Goal: Information Seeking & Learning: Learn about a topic

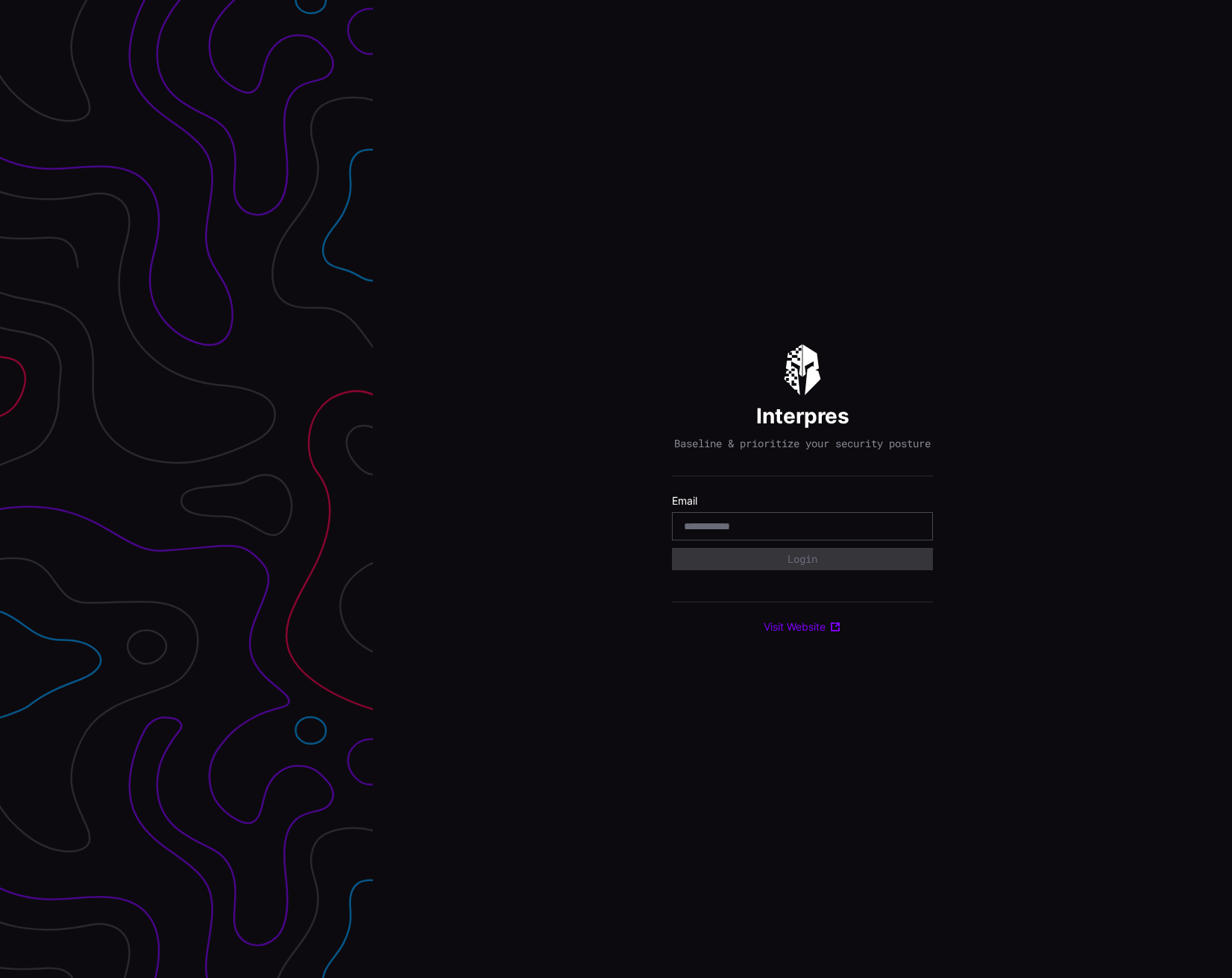
click at [719, 529] on input "email" at bounding box center [802, 526] width 237 height 14
click at [773, 530] on input "email" at bounding box center [802, 526] width 237 height 14
type input "**********"
click at [813, 563] on button "Login" at bounding box center [802, 558] width 261 height 22
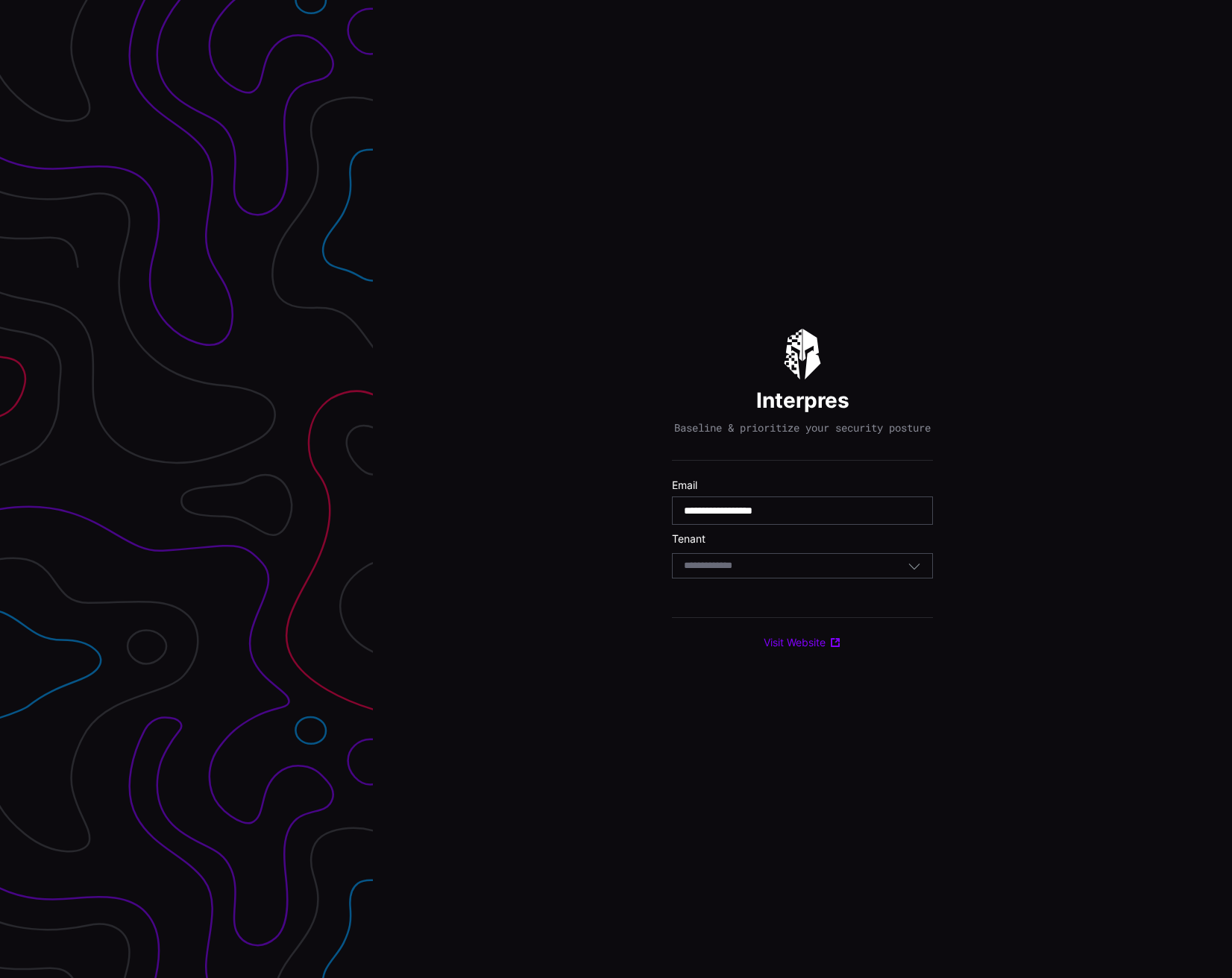
click at [808, 570] on div "Select Tenant" at bounding box center [796, 566] width 224 height 14
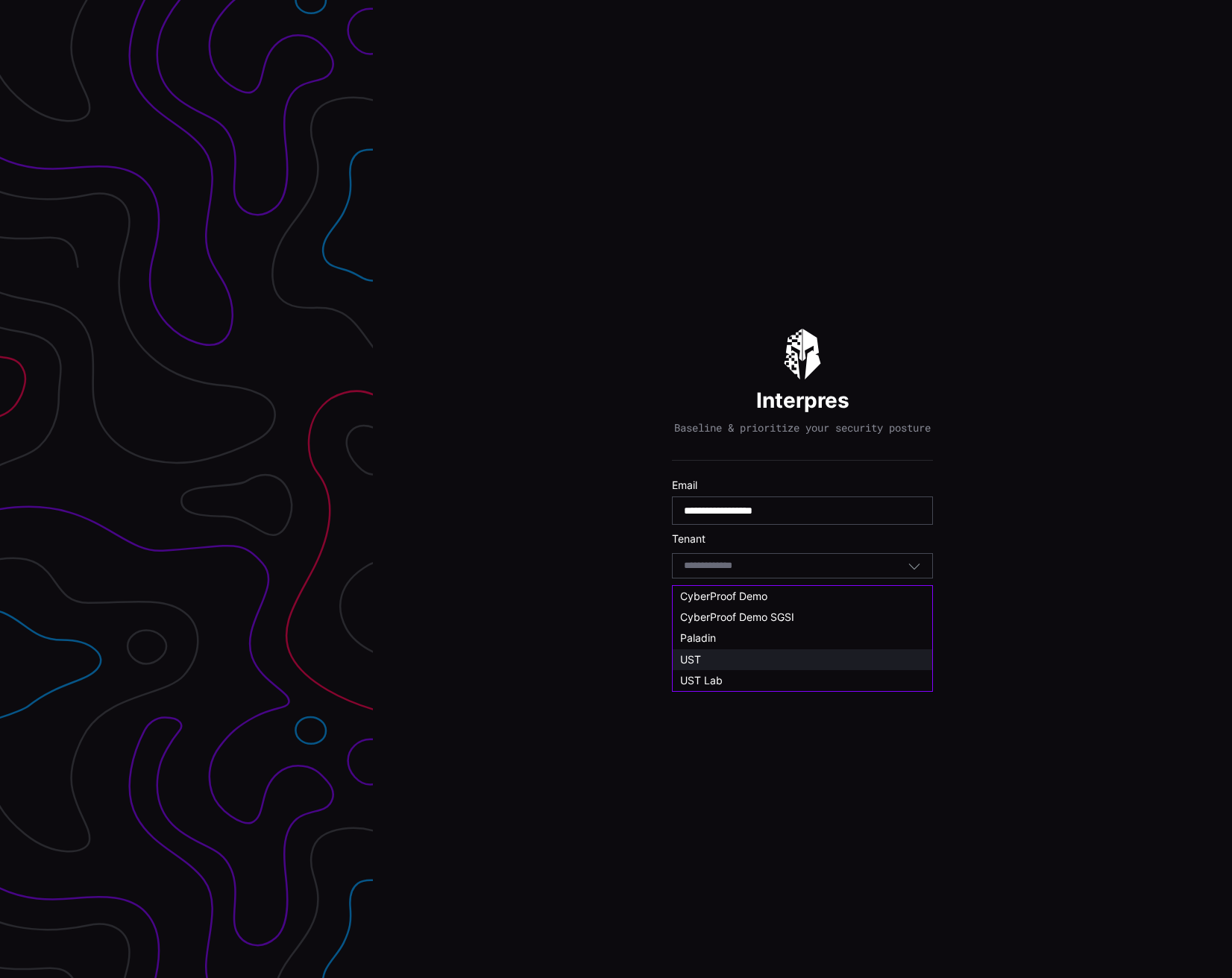
click at [766, 666] on div "UST" at bounding box center [802, 660] width 245 height 14
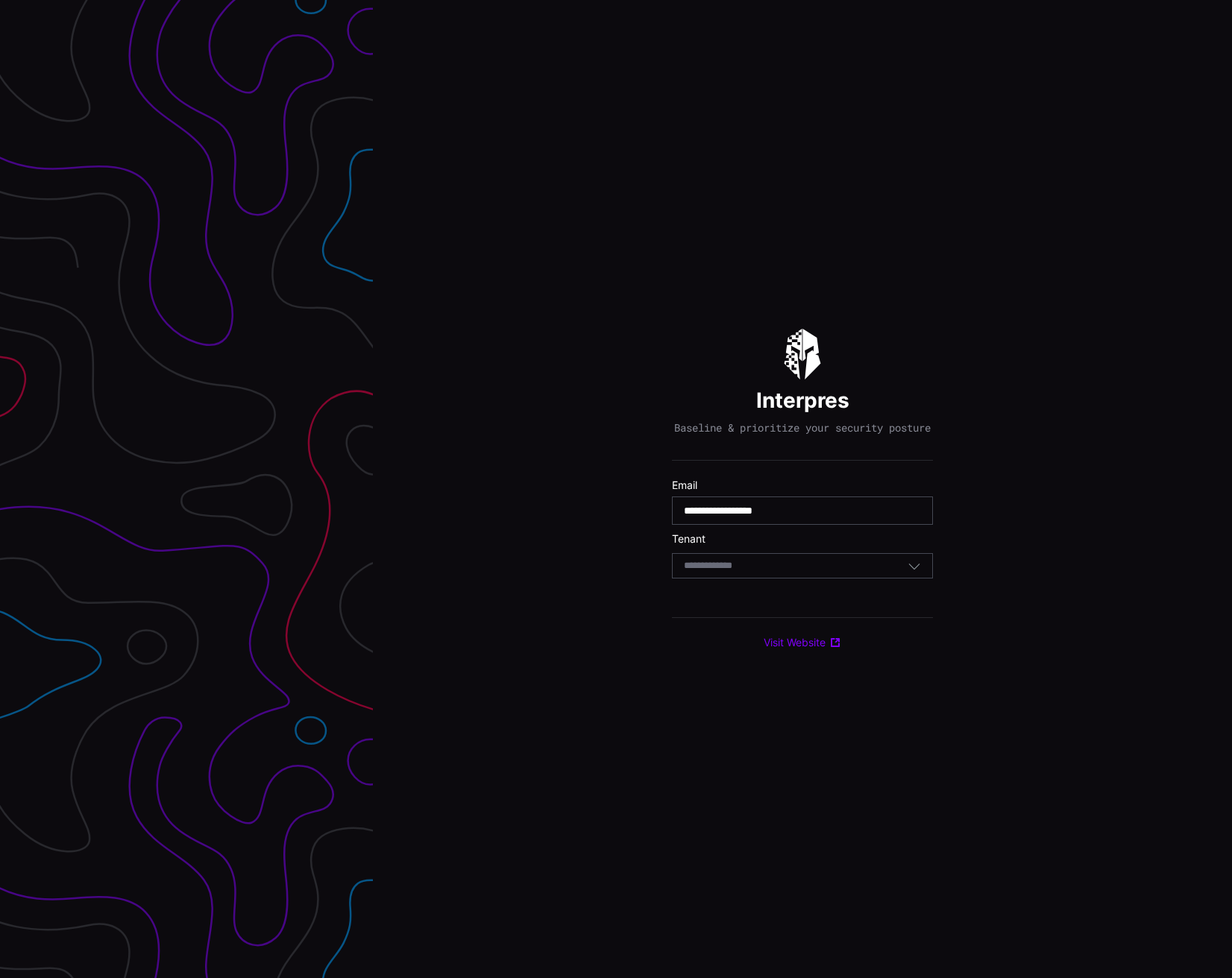
click at [760, 573] on div "Select Tenant" at bounding box center [796, 566] width 224 height 14
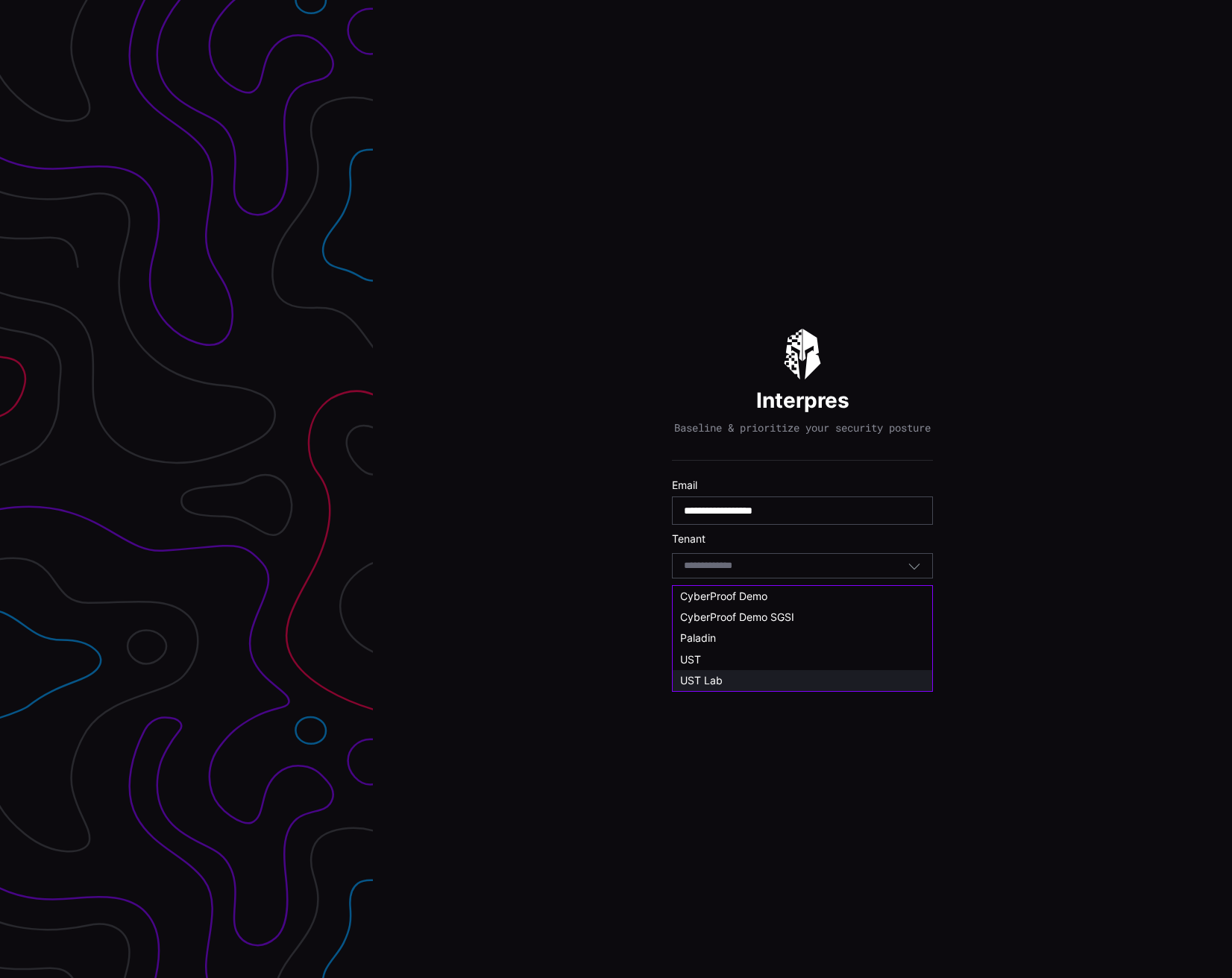
click at [783, 676] on div "UST Lab" at bounding box center [802, 681] width 245 height 14
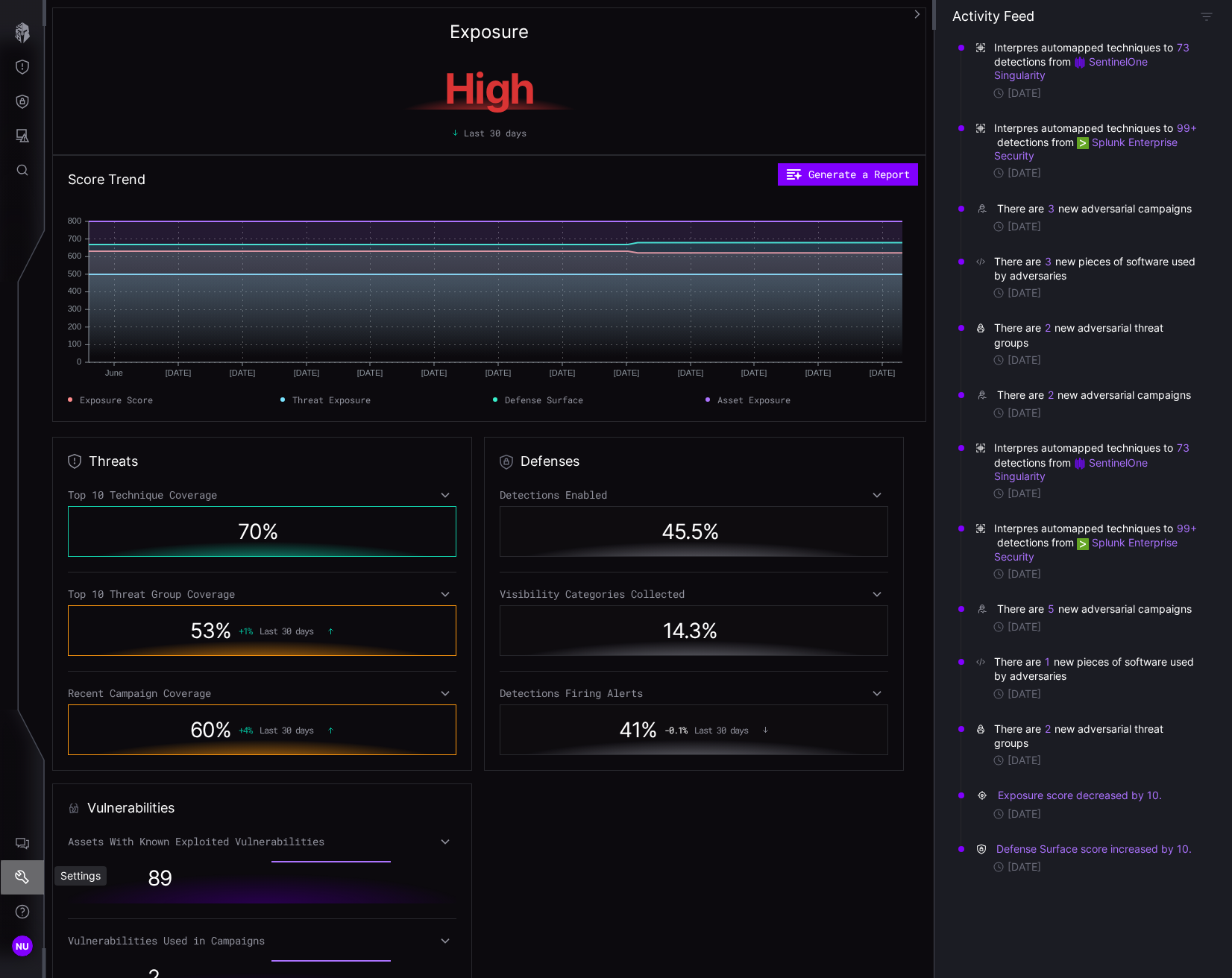
click at [21, 878] on icon "Settings" at bounding box center [23, 877] width 15 height 15
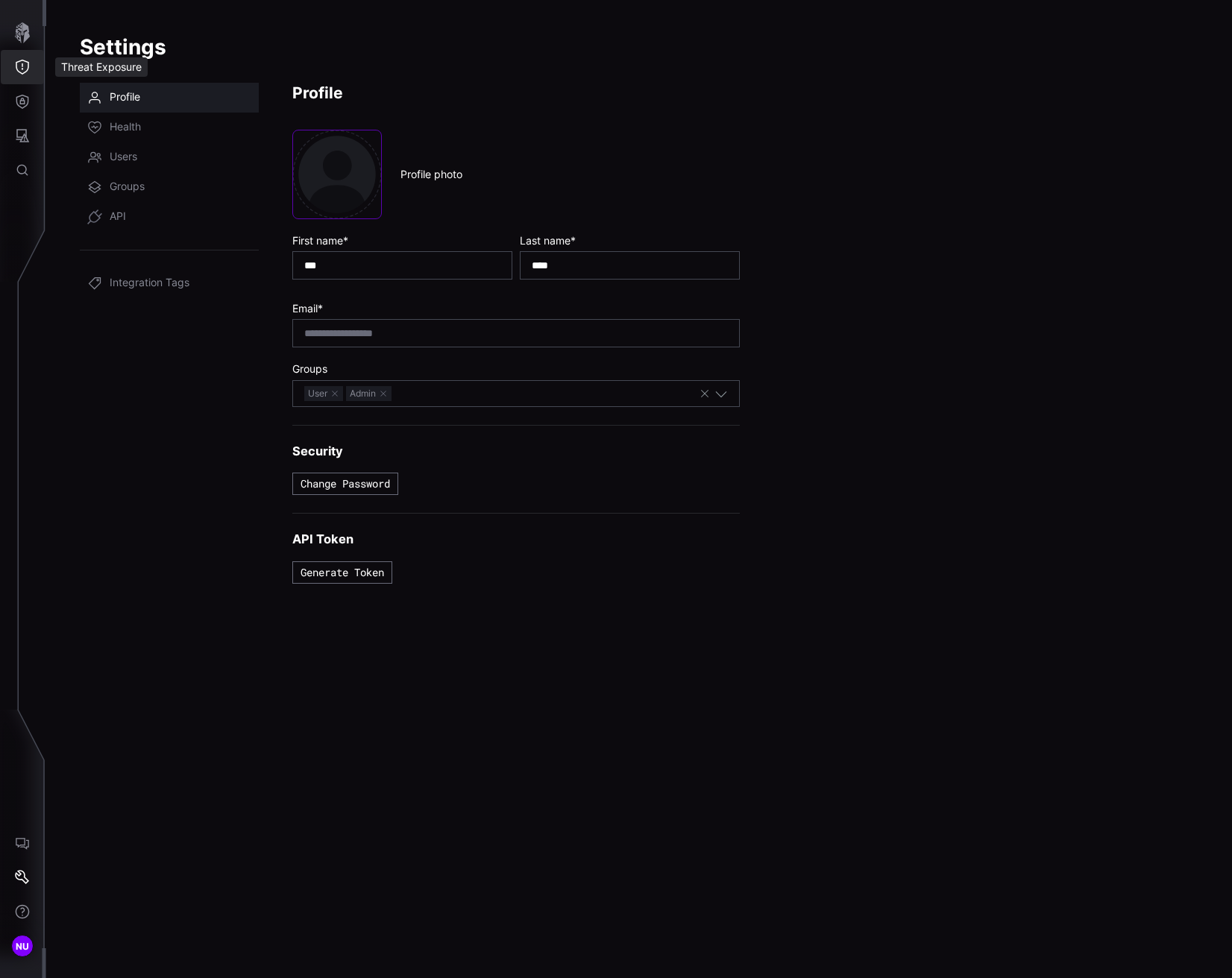
click at [24, 63] on icon "Threat Exposure" at bounding box center [23, 67] width 15 height 15
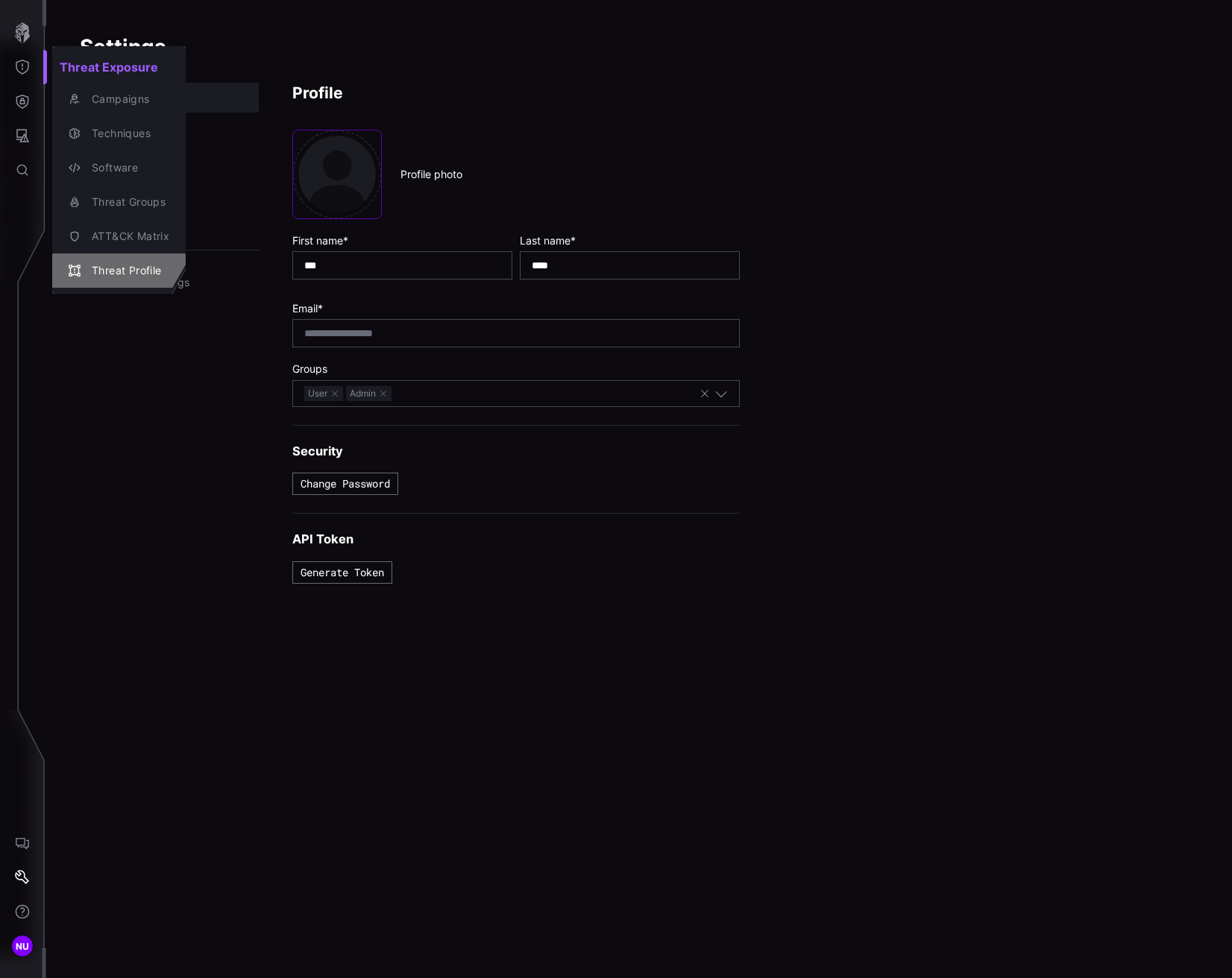
click at [123, 264] on div "Threat Profile" at bounding box center [127, 271] width 85 height 18
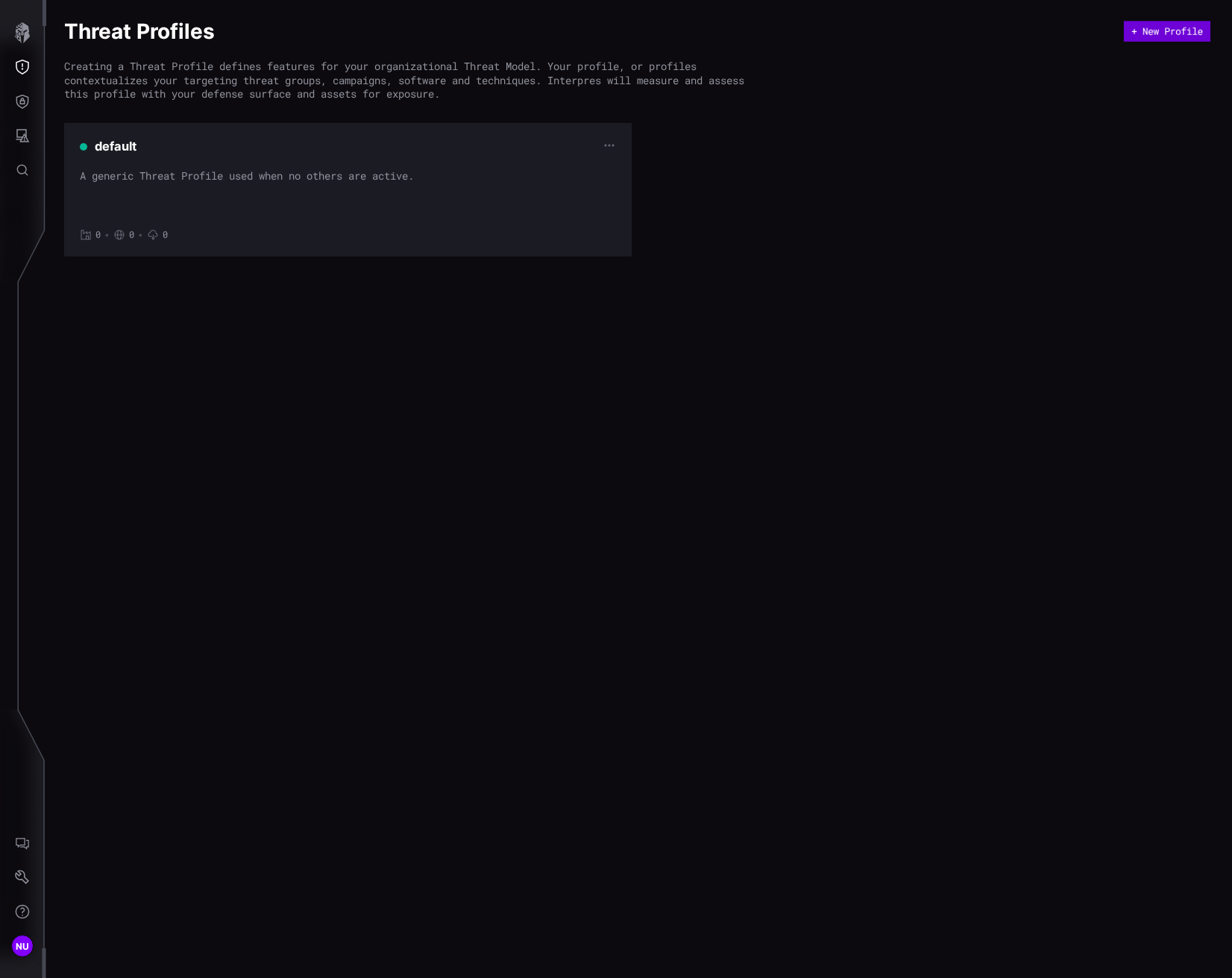
click at [1141, 28] on button "+ New Profile" at bounding box center [1167, 30] width 87 height 21
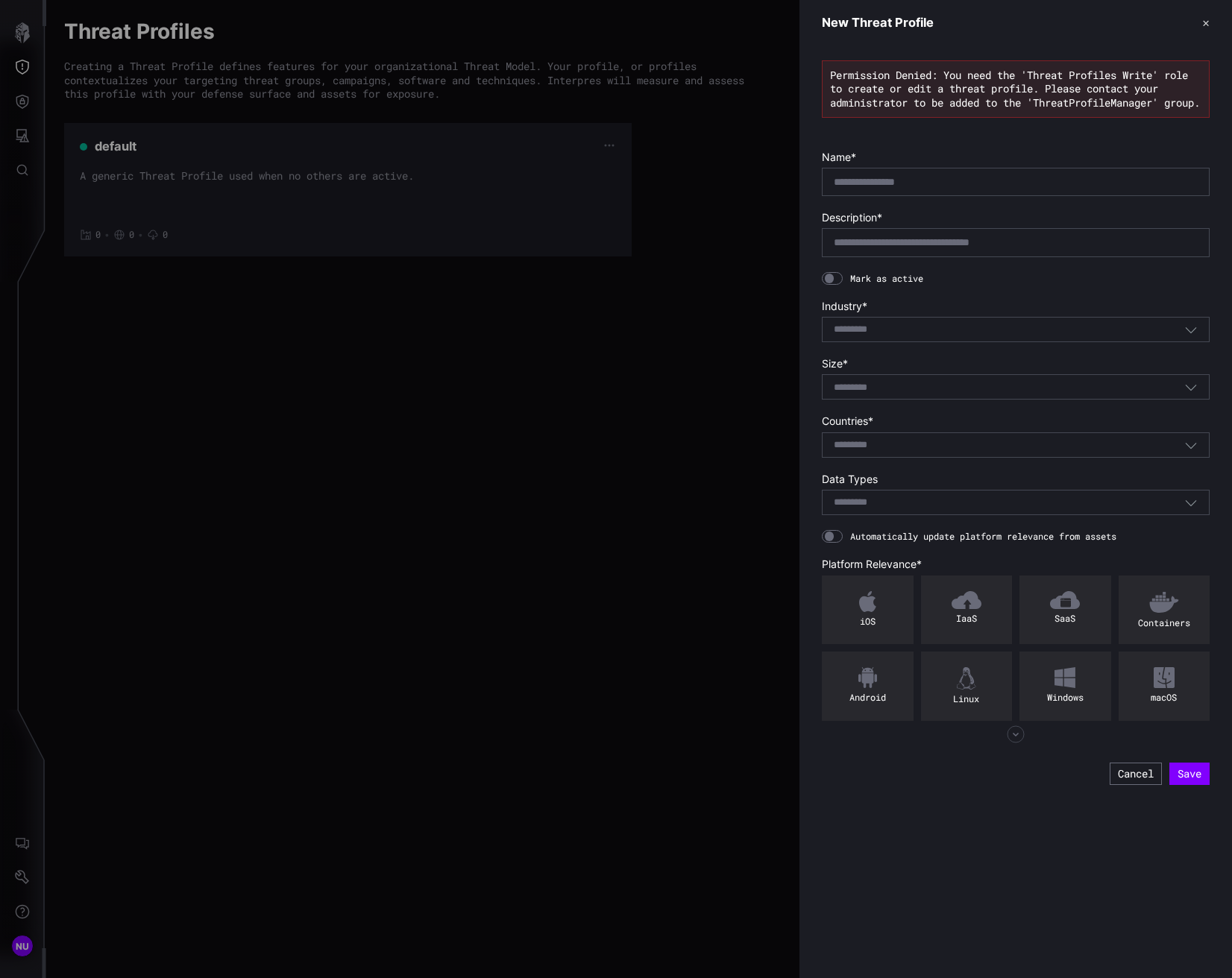
click at [1204, 18] on button "✕" at bounding box center [1206, 23] width 8 height 16
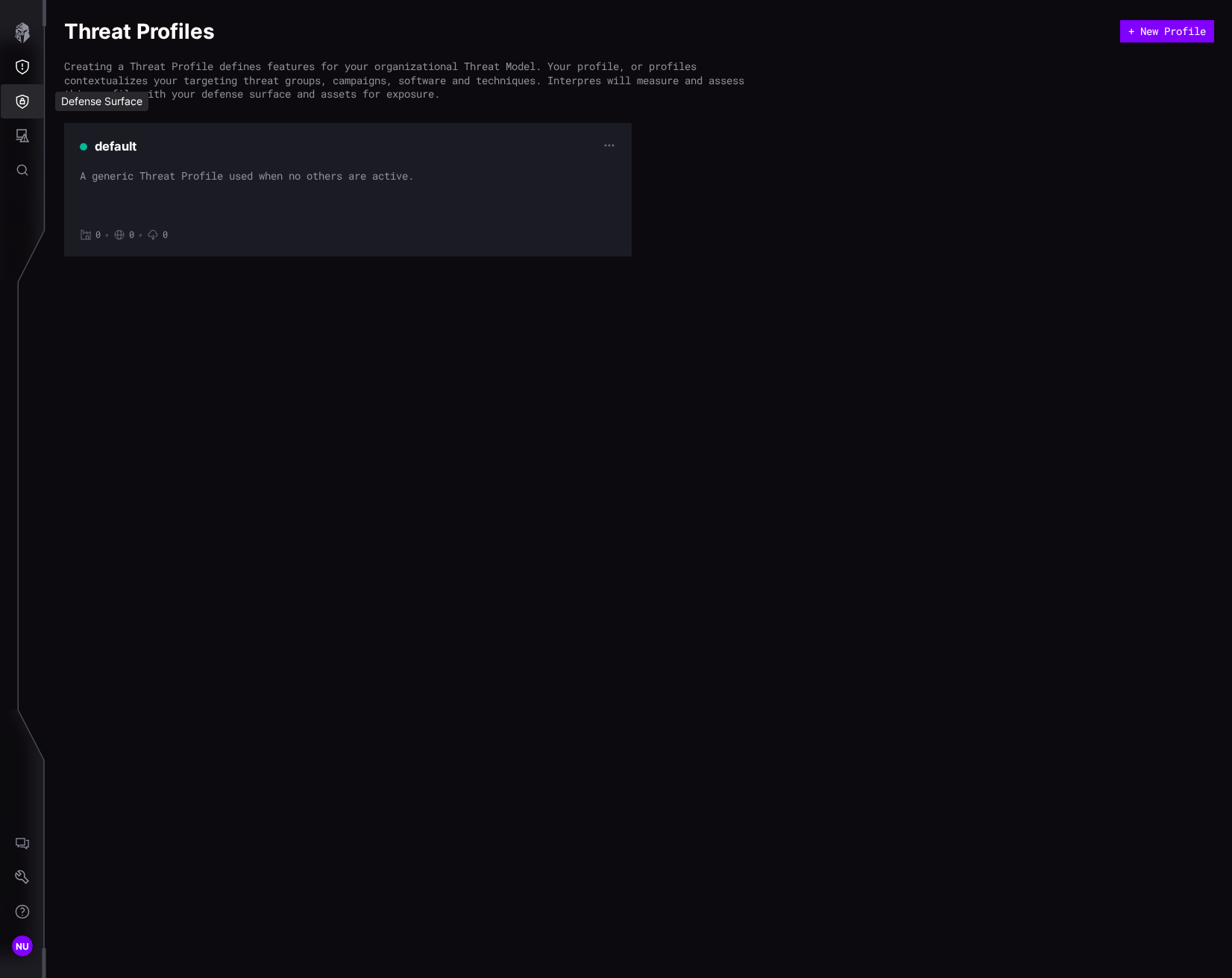
click at [26, 111] on button "Defense Surface" at bounding box center [22, 101] width 43 height 34
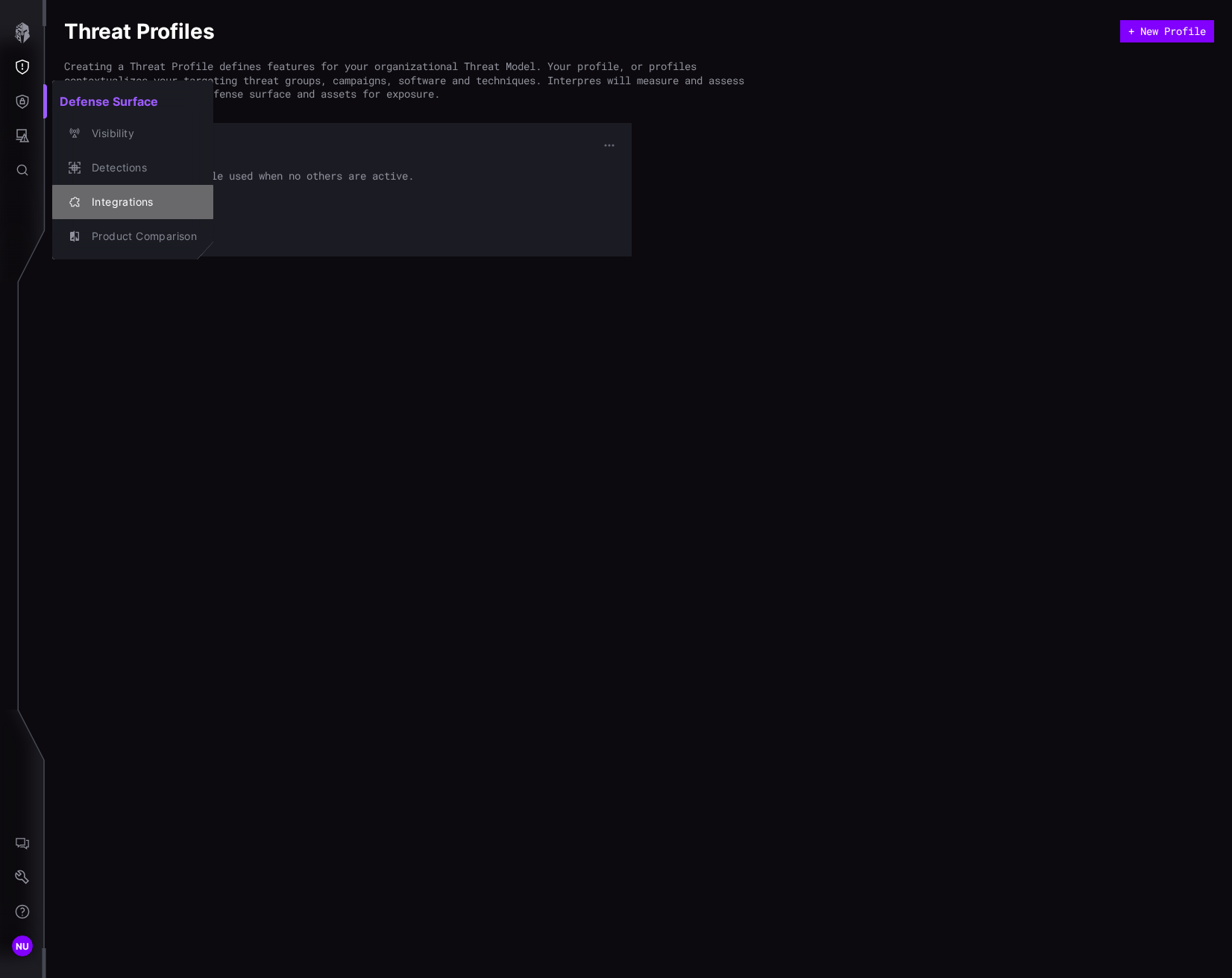
click at [120, 193] on div "Integrations" at bounding box center [141, 203] width 113 height 18
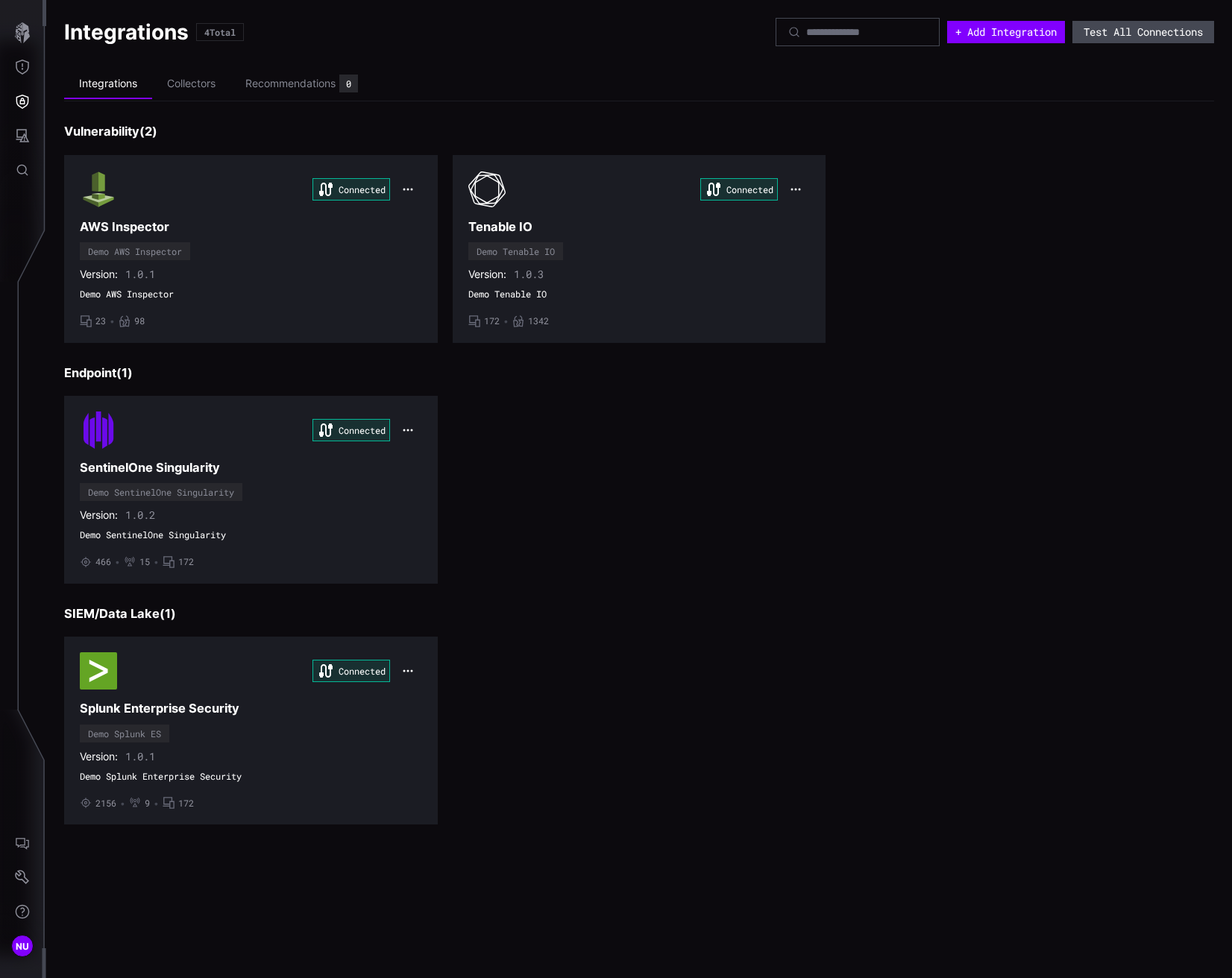
click at [1125, 36] on button "Test All Connections" at bounding box center [1144, 31] width 142 height 22
click at [1000, 31] on button "+ Add Integration" at bounding box center [1006, 31] width 118 height 22
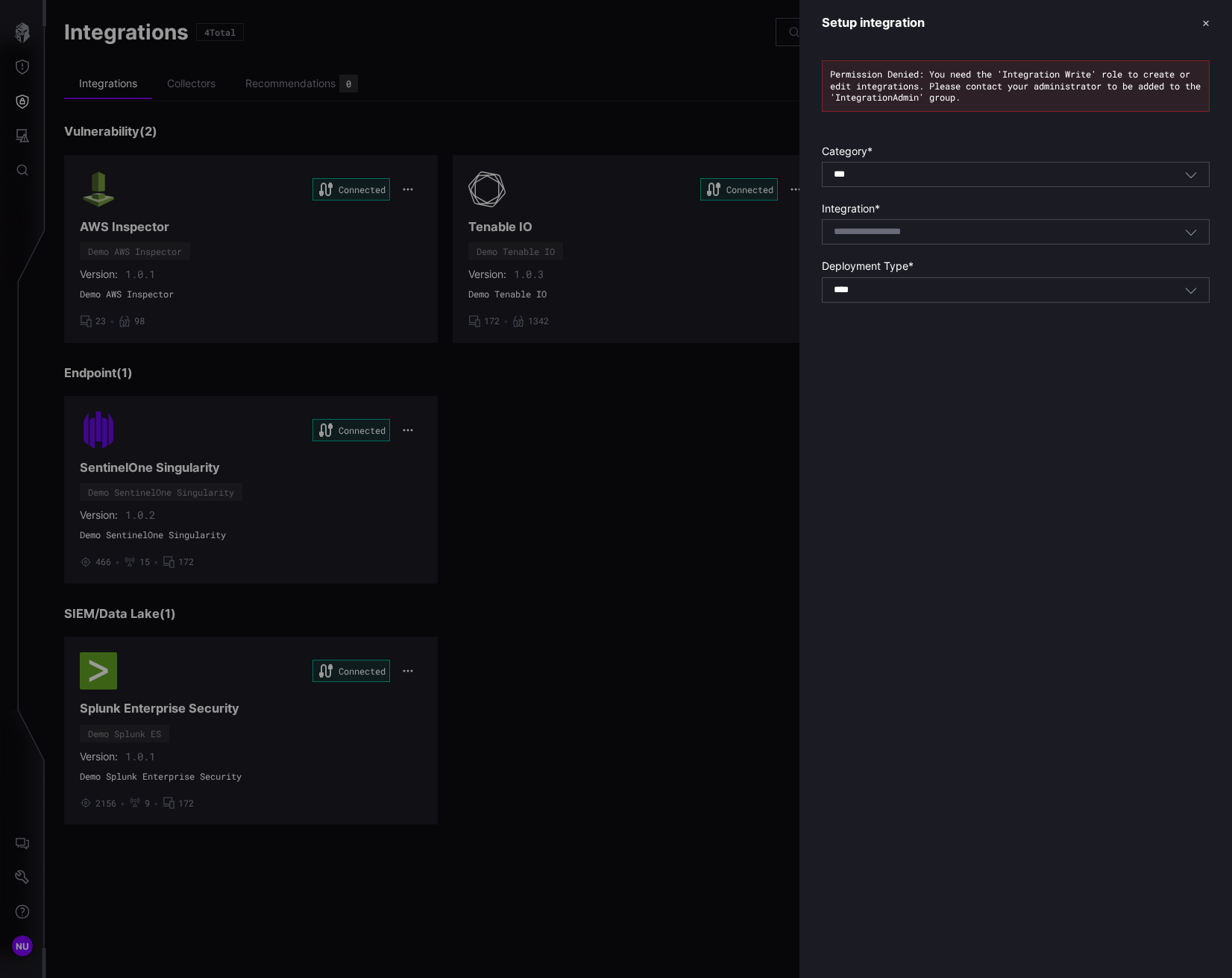
click at [1191, 235] on icon "button" at bounding box center [1191, 233] width 11 height 6
click at [1177, 204] on label "Integration *" at bounding box center [1016, 209] width 388 height 14
click at [626, 419] on div at bounding box center [616, 489] width 1232 height 978
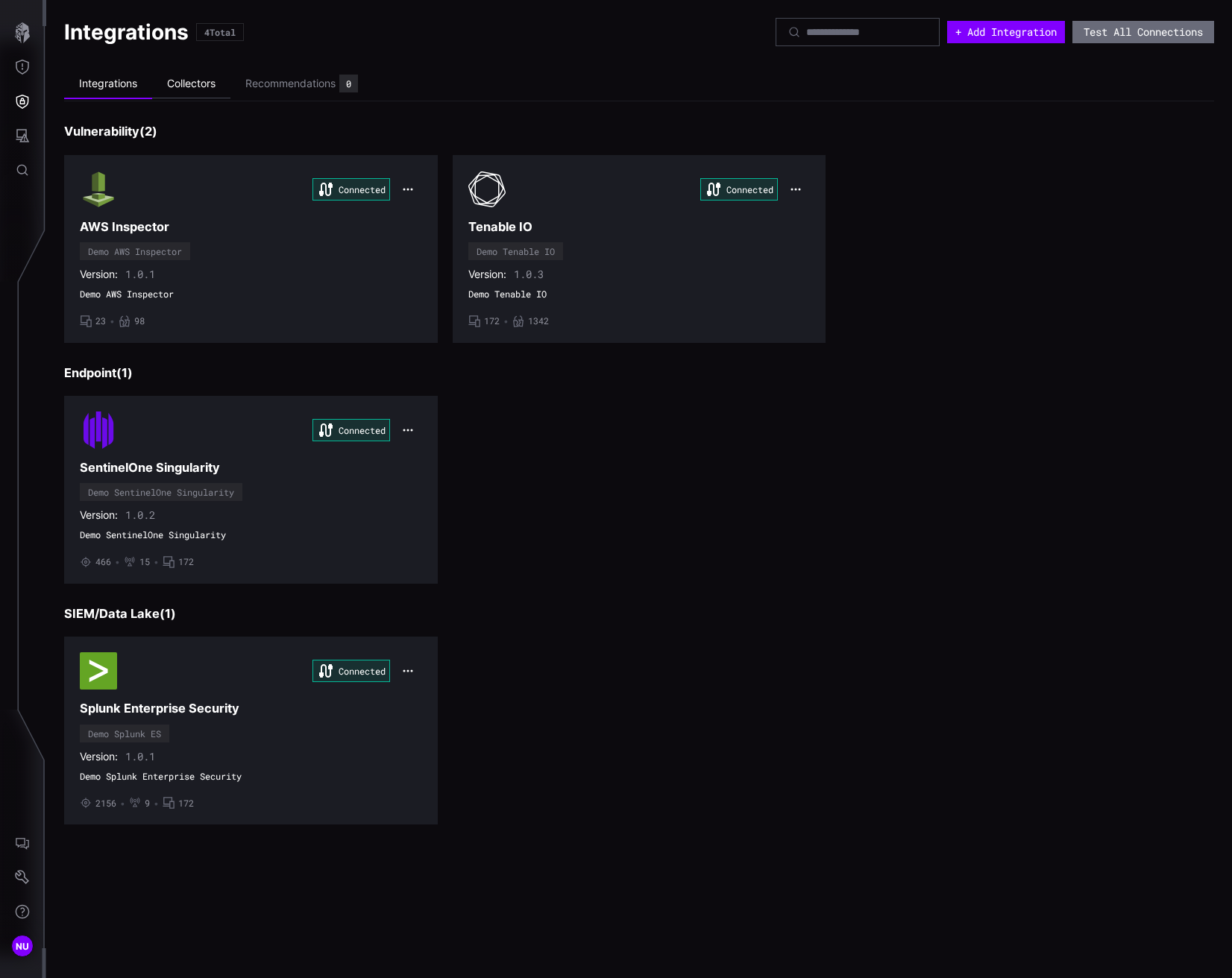
click at [190, 82] on li "Collectors" at bounding box center [191, 84] width 78 height 29
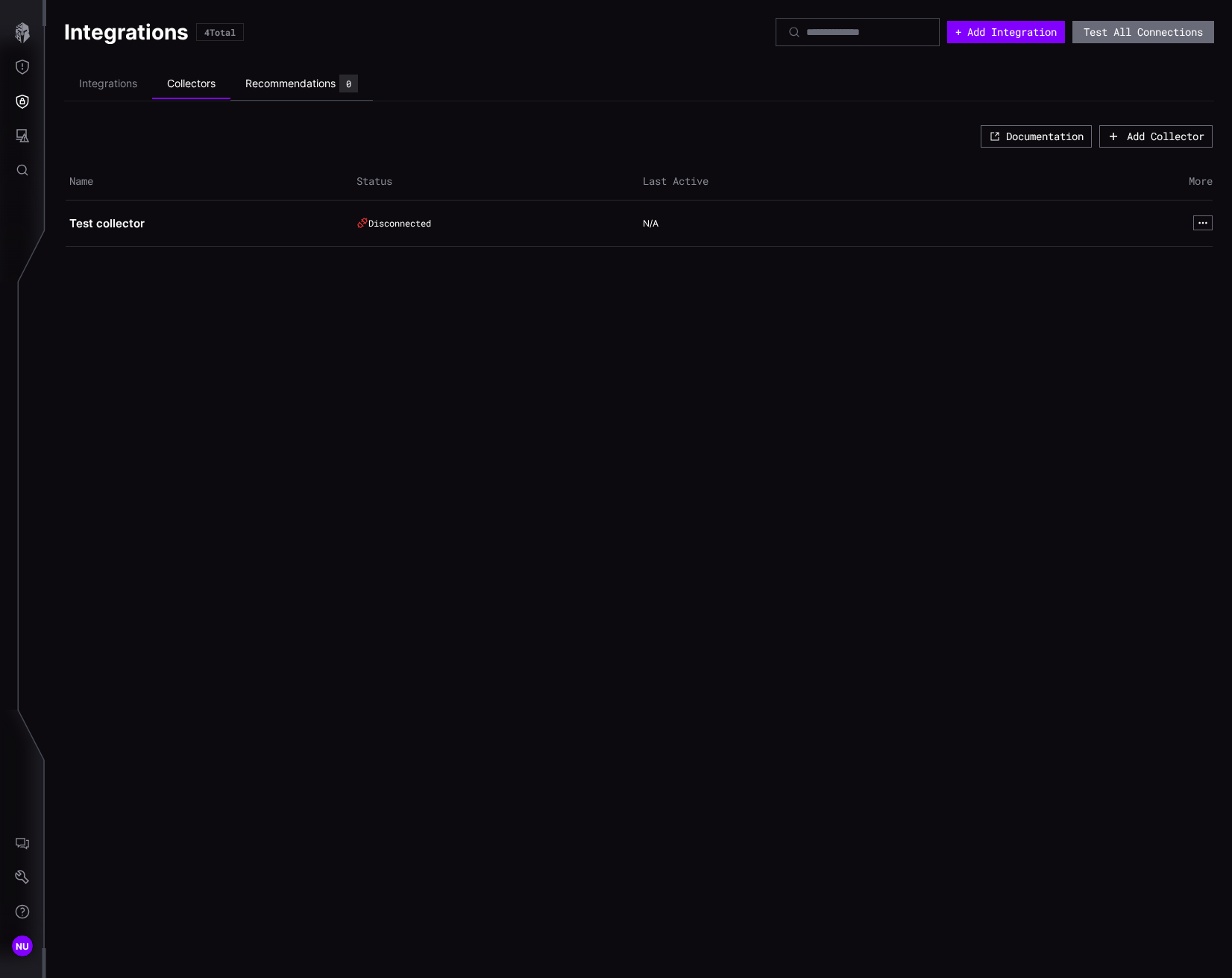
click at [264, 82] on div "Recommendations" at bounding box center [290, 84] width 90 height 14
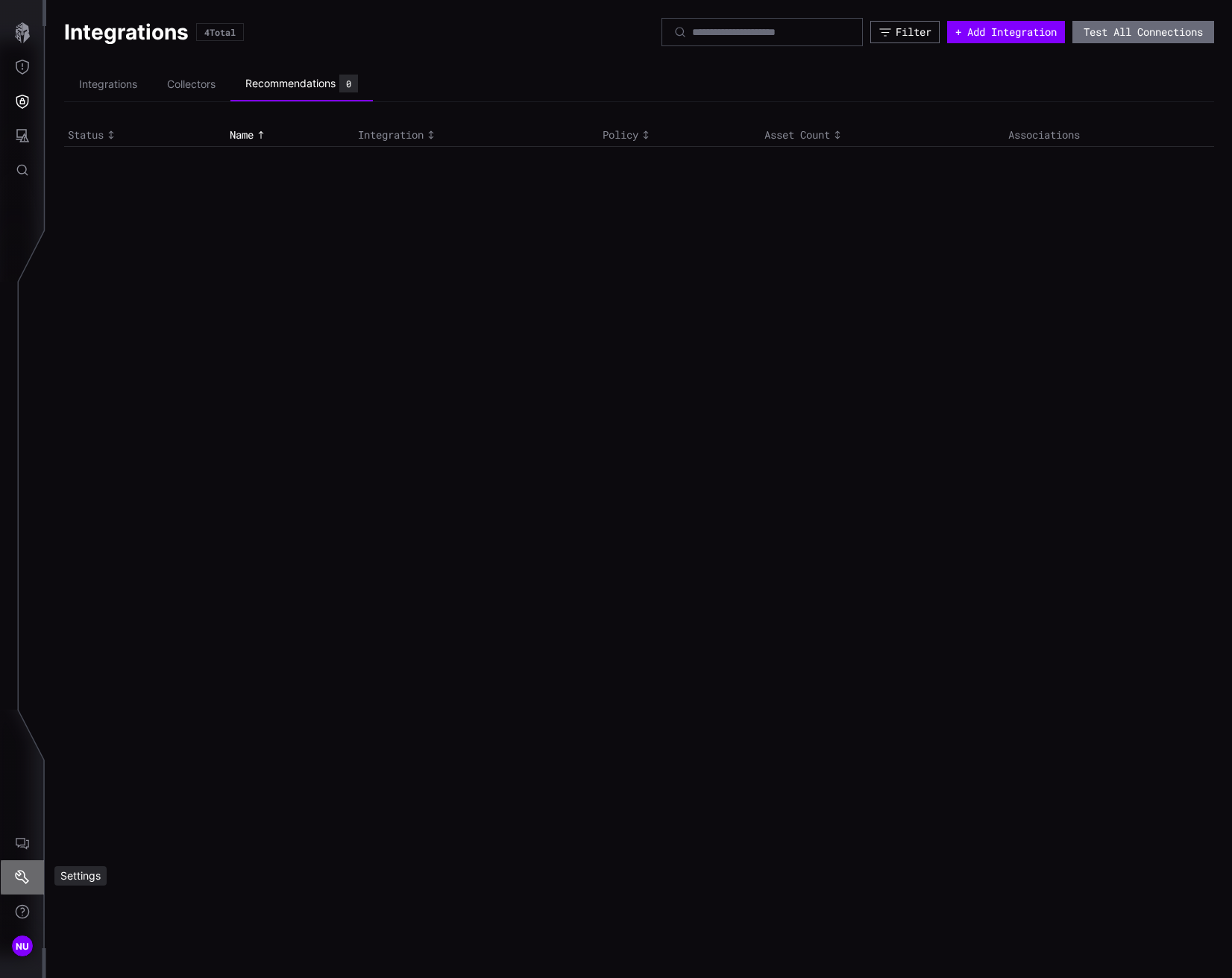
click at [20, 877] on icon "Settings" at bounding box center [23, 877] width 15 height 15
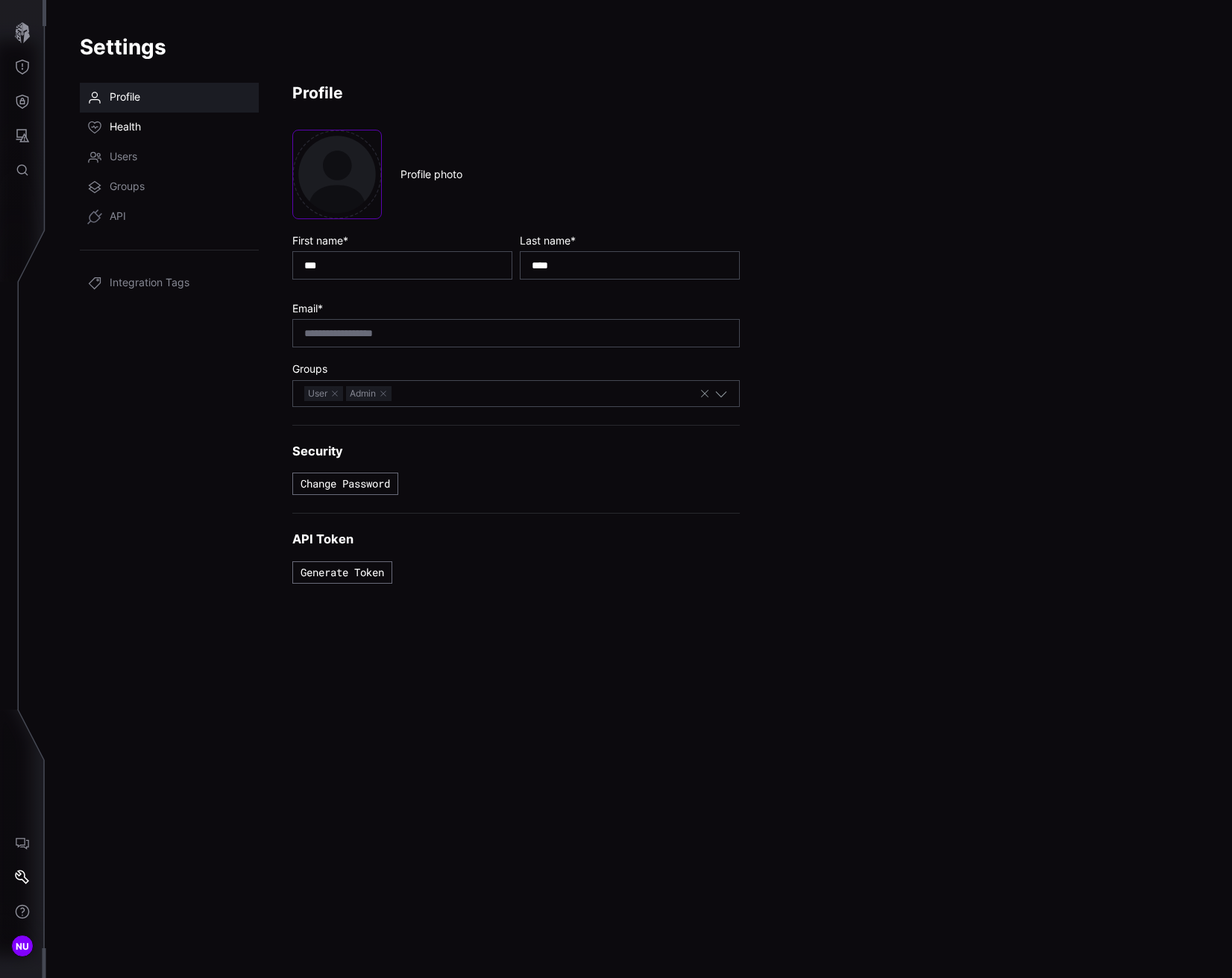
click at [151, 124] on link "Health" at bounding box center [169, 127] width 179 height 30
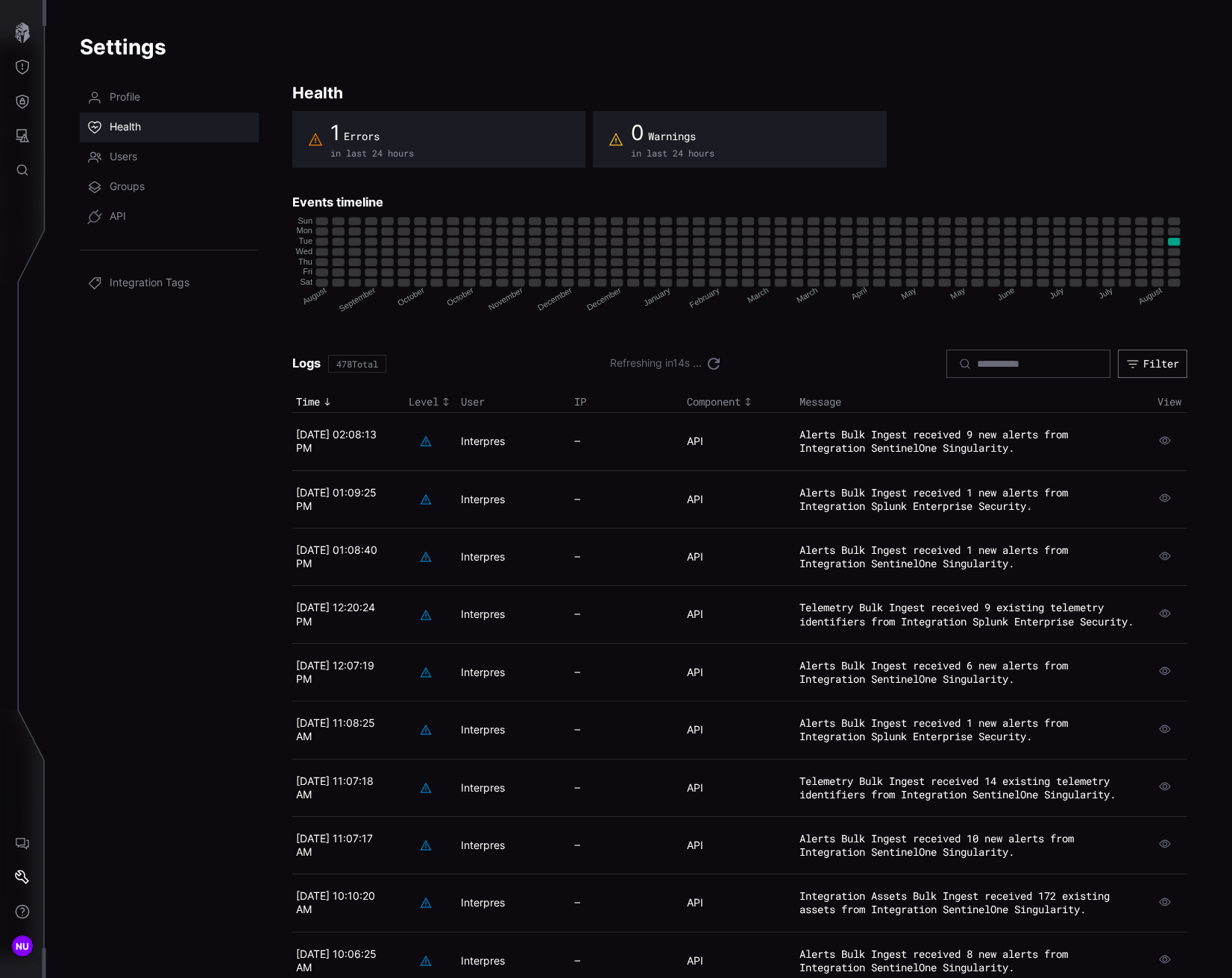
click at [428, 431] on td at bounding box center [431, 441] width 53 height 57
click at [1163, 443] on icon "button" at bounding box center [1165, 441] width 14 height 14
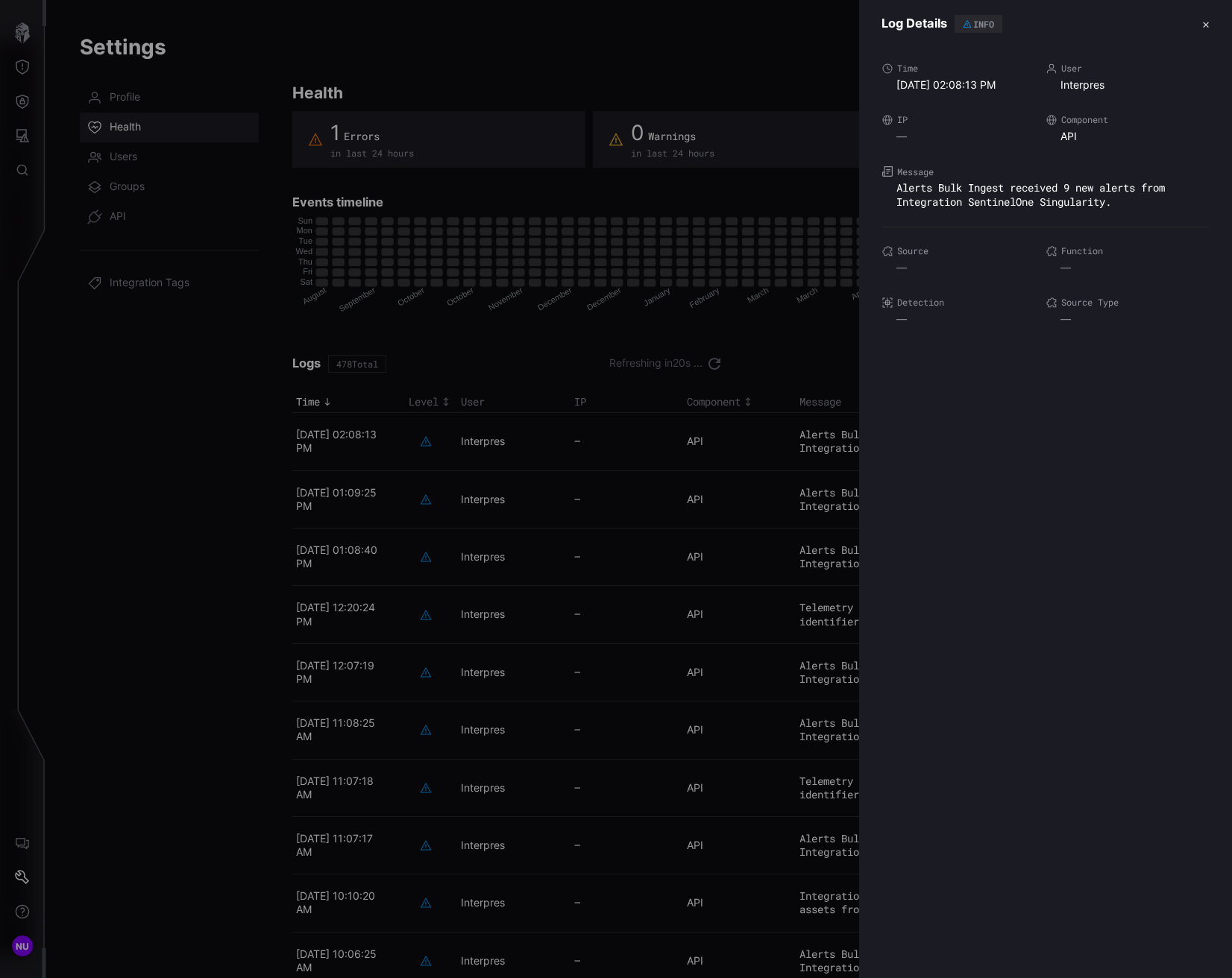
click at [965, 27] on icon at bounding box center [968, 24] width 9 height 9
click at [1208, 25] on button "✕" at bounding box center [1206, 24] width 8 height 16
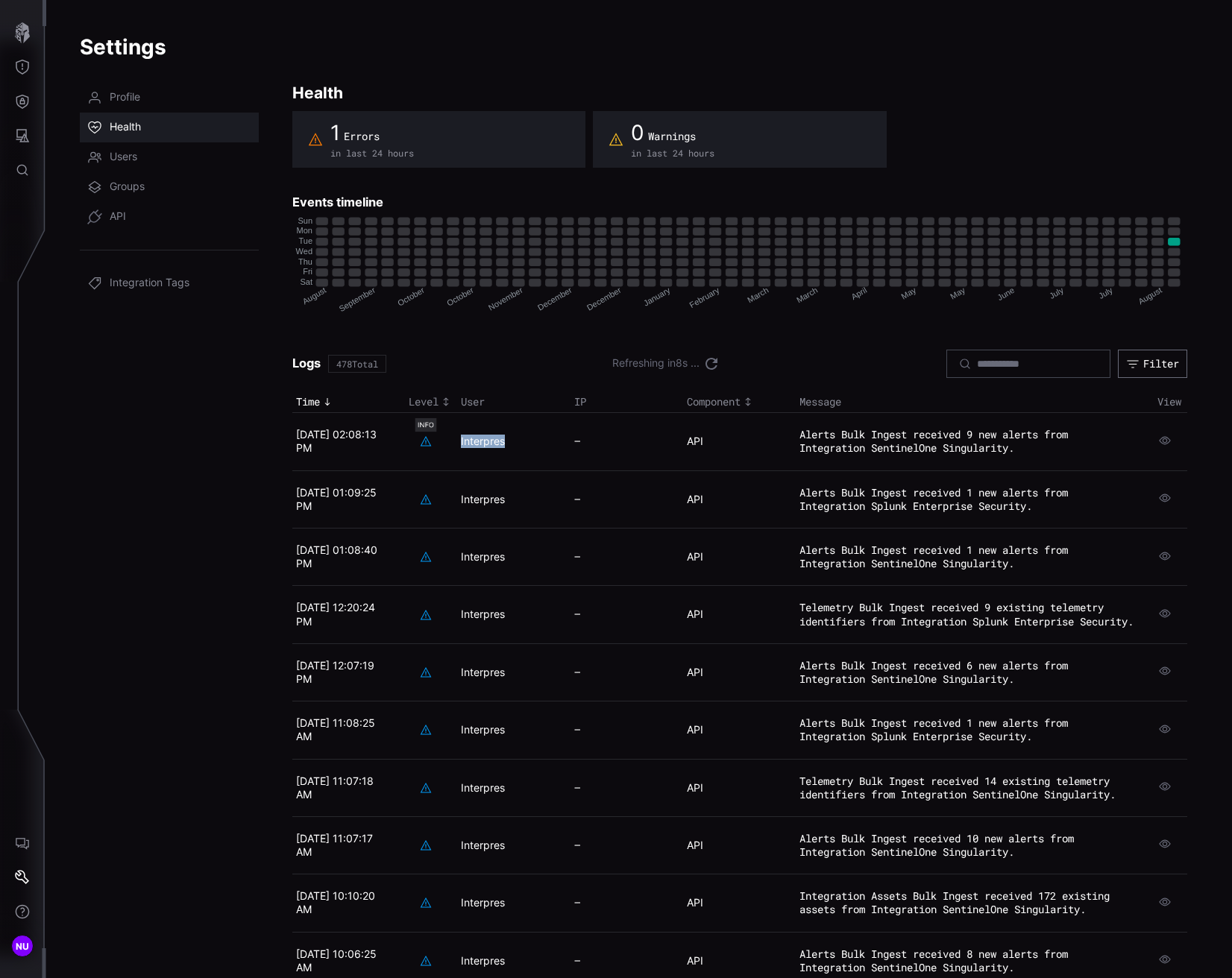
click at [424, 441] on icon at bounding box center [426, 442] width 12 height 12
click at [1154, 369] on div "Filter" at bounding box center [1161, 363] width 34 height 13
click at [1118, 324] on div "1 Errors in last 24 hours 0 Warnings in last 24 hours Events timeline August Au…" at bounding box center [740, 559] width 895 height 896
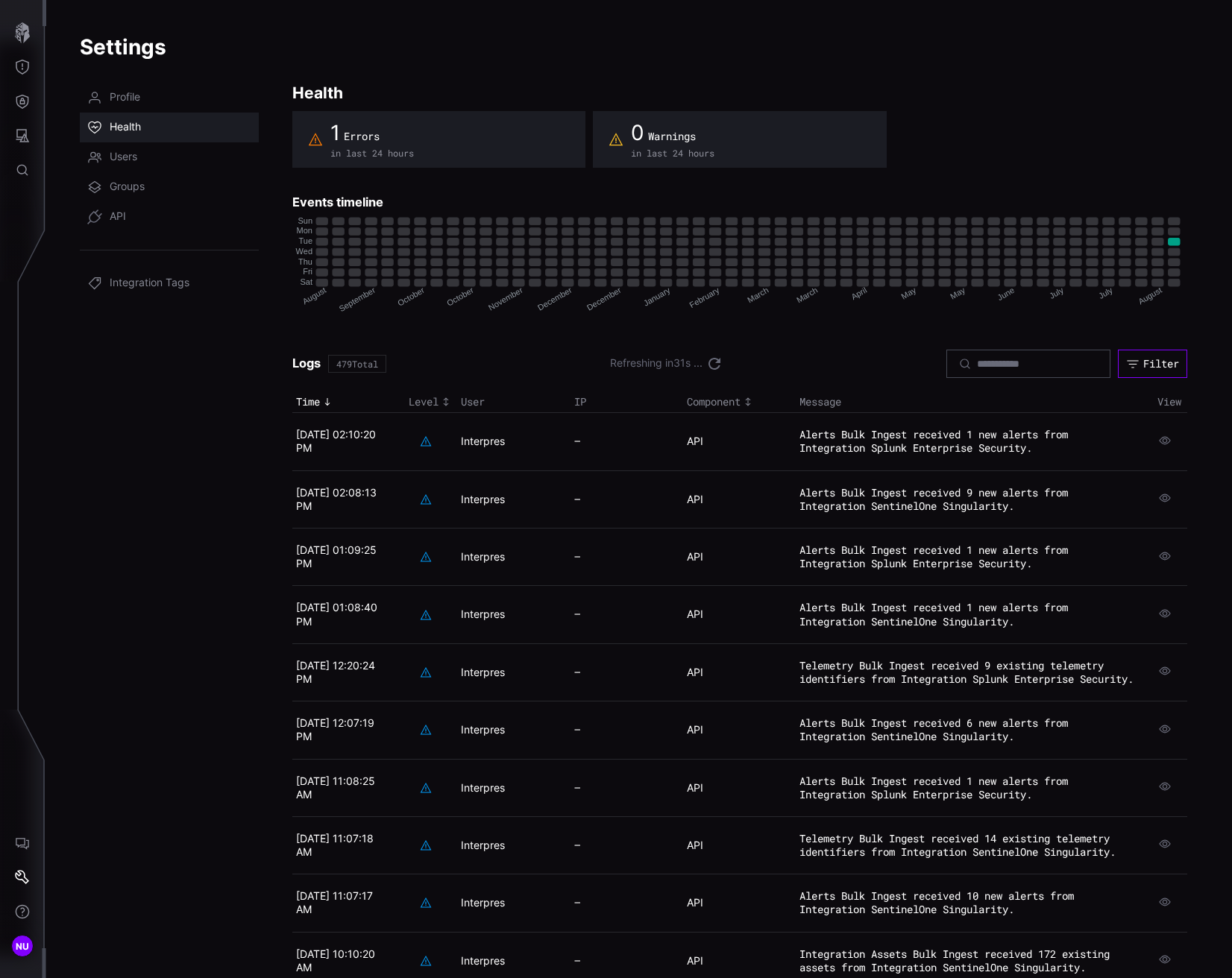
click at [1142, 363] on button "Filter" at bounding box center [1152, 363] width 69 height 28
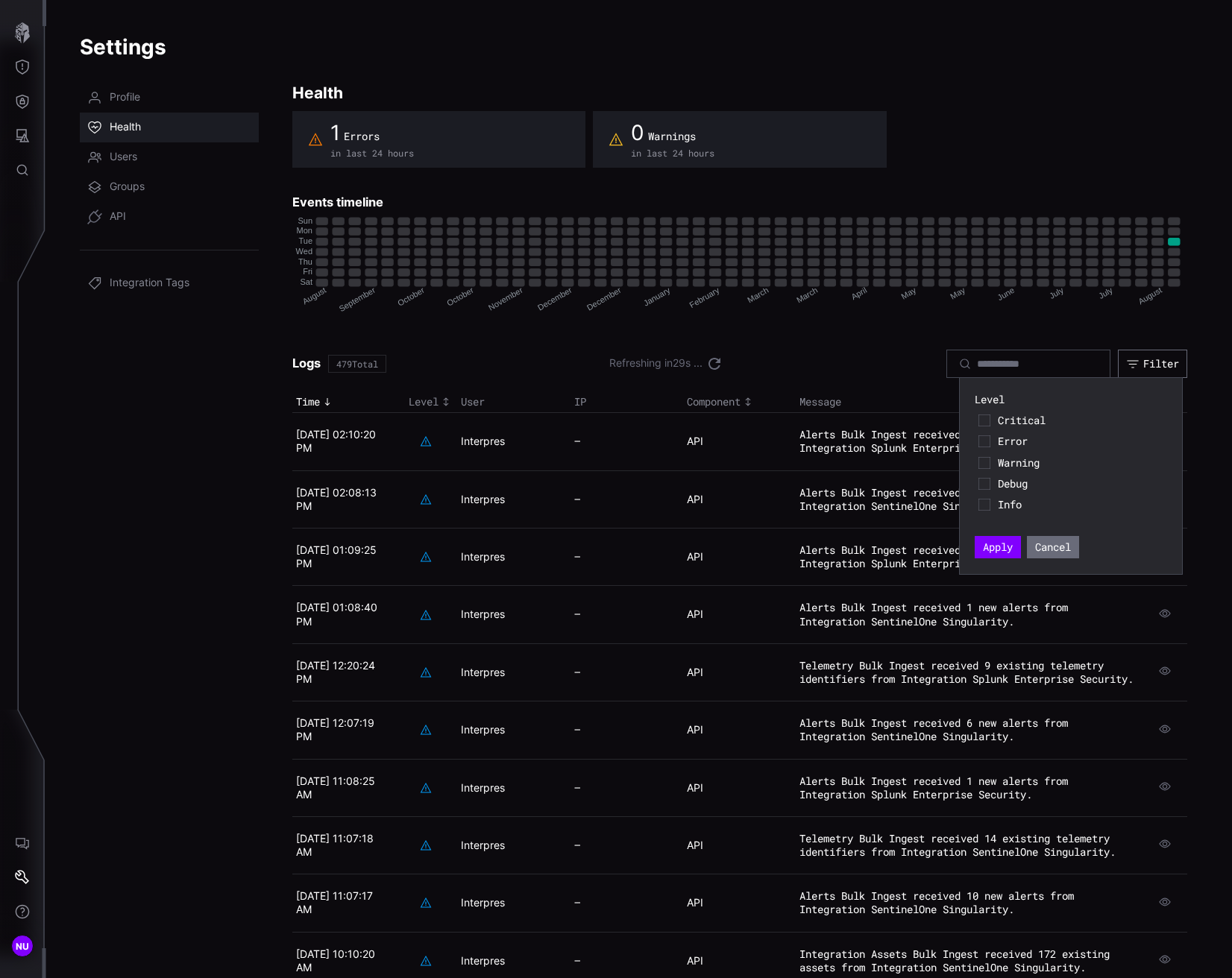
click at [1013, 480] on span "Debug" at bounding box center [1080, 484] width 165 height 14
click at [1015, 479] on span "Debug" at bounding box center [1080, 484] width 165 height 14
click at [1008, 444] on span "Error" at bounding box center [1080, 442] width 165 height 14
click at [999, 539] on button "Apply" at bounding box center [997, 548] width 42 height 20
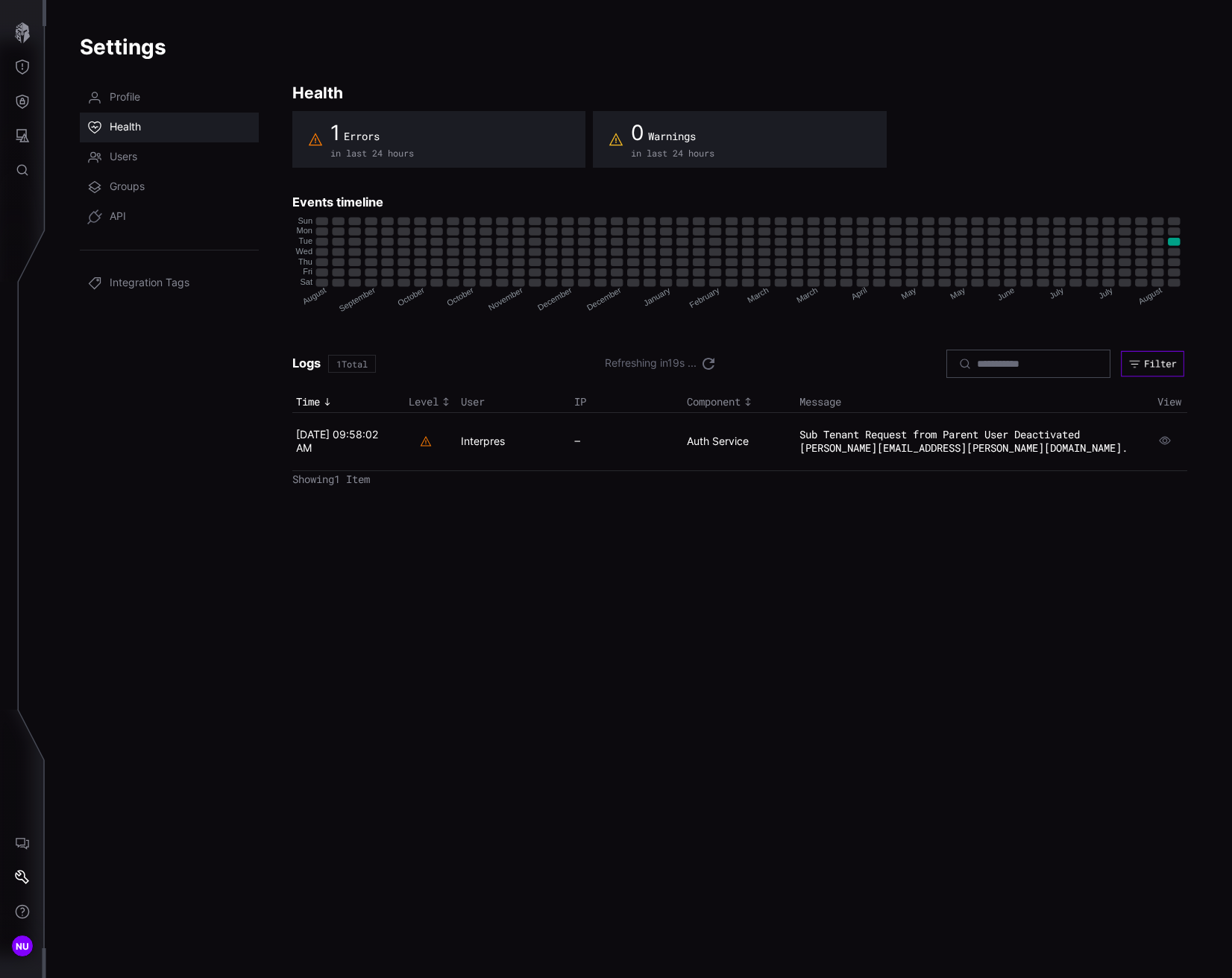
click at [1144, 353] on button "Filter" at bounding box center [1152, 363] width 62 height 26
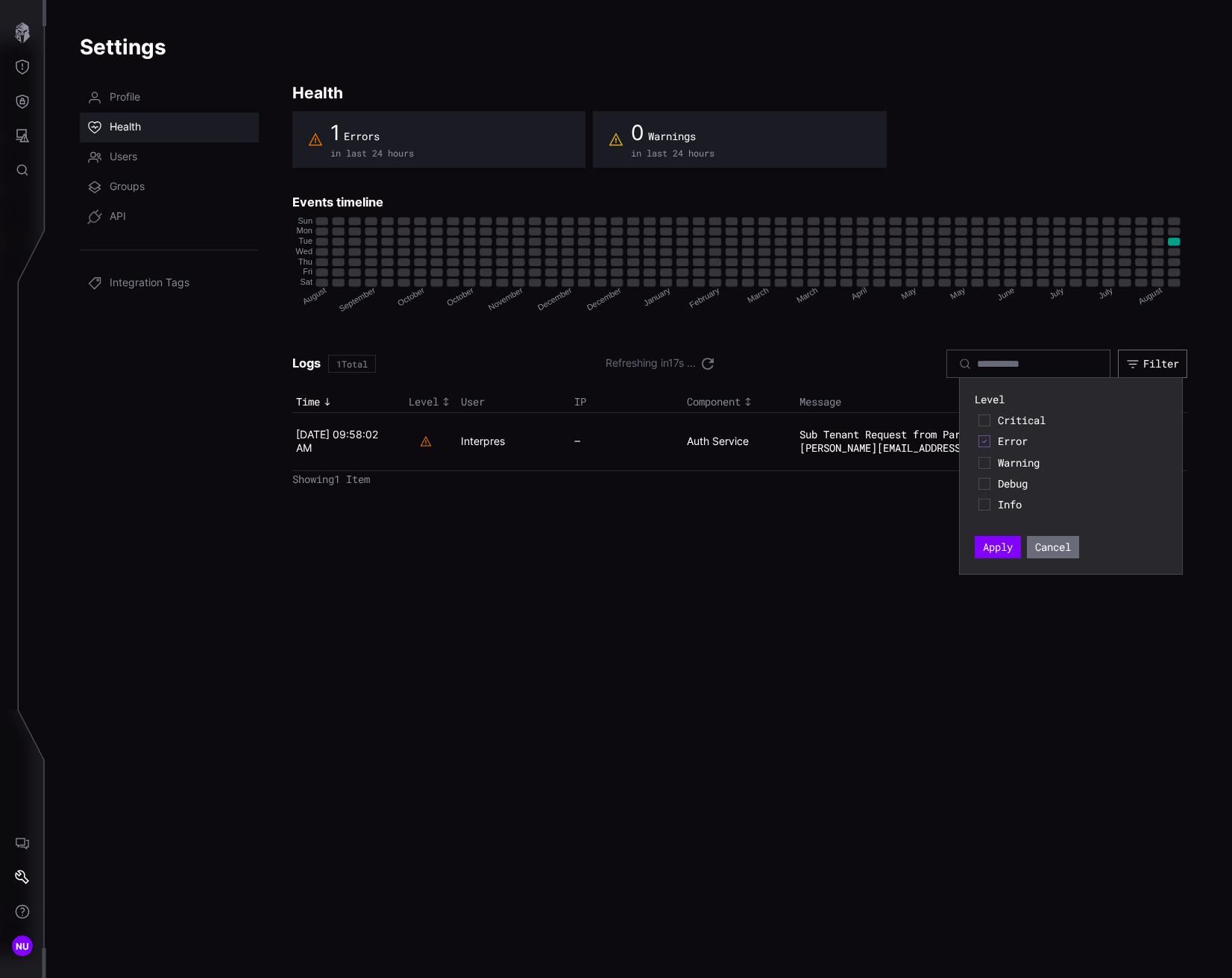
click at [1020, 436] on span "Error" at bounding box center [1080, 442] width 165 height 14
click at [1020, 414] on span "Critical" at bounding box center [1080, 420] width 165 height 14
click at [999, 538] on button "Apply" at bounding box center [997, 547] width 46 height 22
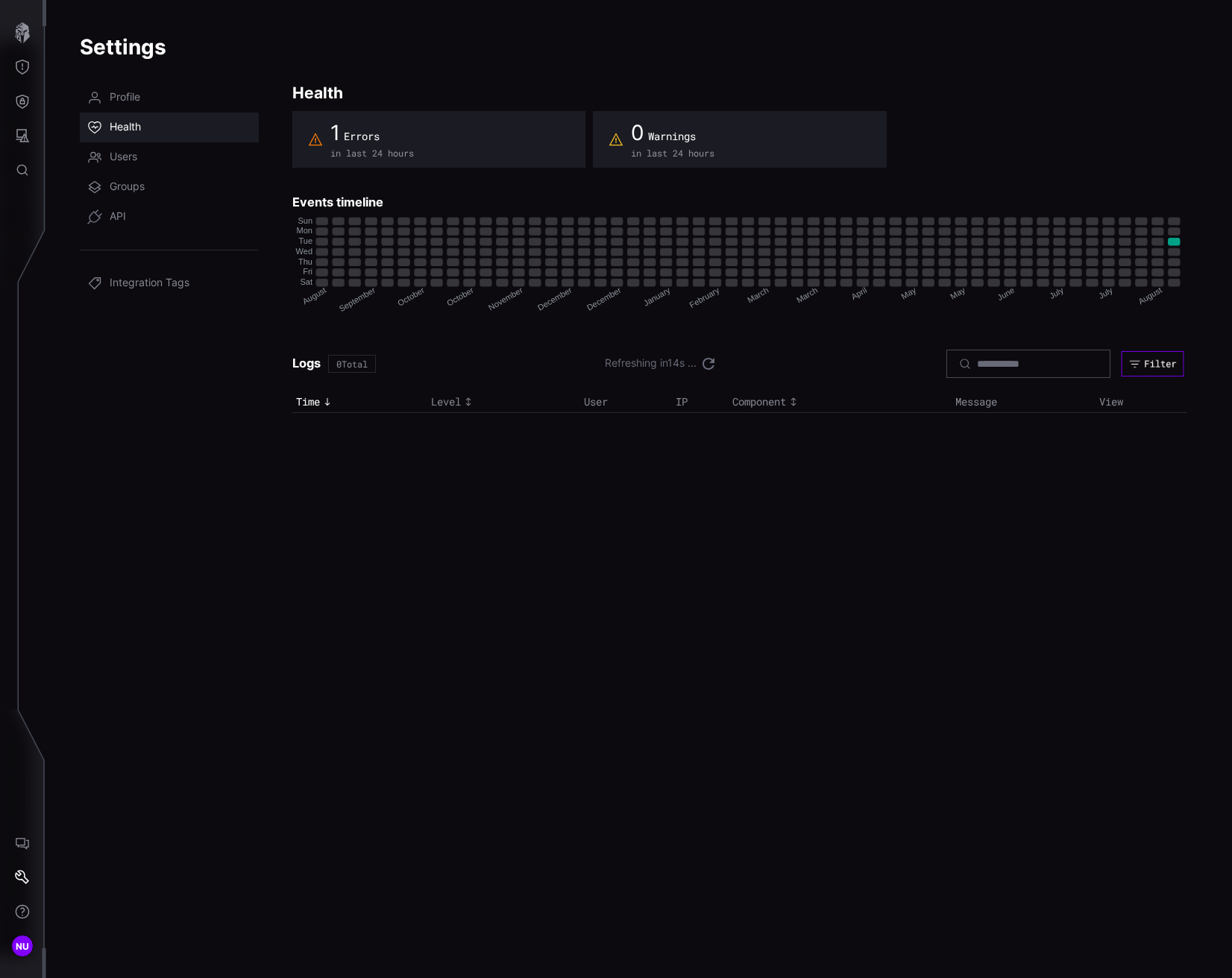
click at [1157, 363] on div "Filter" at bounding box center [1160, 364] width 32 height 12
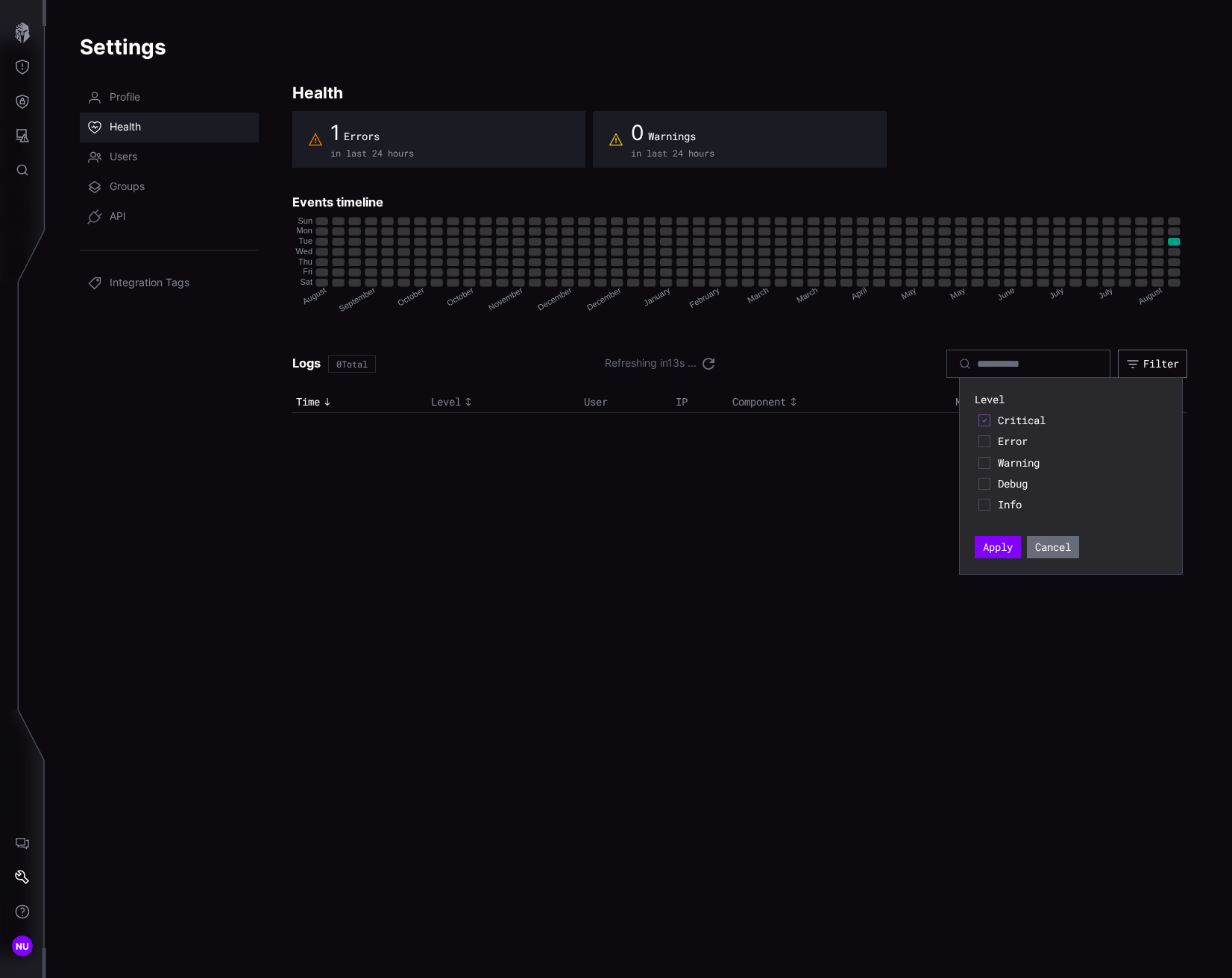
click at [1021, 427] on div "Critical" at bounding box center [1070, 420] width 193 height 21
click at [1026, 420] on span "Critical" at bounding box center [1080, 420] width 165 height 14
click at [1024, 459] on span "Warning" at bounding box center [1080, 463] width 165 height 14
click at [994, 545] on button "Apply" at bounding box center [997, 547] width 46 height 22
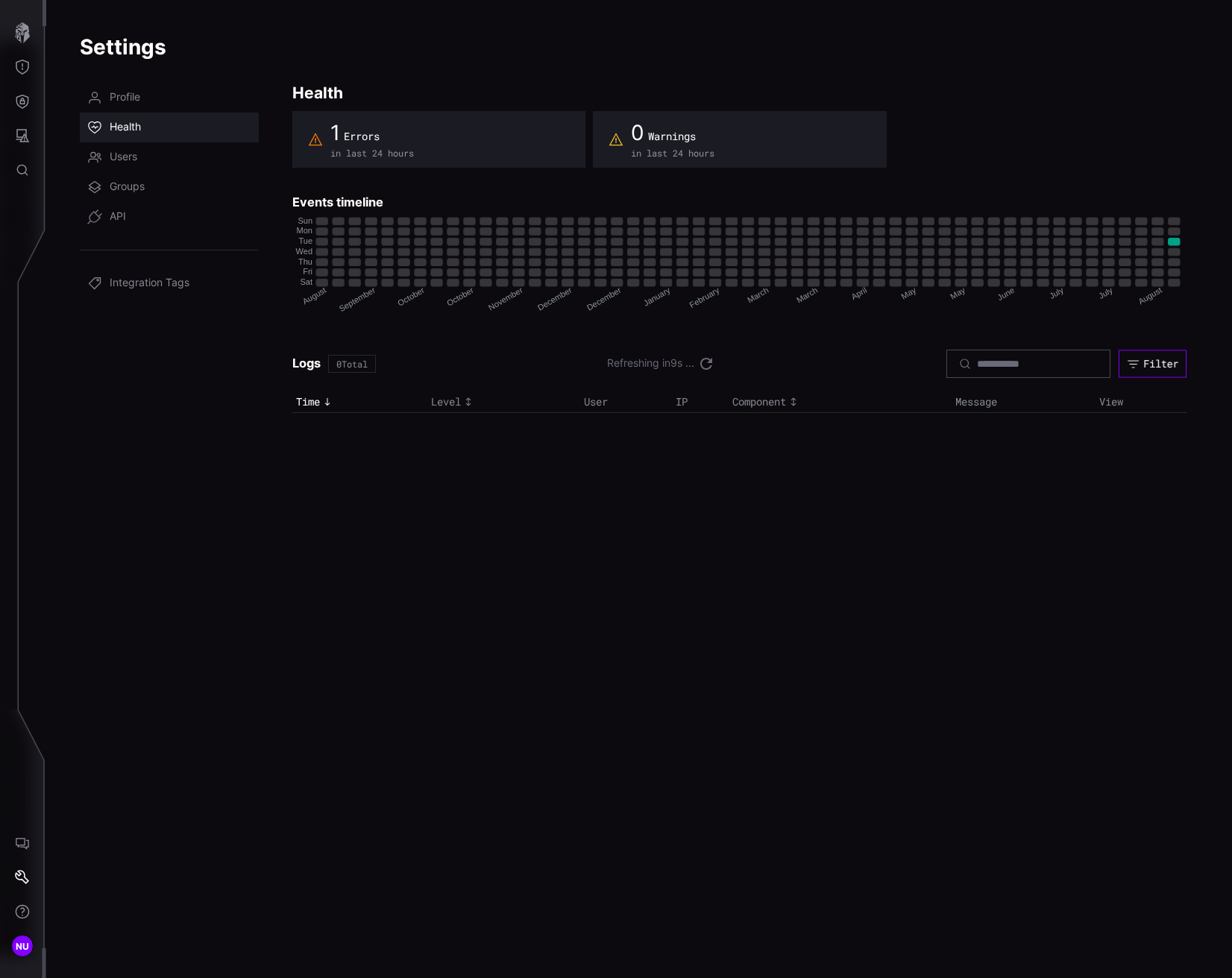
click at [1152, 362] on div "Filter" at bounding box center [1161, 364] width 35 height 14
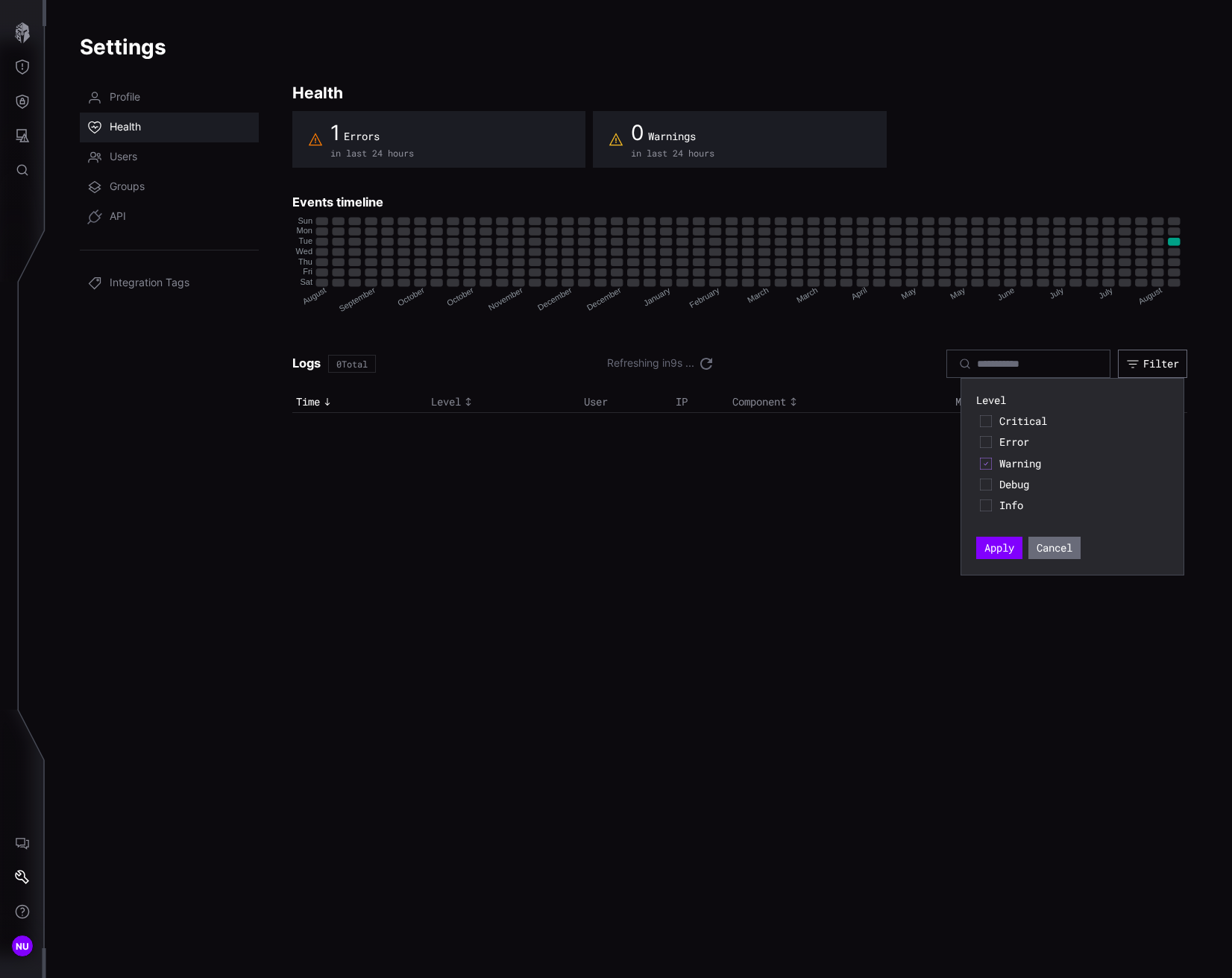
click at [1016, 481] on span "Debug" at bounding box center [1082, 484] width 165 height 14
click at [1007, 455] on div "Warning" at bounding box center [1072, 463] width 193 height 21
click at [1008, 468] on span "Warning" at bounding box center [1082, 464] width 165 height 14
click at [999, 539] on button "Apply" at bounding box center [999, 548] width 46 height 22
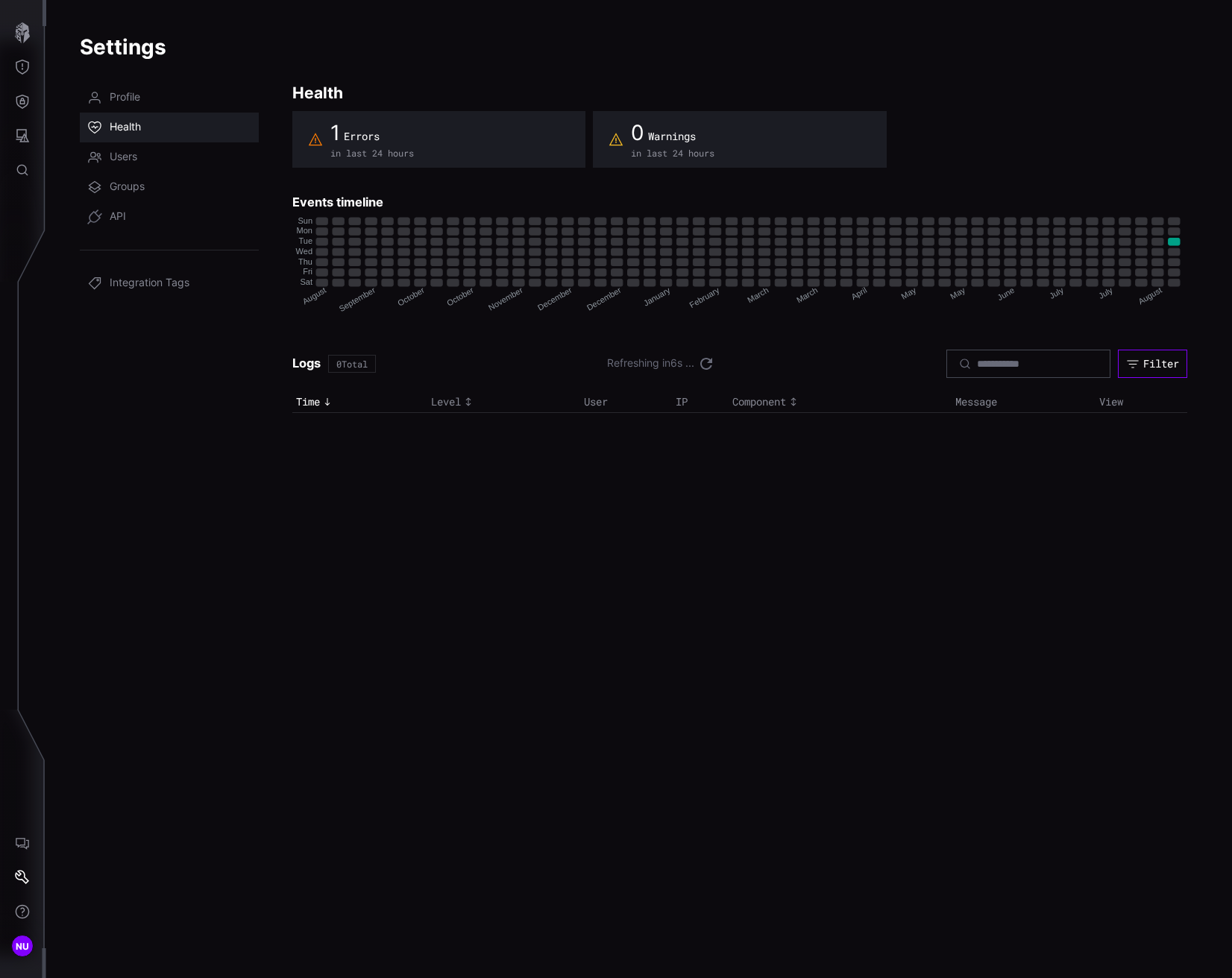
click at [1184, 362] on button "Filter" at bounding box center [1152, 363] width 69 height 28
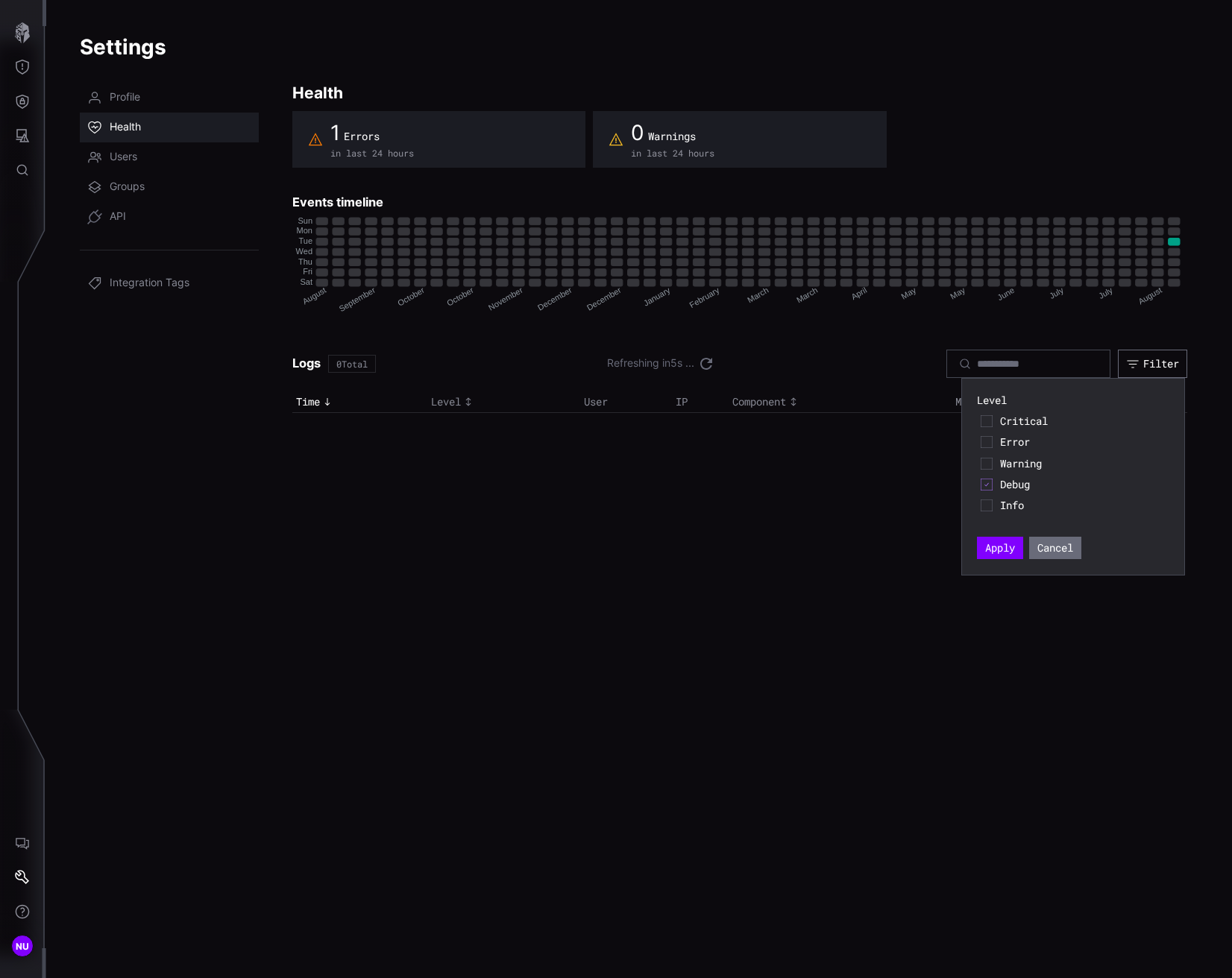
click at [1013, 500] on span "Info" at bounding box center [1083, 506] width 165 height 14
click at [1007, 475] on div "Debug" at bounding box center [1073, 484] width 193 height 21
click at [1007, 480] on span "Debug" at bounding box center [1083, 484] width 165 height 14
click at [996, 549] on button "Apply" at bounding box center [1000, 548] width 46 height 22
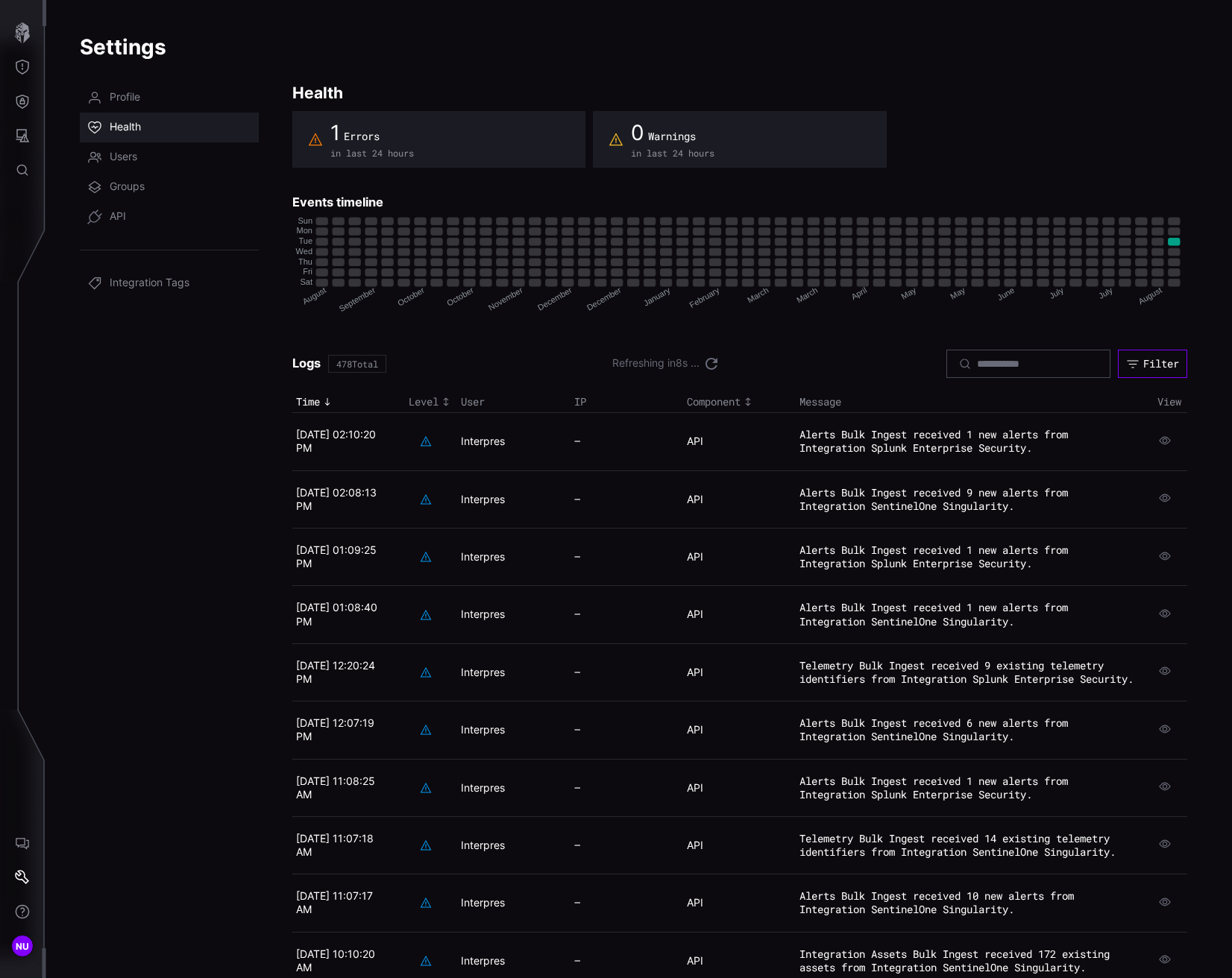
click at [1158, 367] on div "Filter" at bounding box center [1161, 364] width 36 height 14
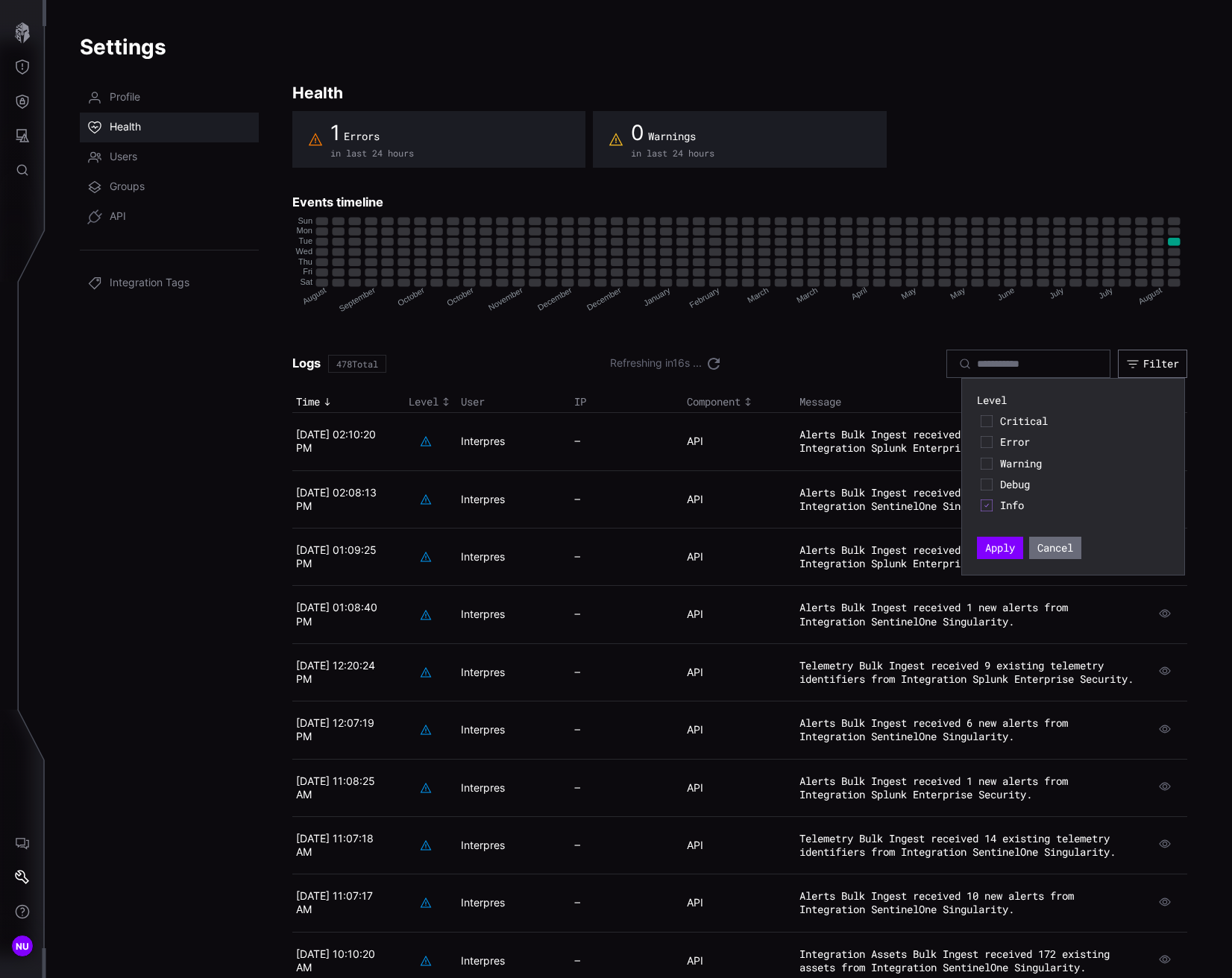
click at [999, 502] on div "Info" at bounding box center [1073, 505] width 193 height 21
click at [1009, 505] on span "Info" at bounding box center [1083, 506] width 165 height 14
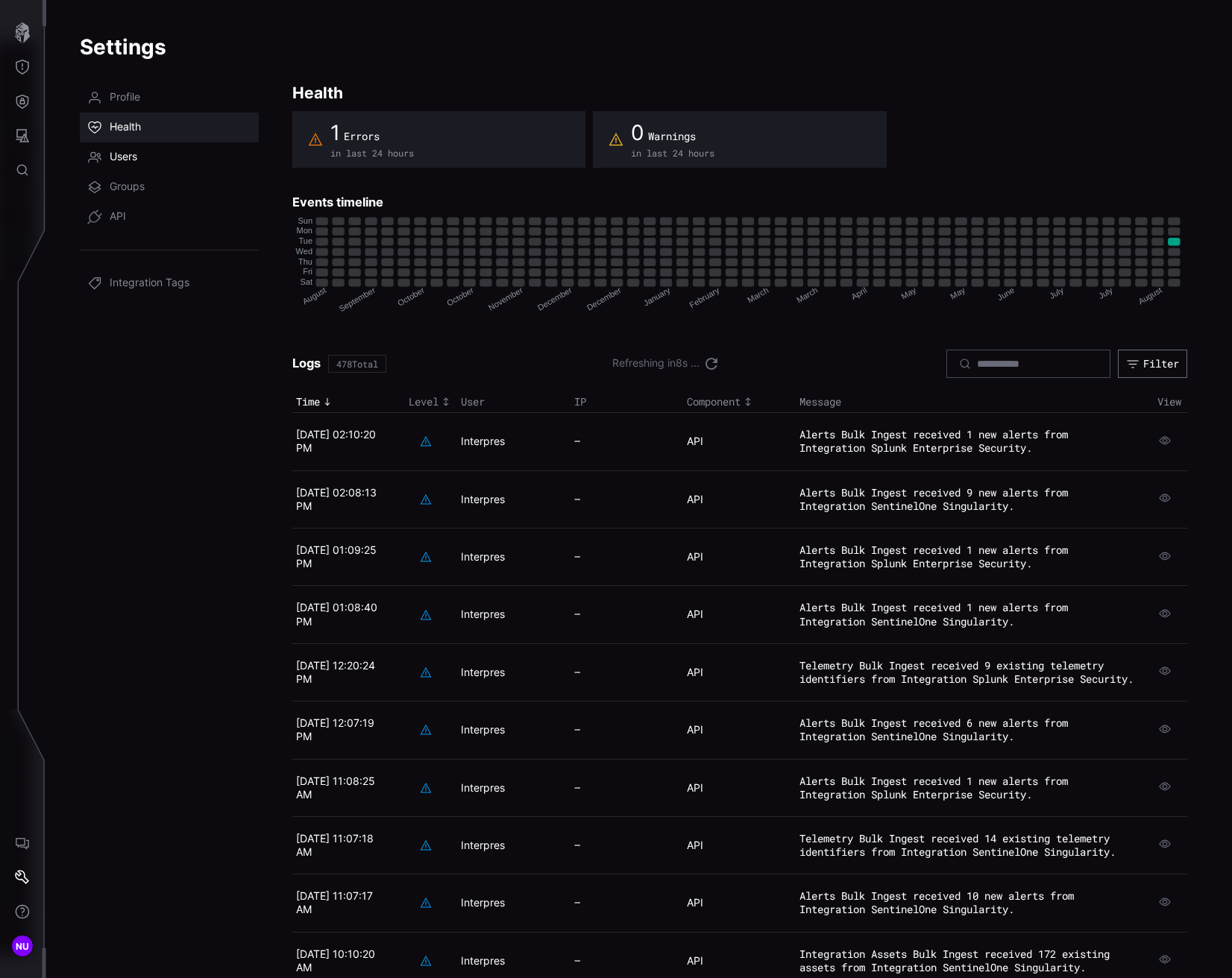
click at [126, 158] on span "Users" at bounding box center [123, 158] width 27 height 15
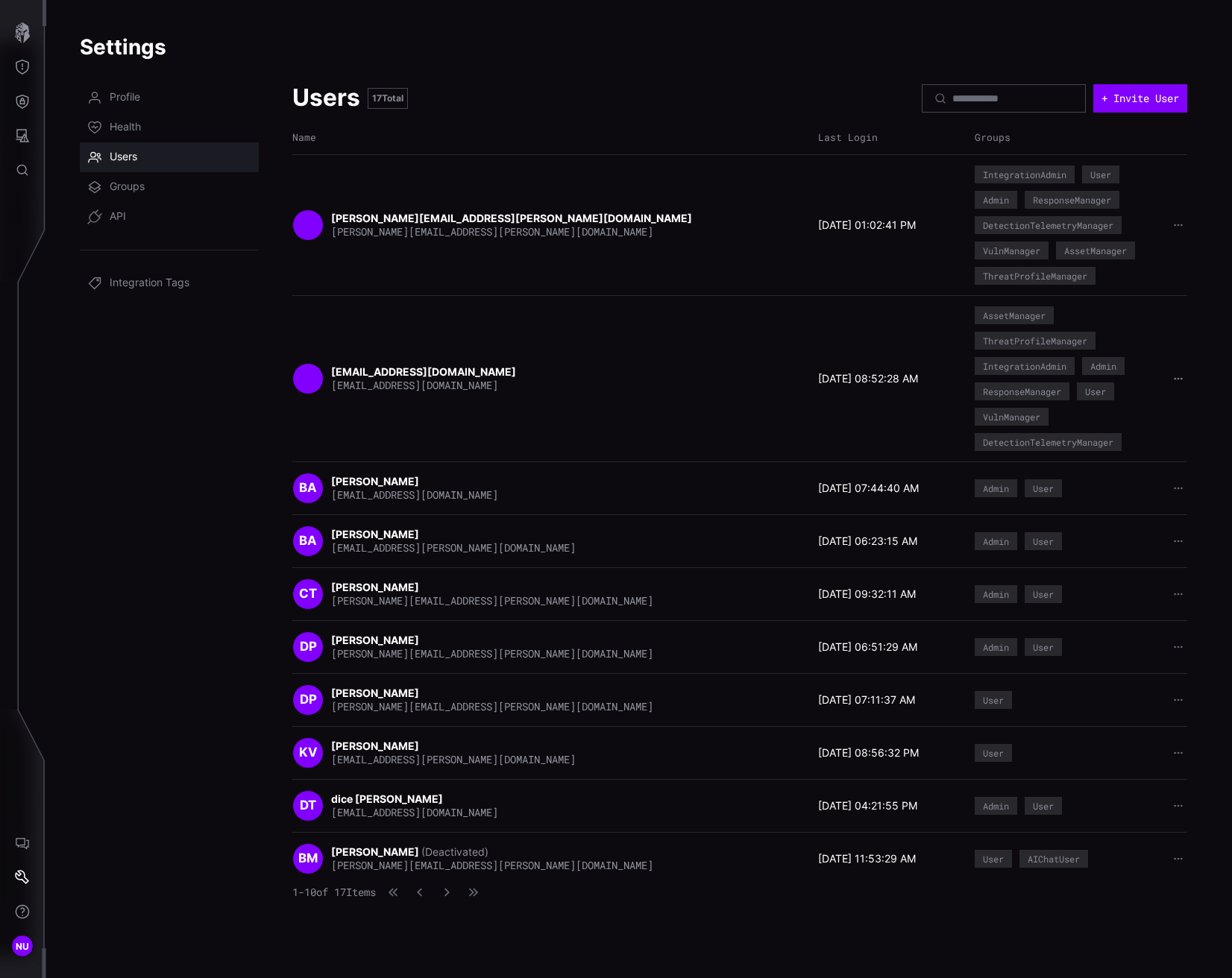
click at [1181, 384] on button "button" at bounding box center [1178, 378] width 18 height 14
click at [1112, 105] on button "+ Invite User" at bounding box center [1140, 98] width 91 height 27
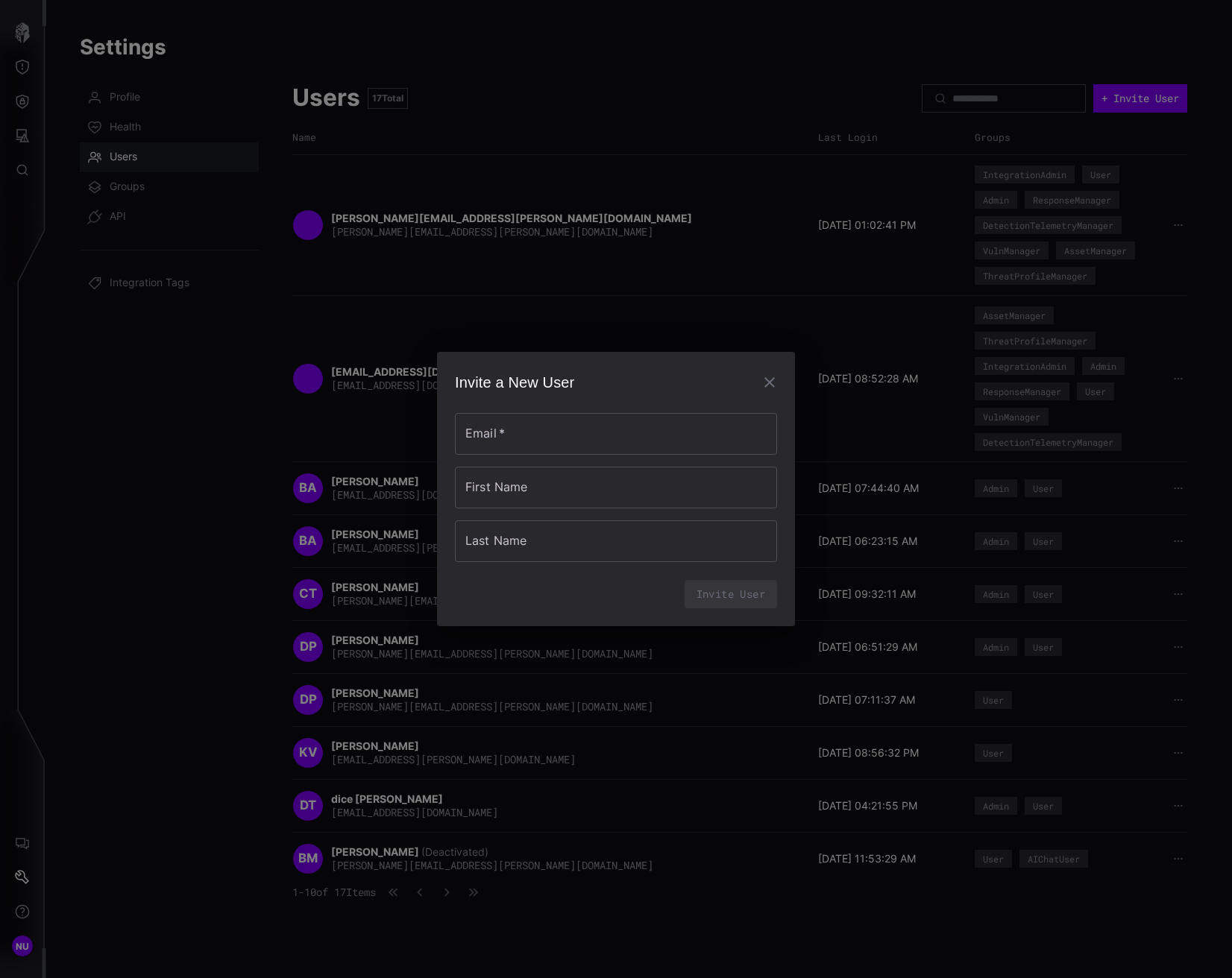
click at [818, 322] on div "Invite a New User Email   * Email   * First Name First Name Last Name Last Name…" at bounding box center [616, 489] width 1232 height 978
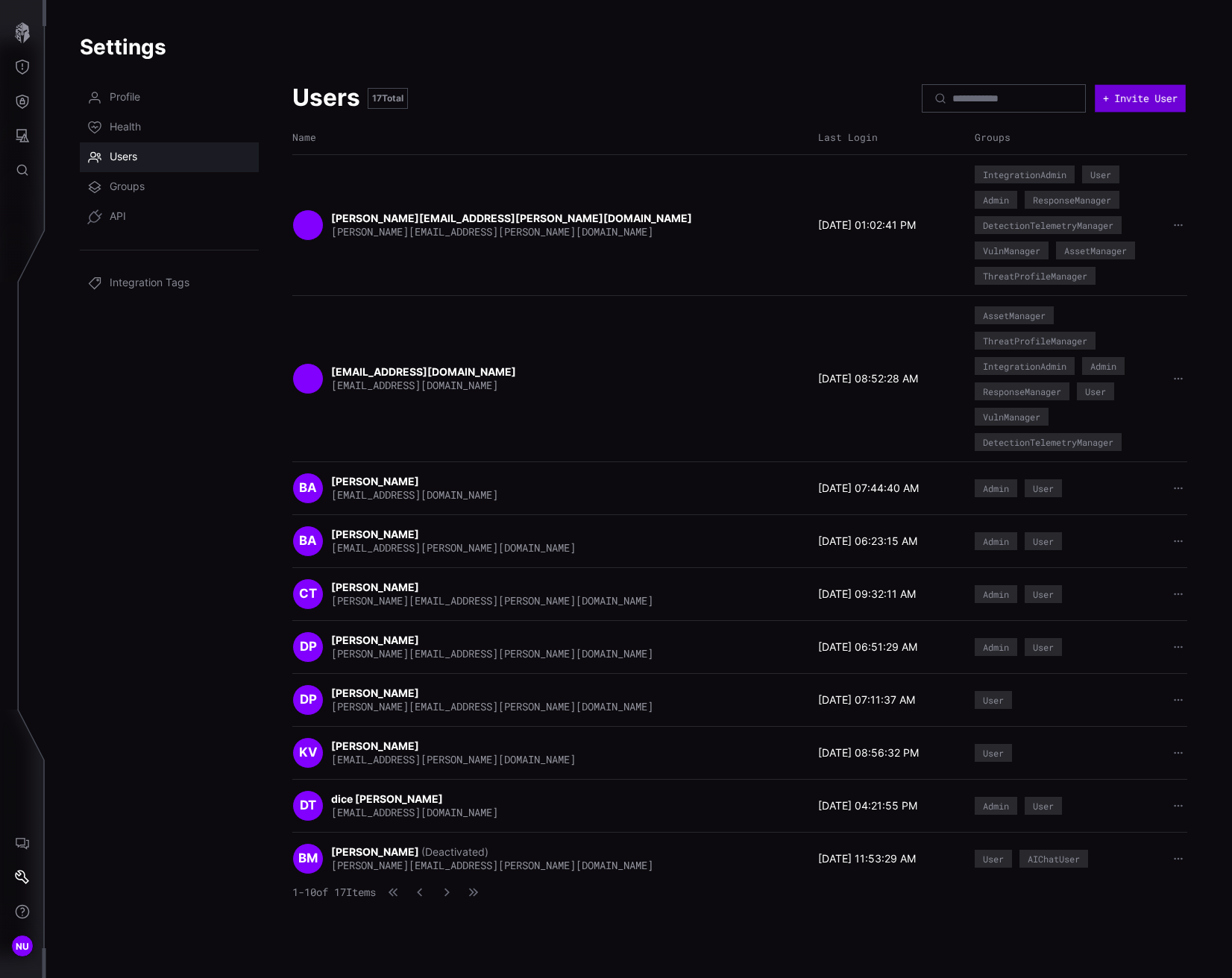
click at [1135, 104] on button "+ Invite User" at bounding box center [1140, 98] width 91 height 27
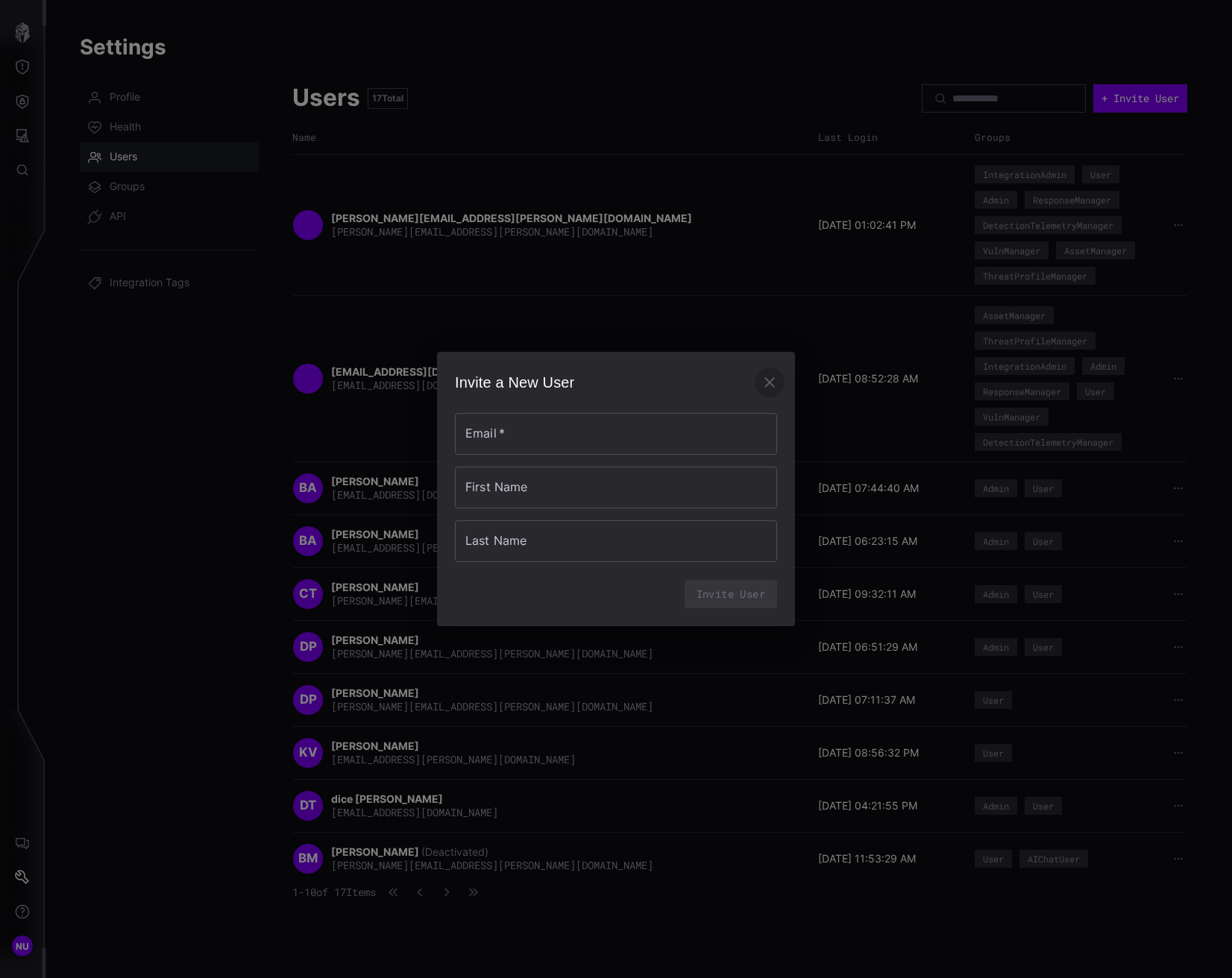
click at [768, 381] on icon "button" at bounding box center [770, 382] width 11 height 11
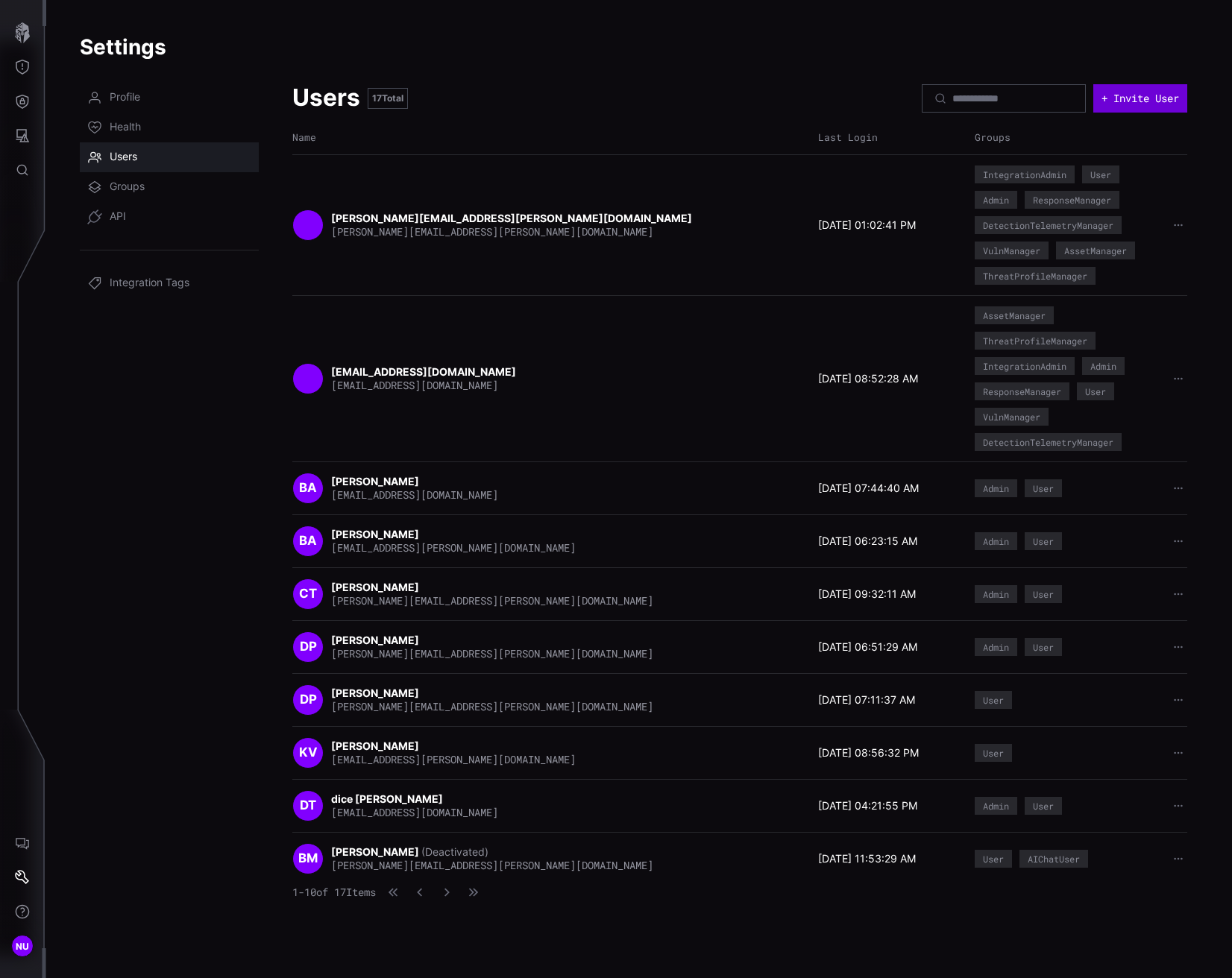
click at [1131, 96] on button "+ Invite User" at bounding box center [1140, 98] width 94 height 28
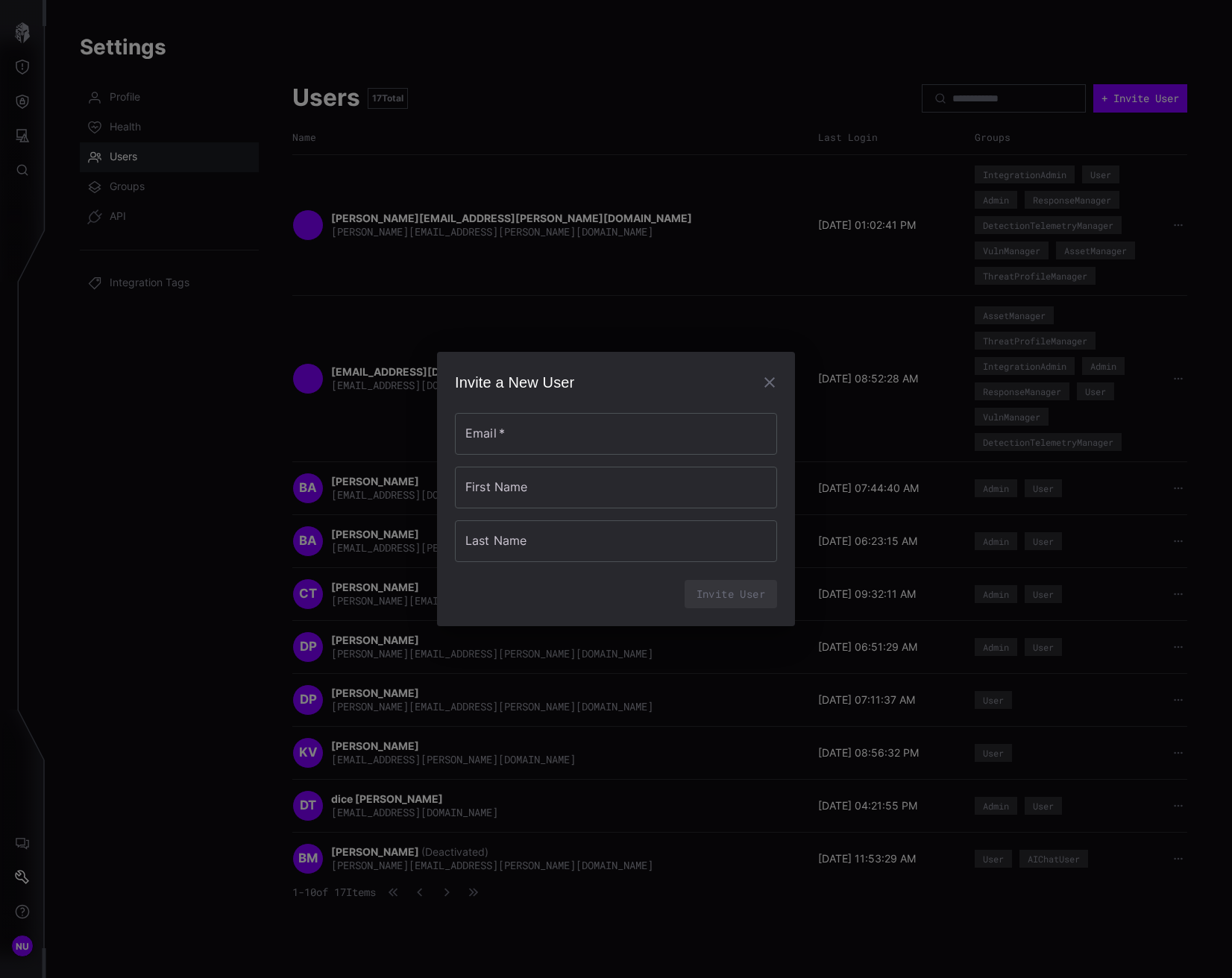
click at [949, 218] on div "Invite a New User Email   * Email   * First Name First Name Last Name Last Name…" at bounding box center [616, 489] width 1232 height 978
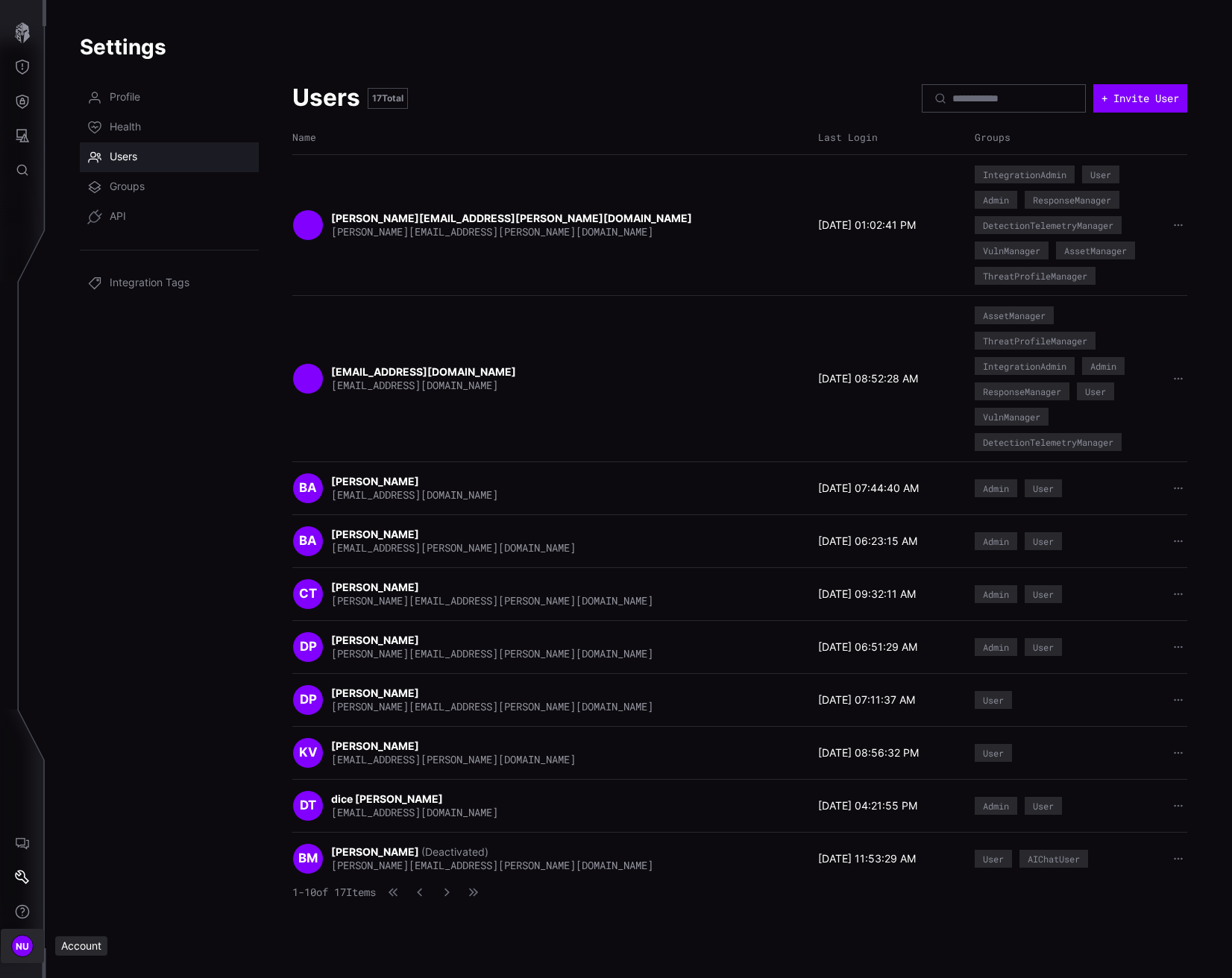
click at [28, 948] on span "NU" at bounding box center [23, 946] width 14 height 16
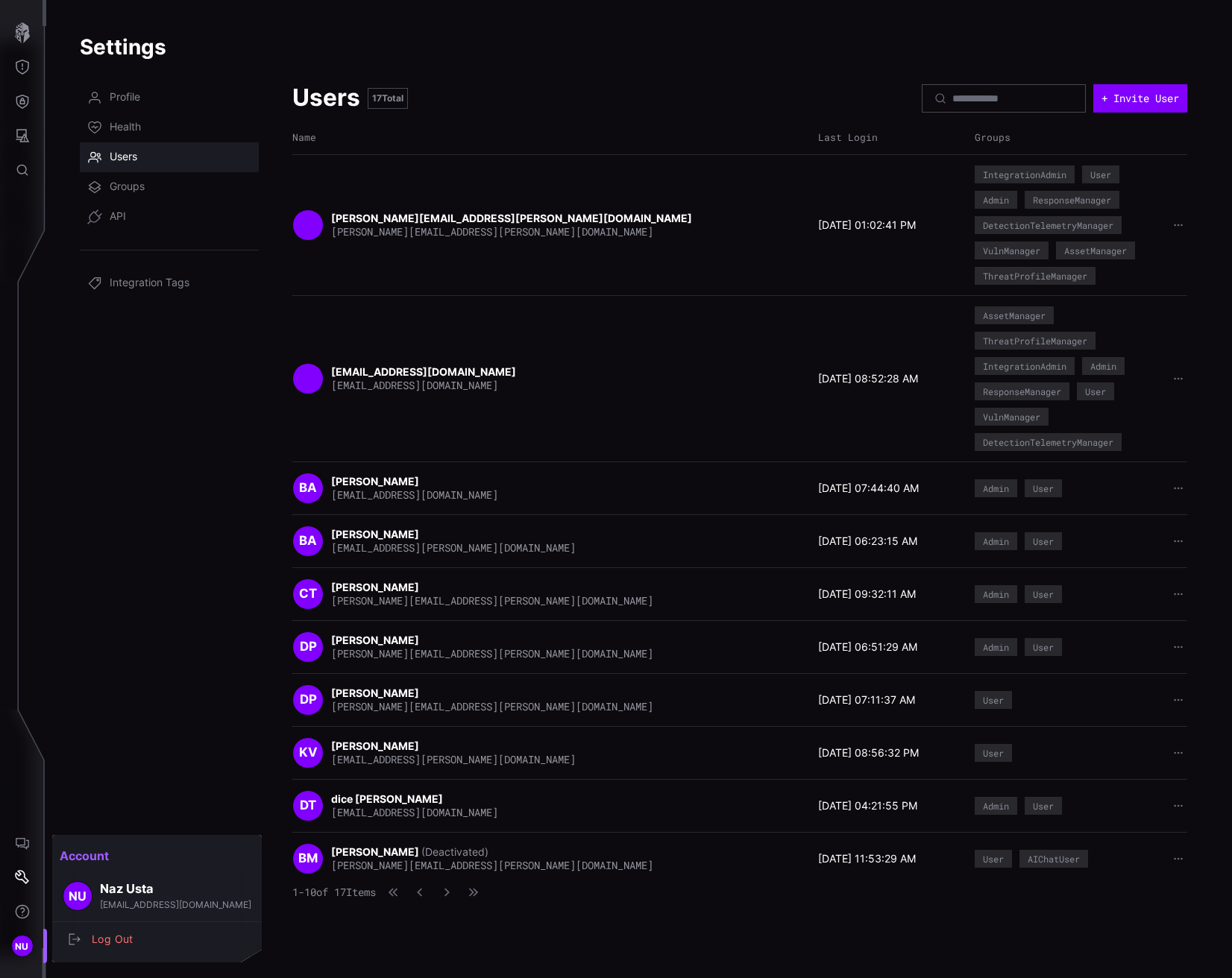
click at [19, 910] on div at bounding box center [616, 489] width 1232 height 978
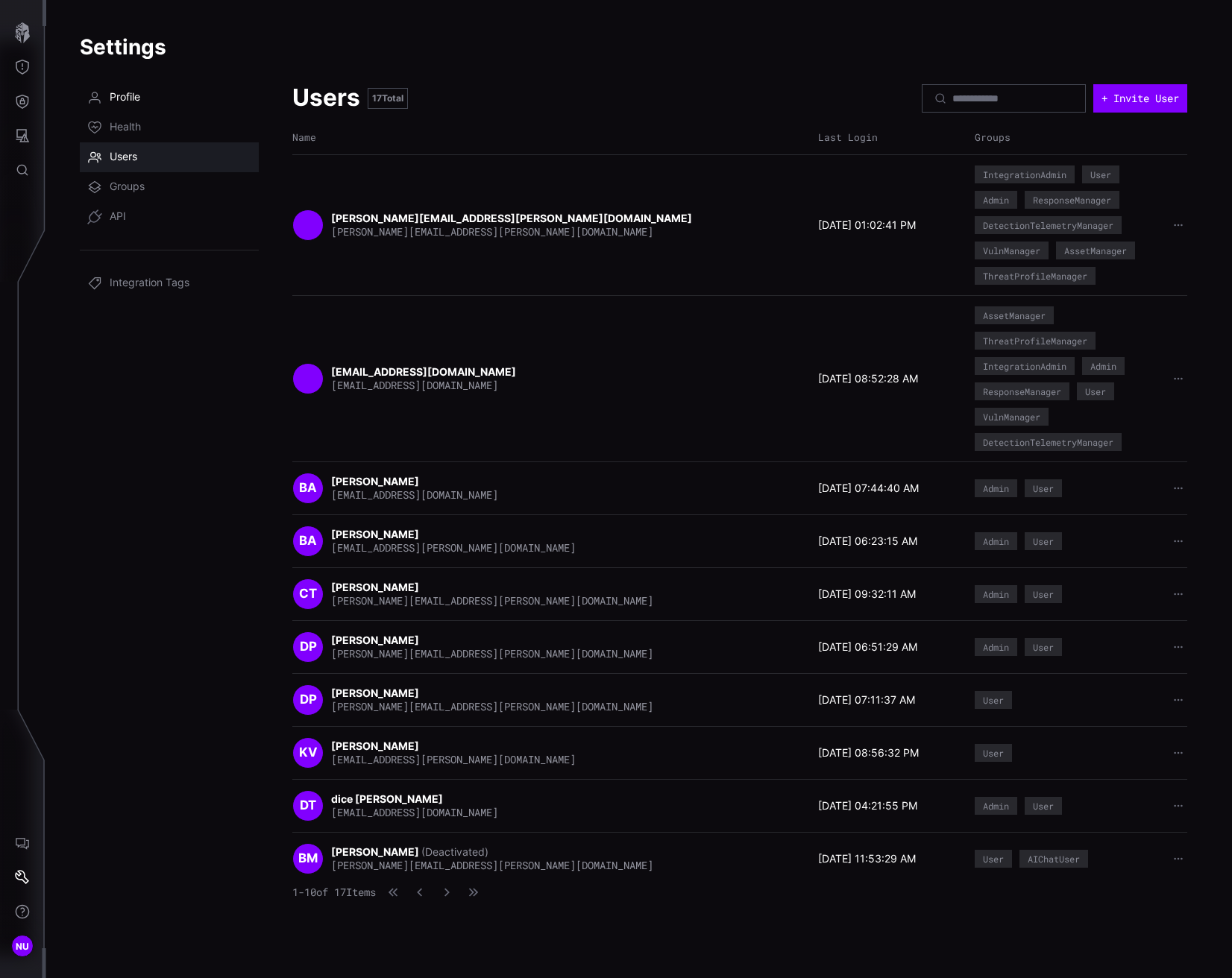
click at [126, 95] on span "Profile" at bounding box center [125, 97] width 30 height 15
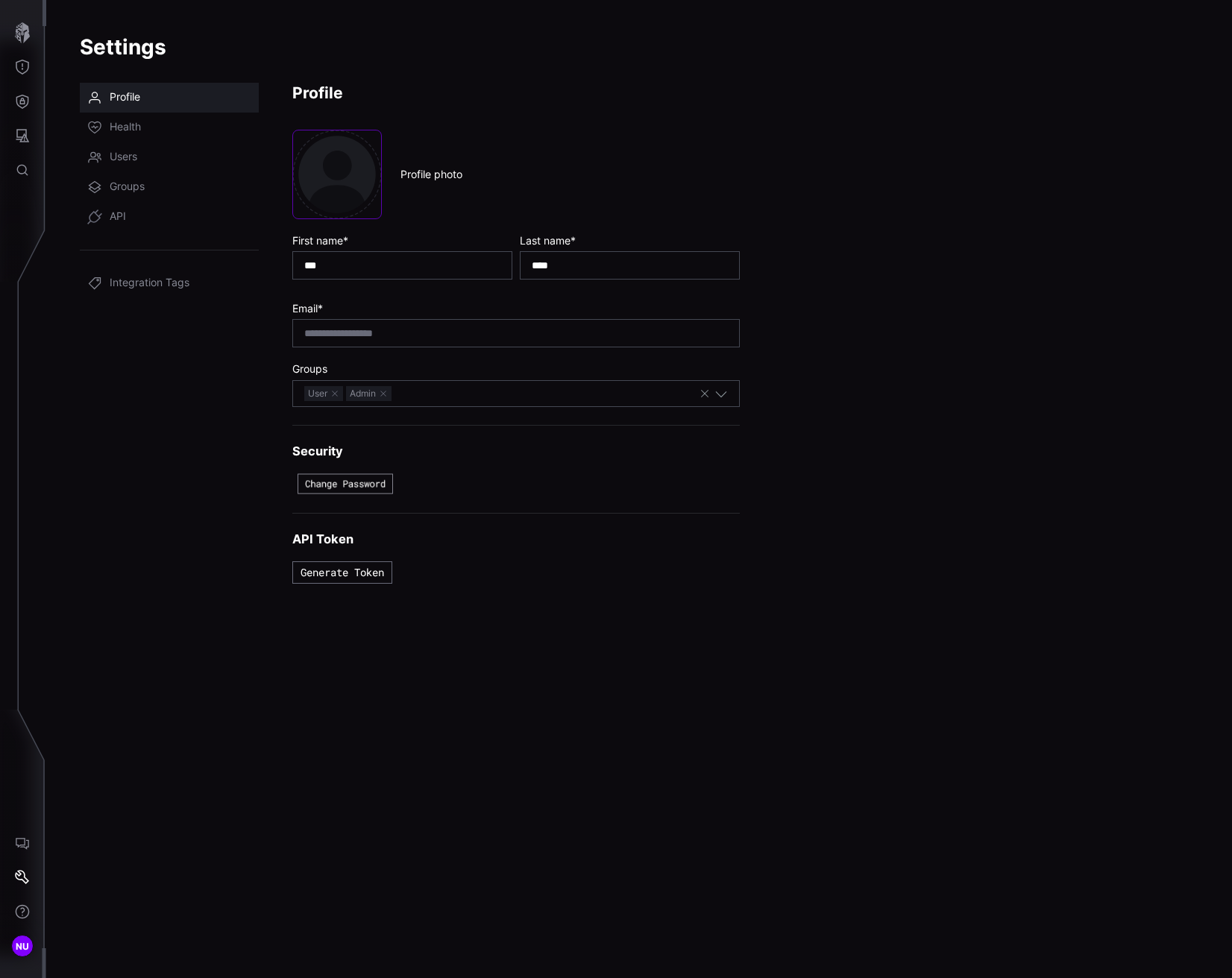
click at [373, 476] on button "Change Password" at bounding box center [345, 484] width 95 height 20
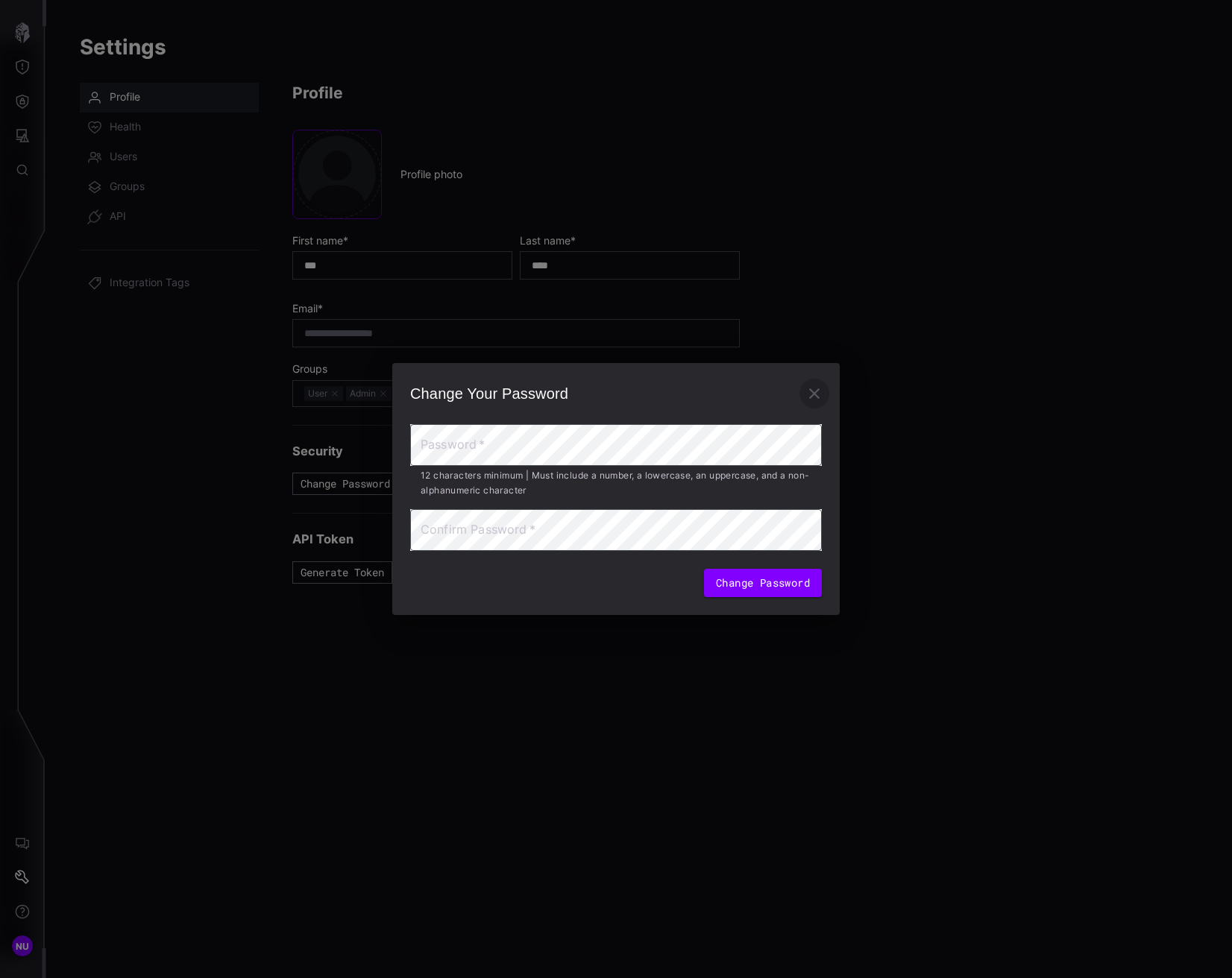
click at [813, 393] on icon "button" at bounding box center [814, 394] width 11 height 11
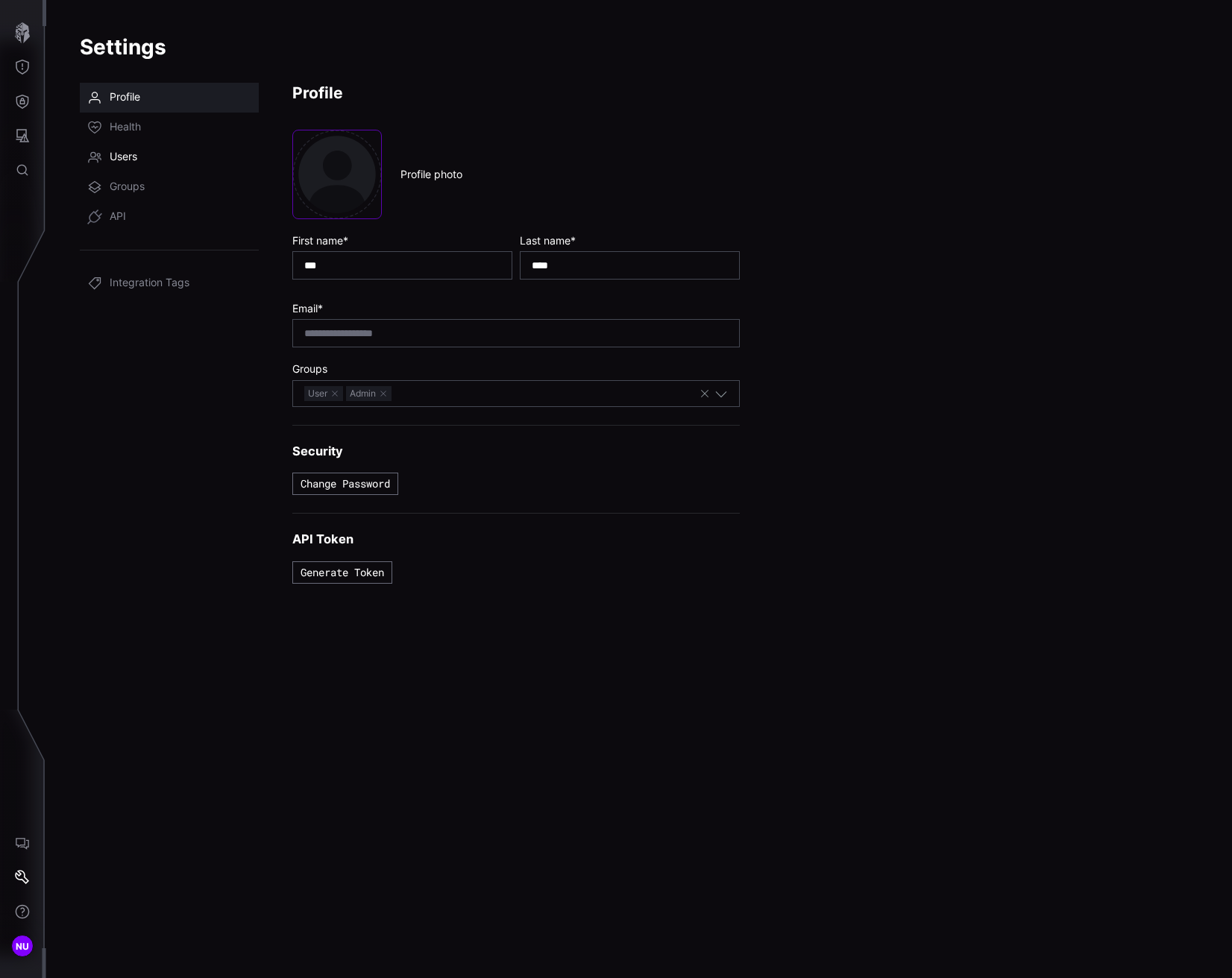
click at [152, 157] on link "Users" at bounding box center [169, 157] width 179 height 30
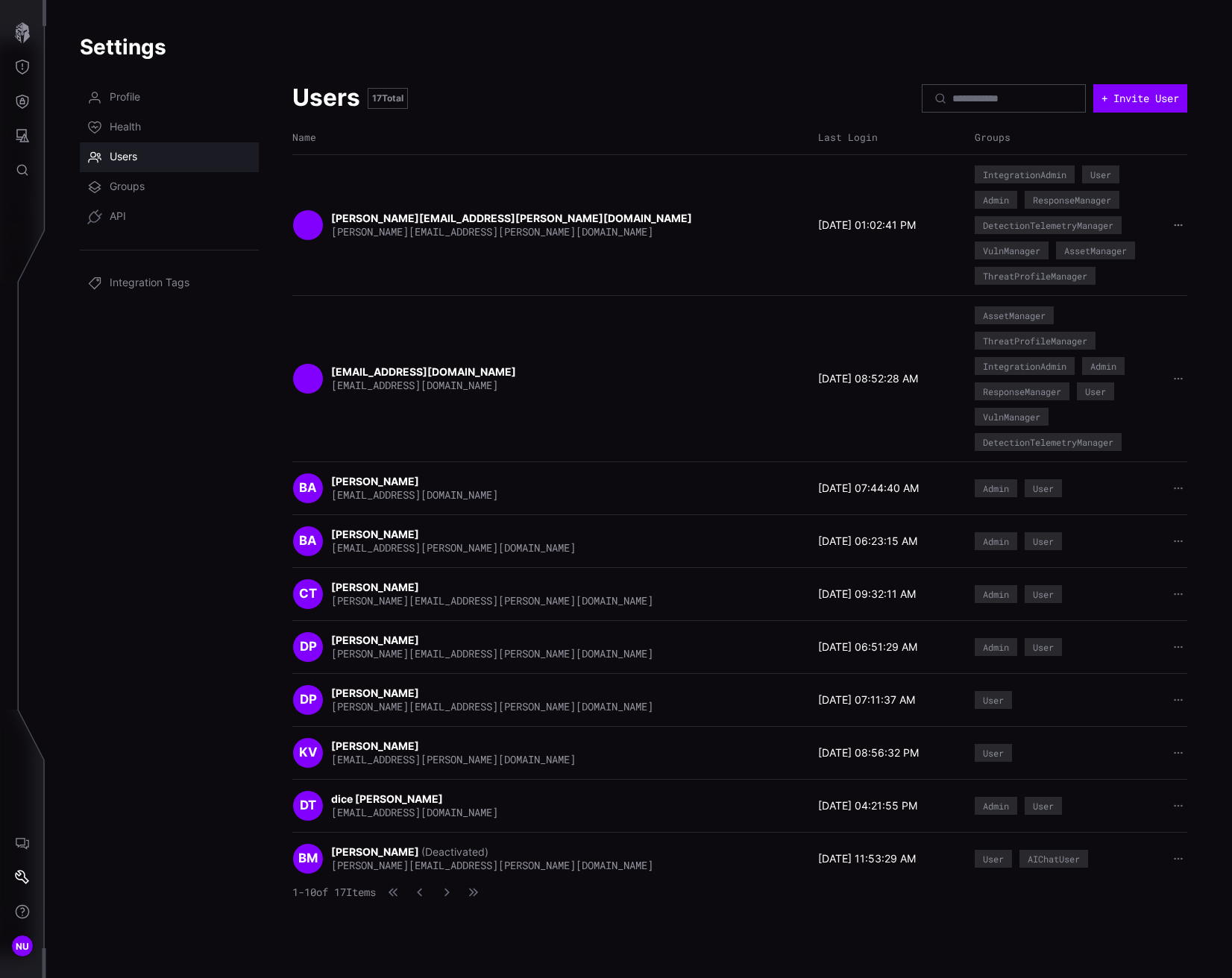
click at [1176, 223] on icon "button" at bounding box center [1178, 225] width 10 height 10
click at [1137, 260] on div "Change password" at bounding box center [1131, 250] width 110 height 34
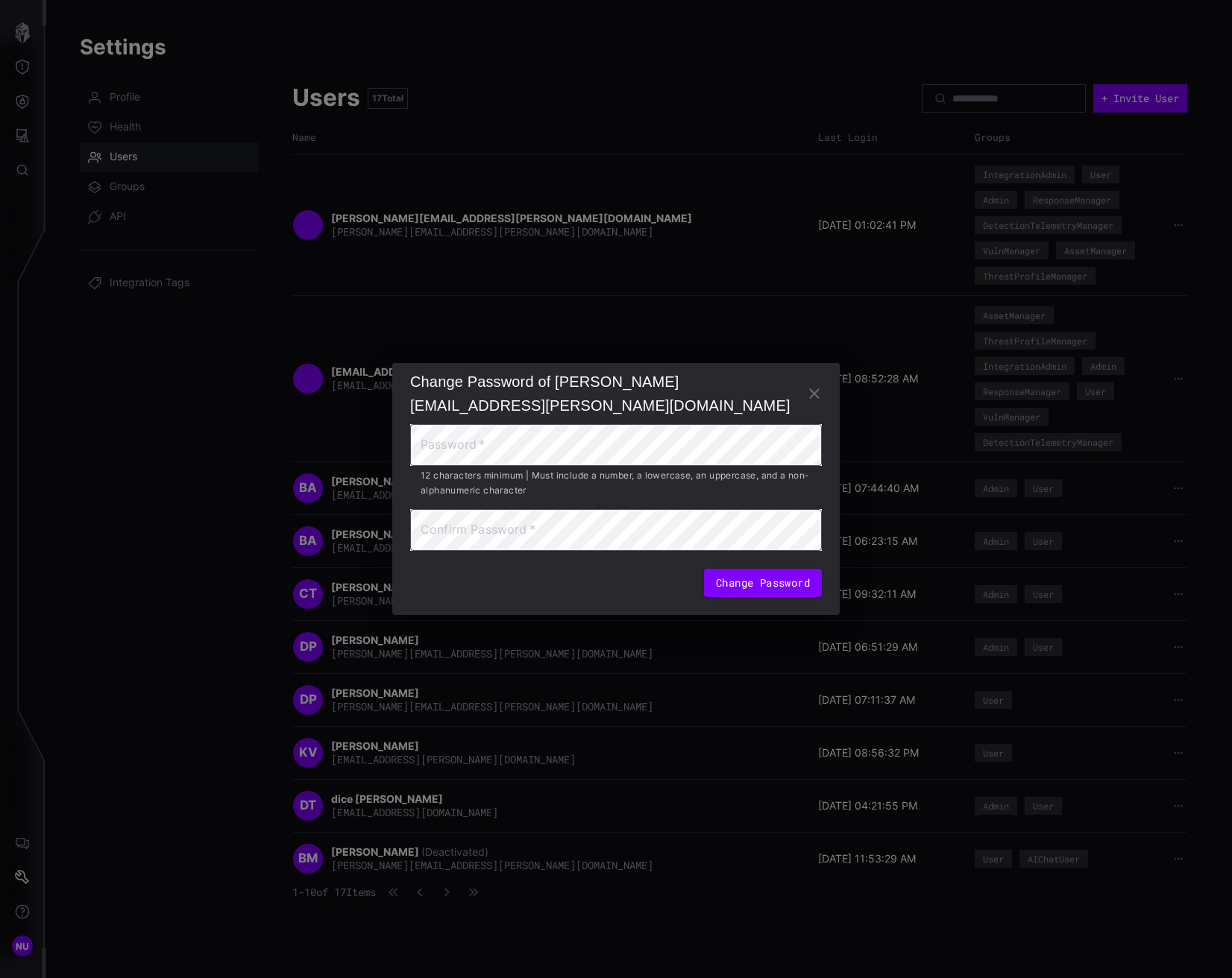
click at [137, 187] on div "Change Password of brad.gobble@ust.com Password   * Password   * 12 characters …" at bounding box center [616, 489] width 1232 height 978
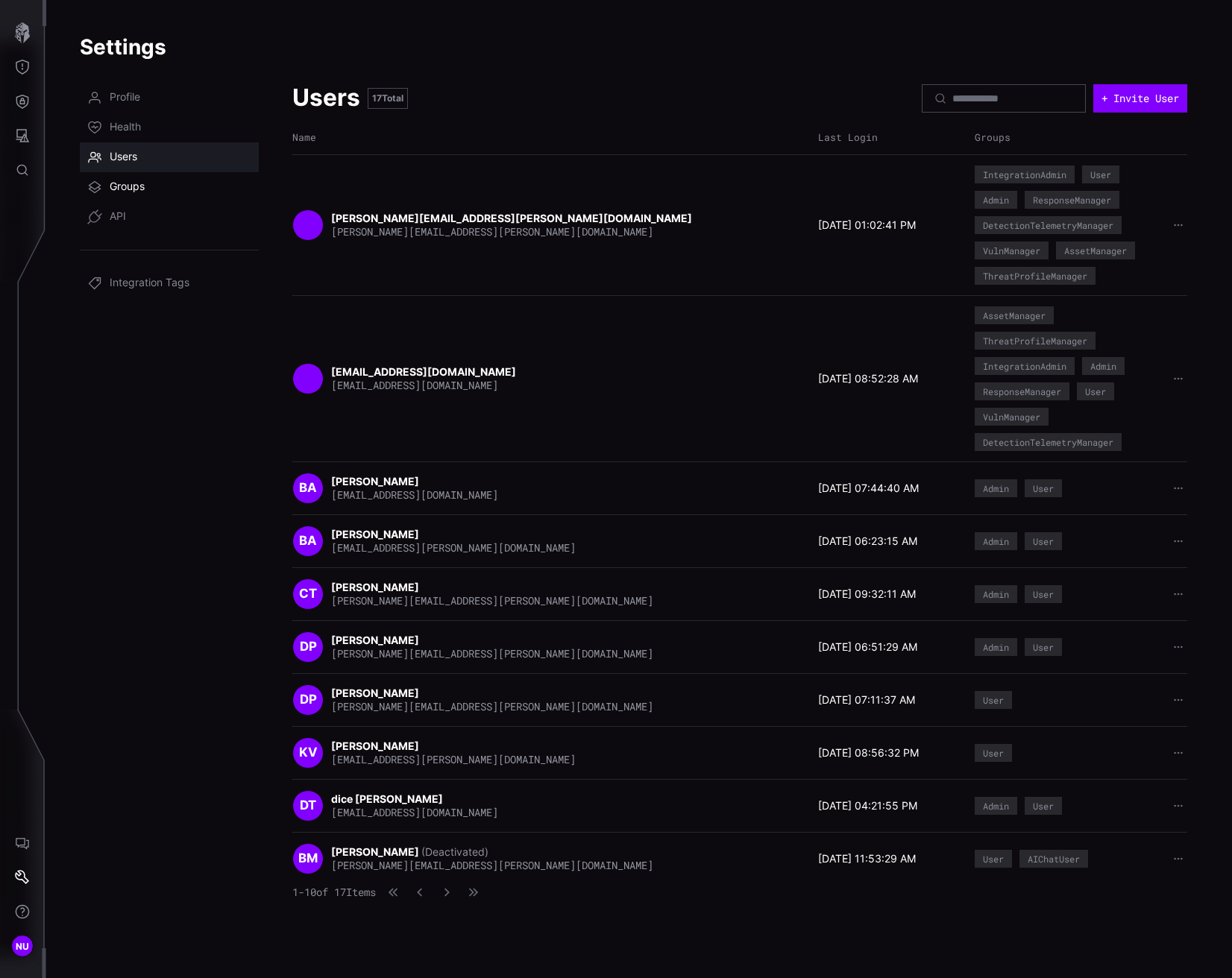
click at [136, 190] on span "Groups" at bounding box center [127, 187] width 35 height 15
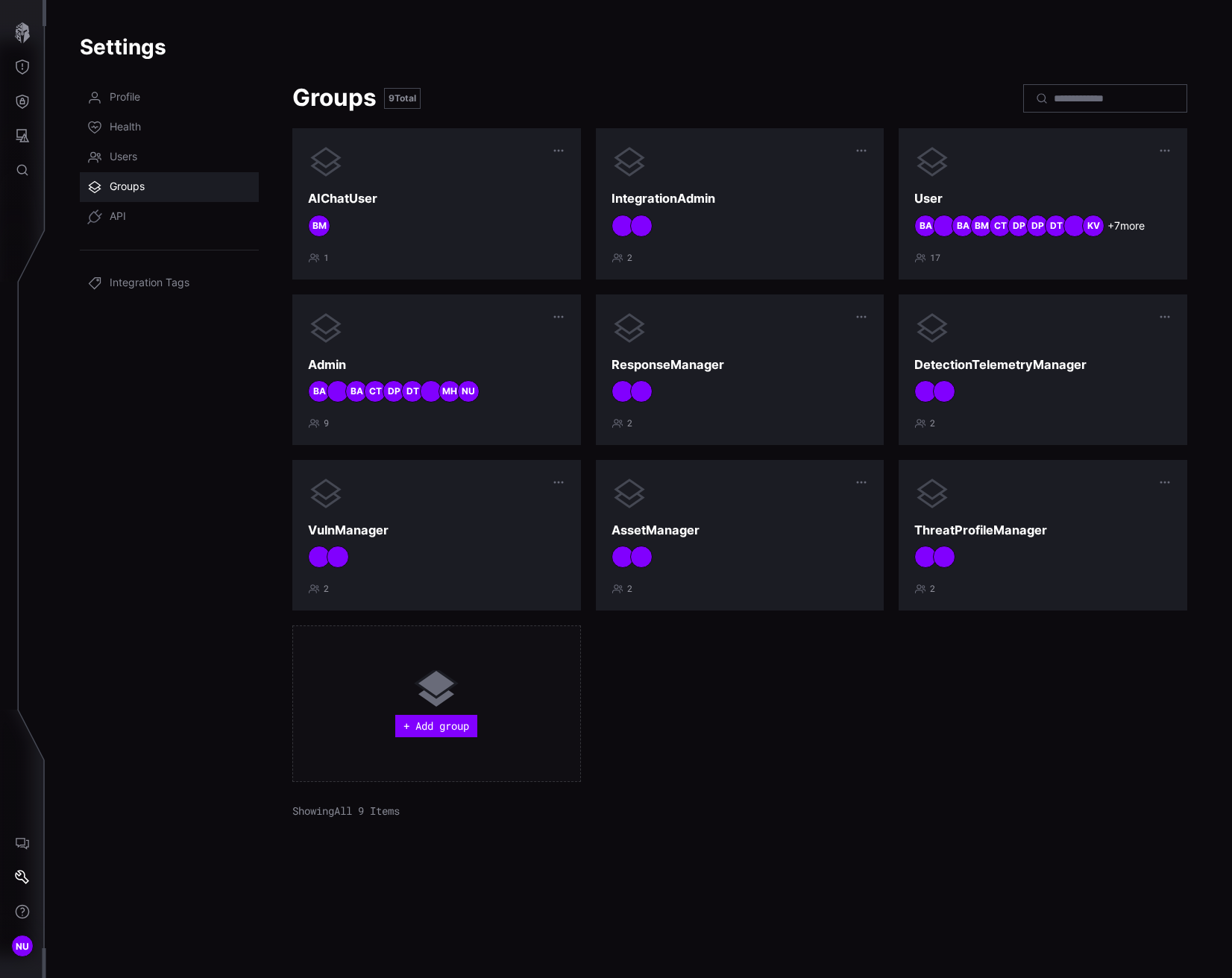
click at [956, 121] on div "Groups 9 Total AIChatUser BM 1 IntegrationAdmin 2 User + 7 more KV DT DP DP CT …" at bounding box center [740, 522] width 895 height 877
click at [437, 407] on div "Admin NU MH DT DP CT BA BA 9" at bounding box center [437, 369] width 258 height 120
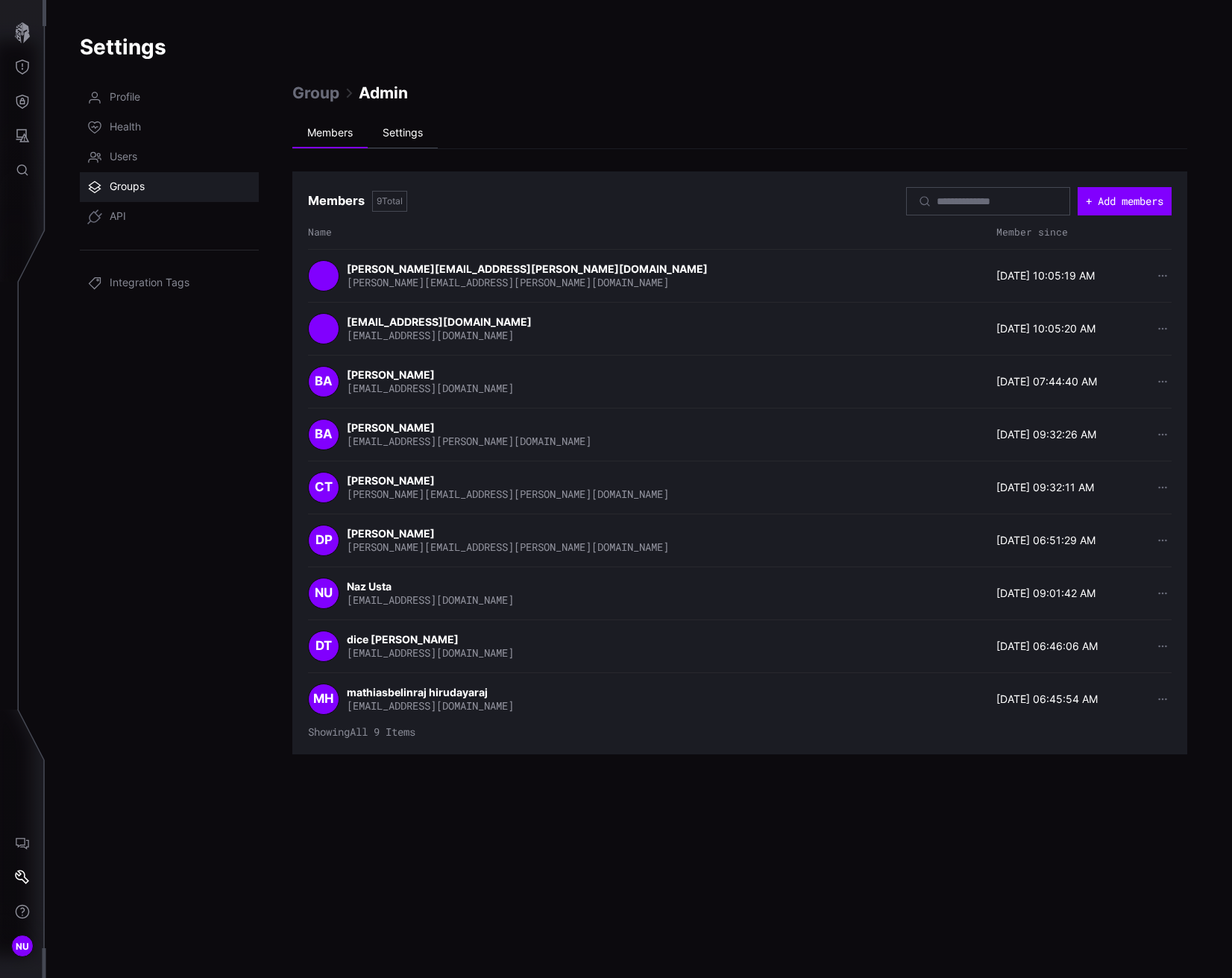
click at [411, 143] on li "Settings" at bounding box center [403, 133] width 70 height 30
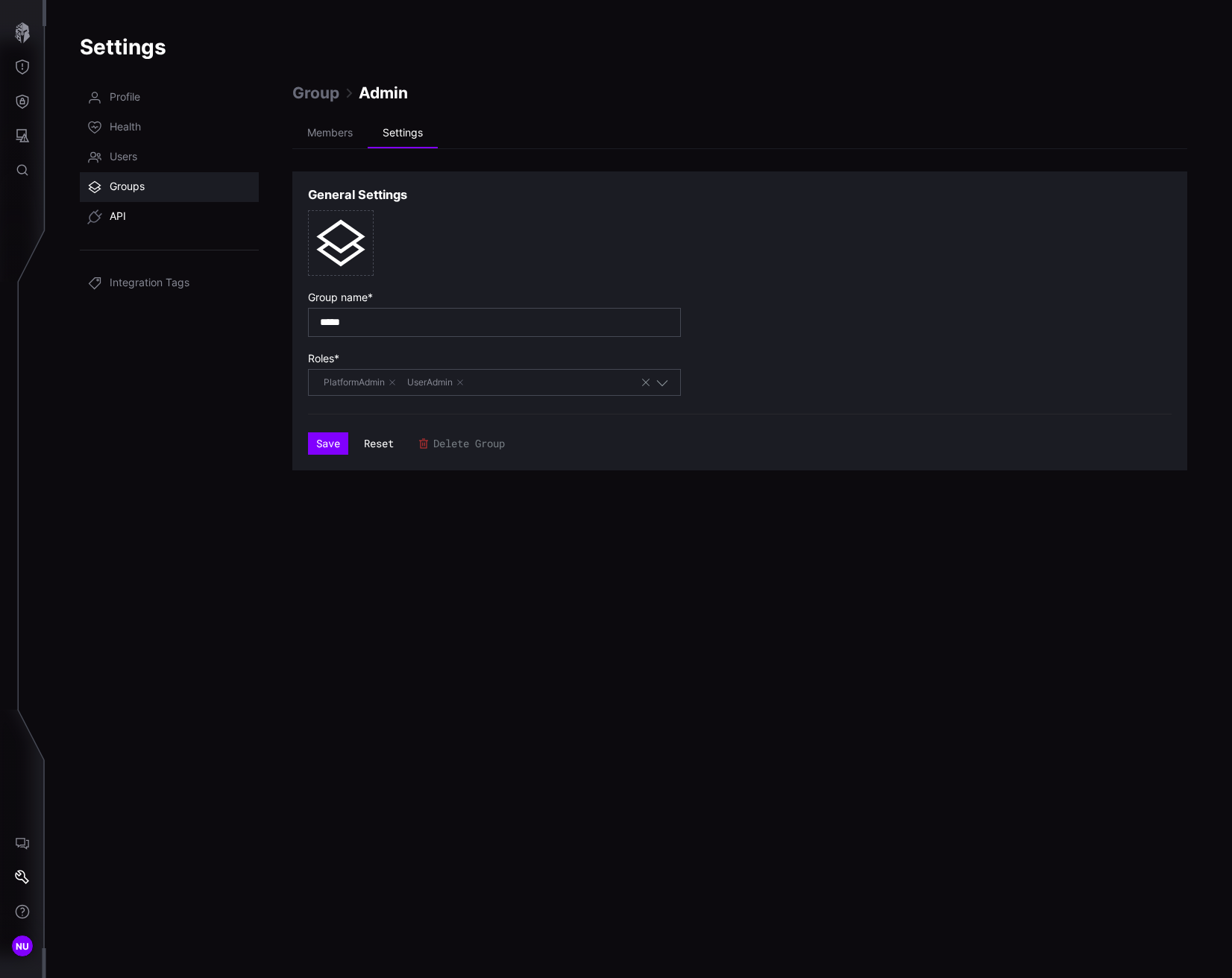
click at [126, 224] on link "API" at bounding box center [169, 216] width 179 height 30
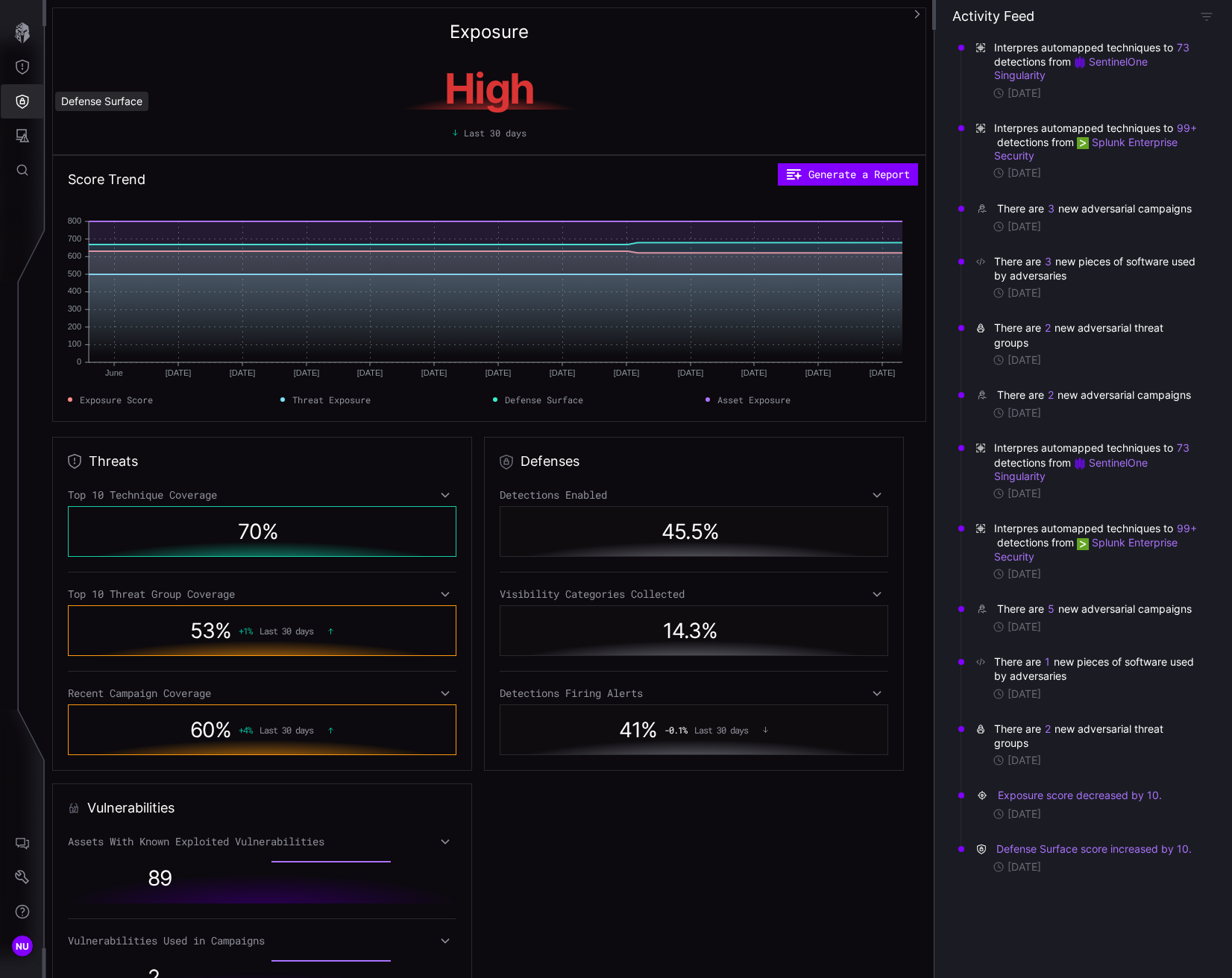
click at [19, 96] on icon "Defense Surface" at bounding box center [23, 101] width 13 height 14
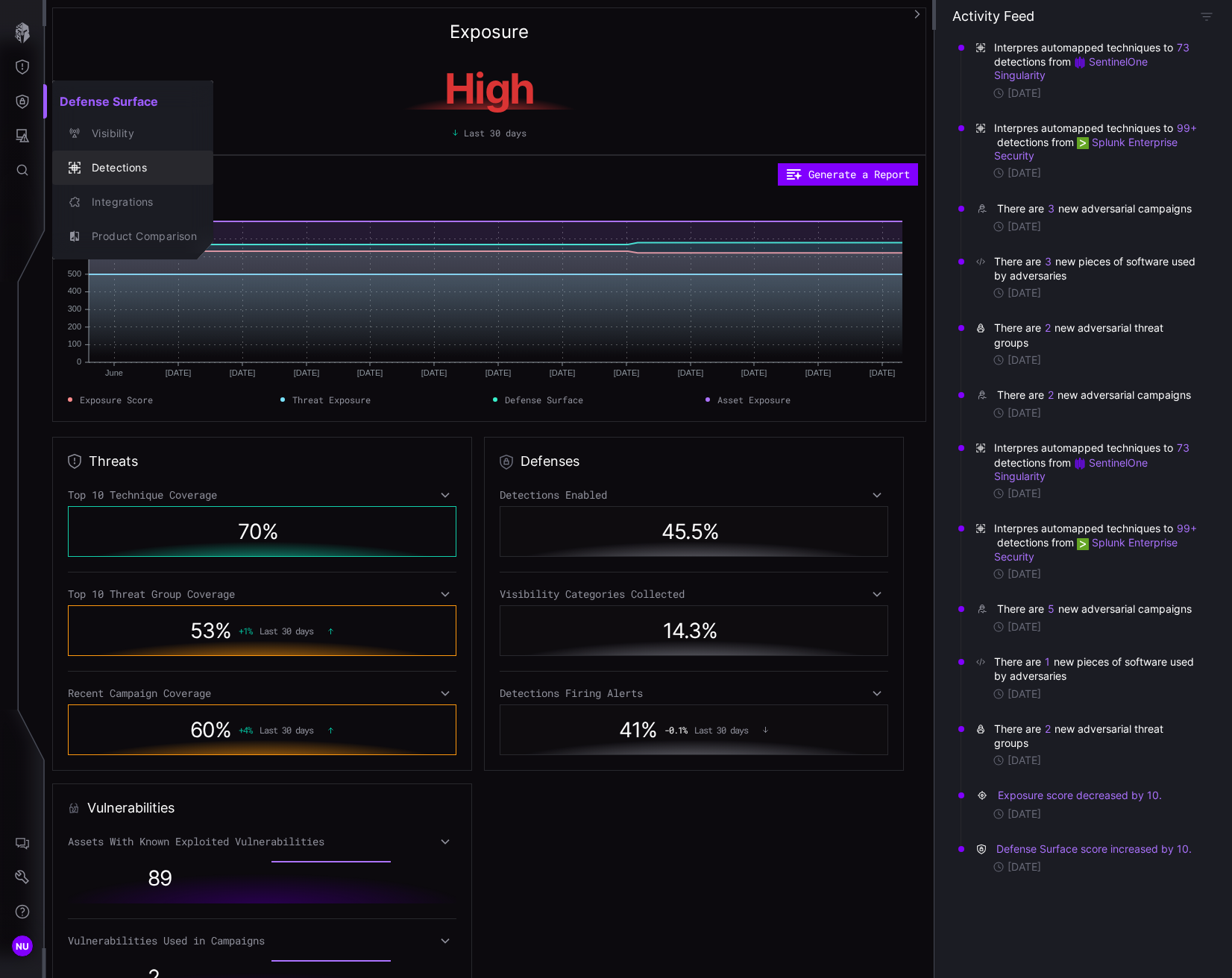
click at [104, 163] on div "Detections" at bounding box center [141, 168] width 113 height 18
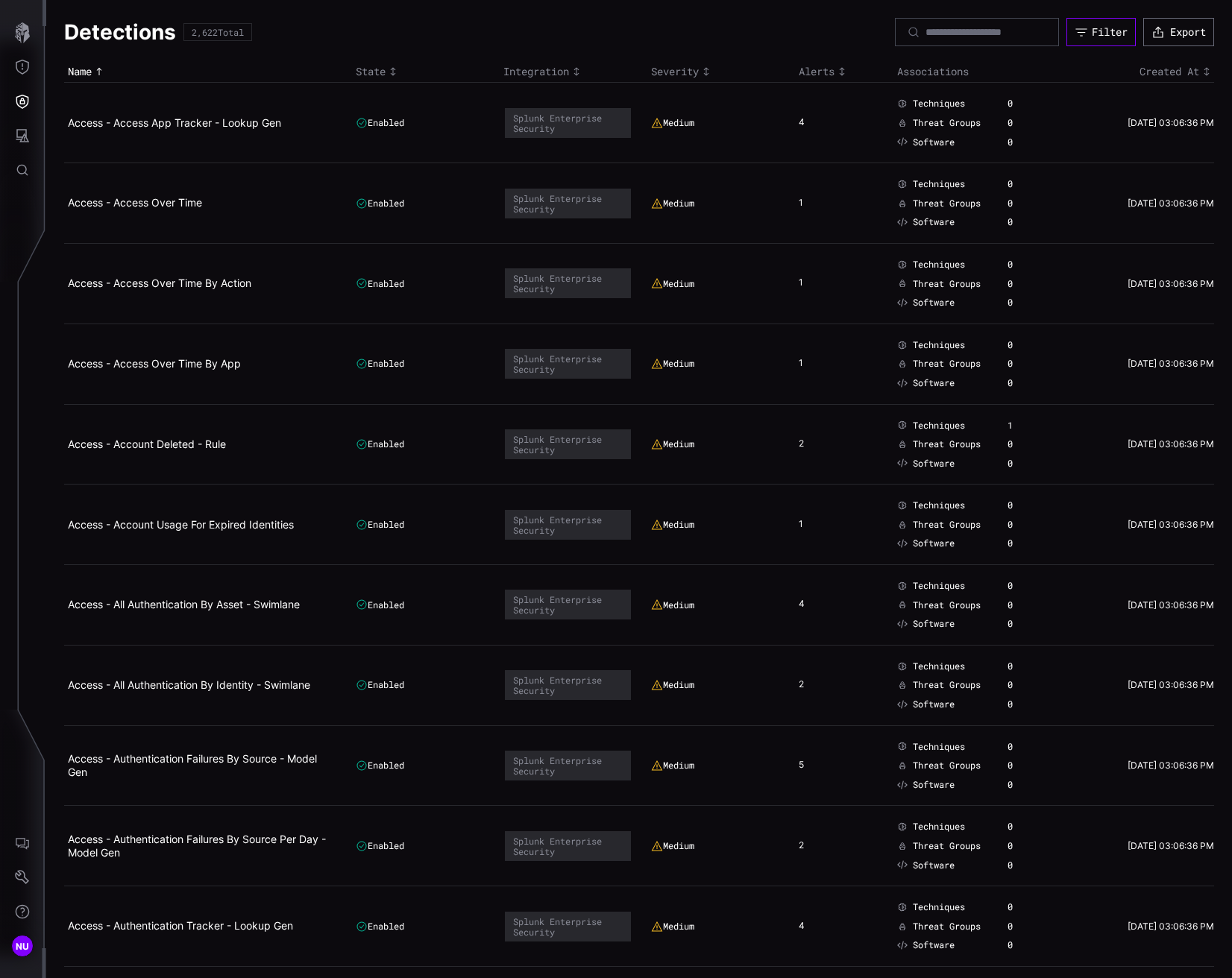
click at [1074, 33] on icon "button" at bounding box center [1081, 32] width 14 height 14
click at [243, 108] on td "Access - Access App Tracker - Lookup Gen" at bounding box center [208, 123] width 288 height 81
click at [233, 125] on link "Access - Access App Tracker - Lookup Gen" at bounding box center [174, 123] width 213 height 13
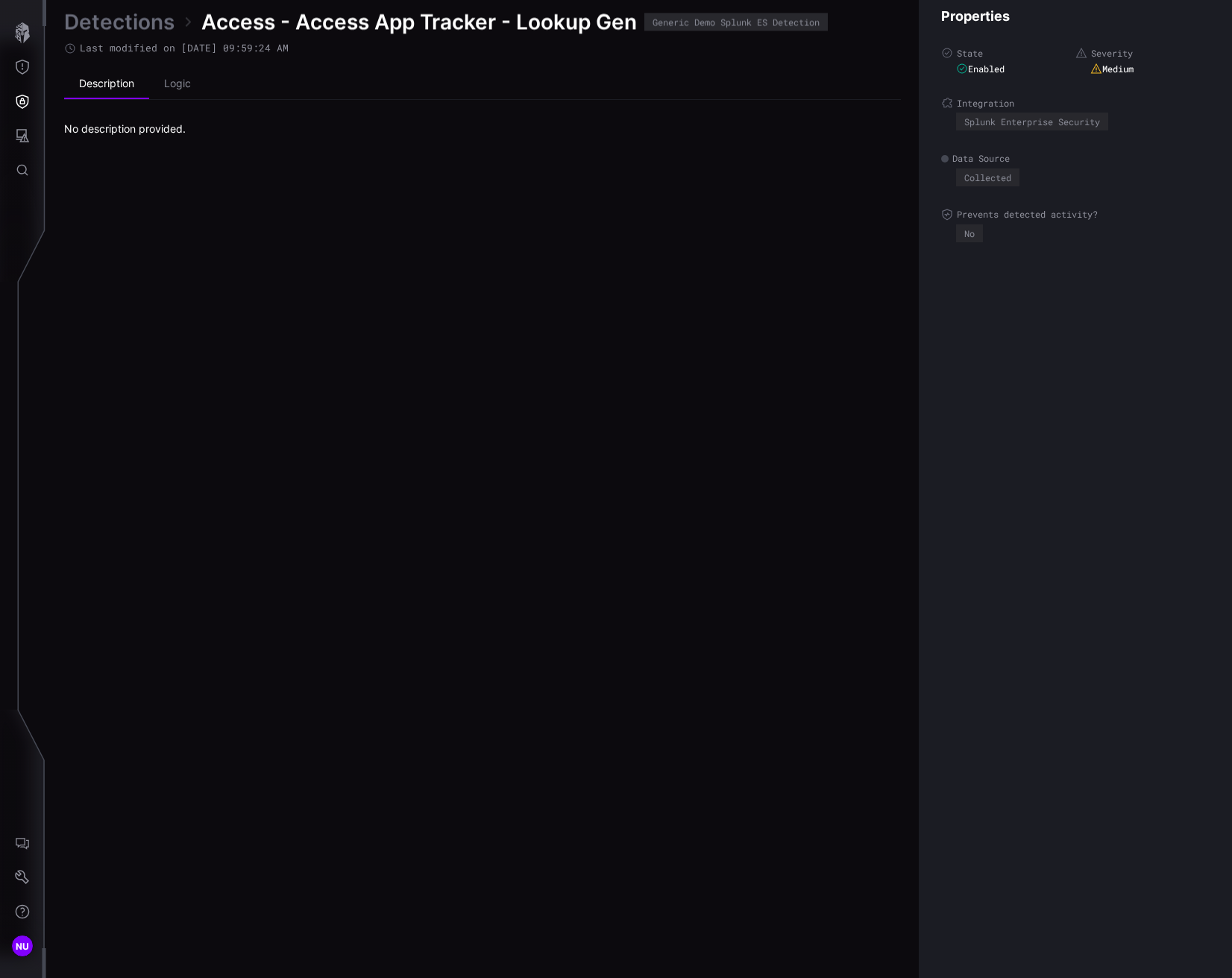
scroll to position [2970, 706]
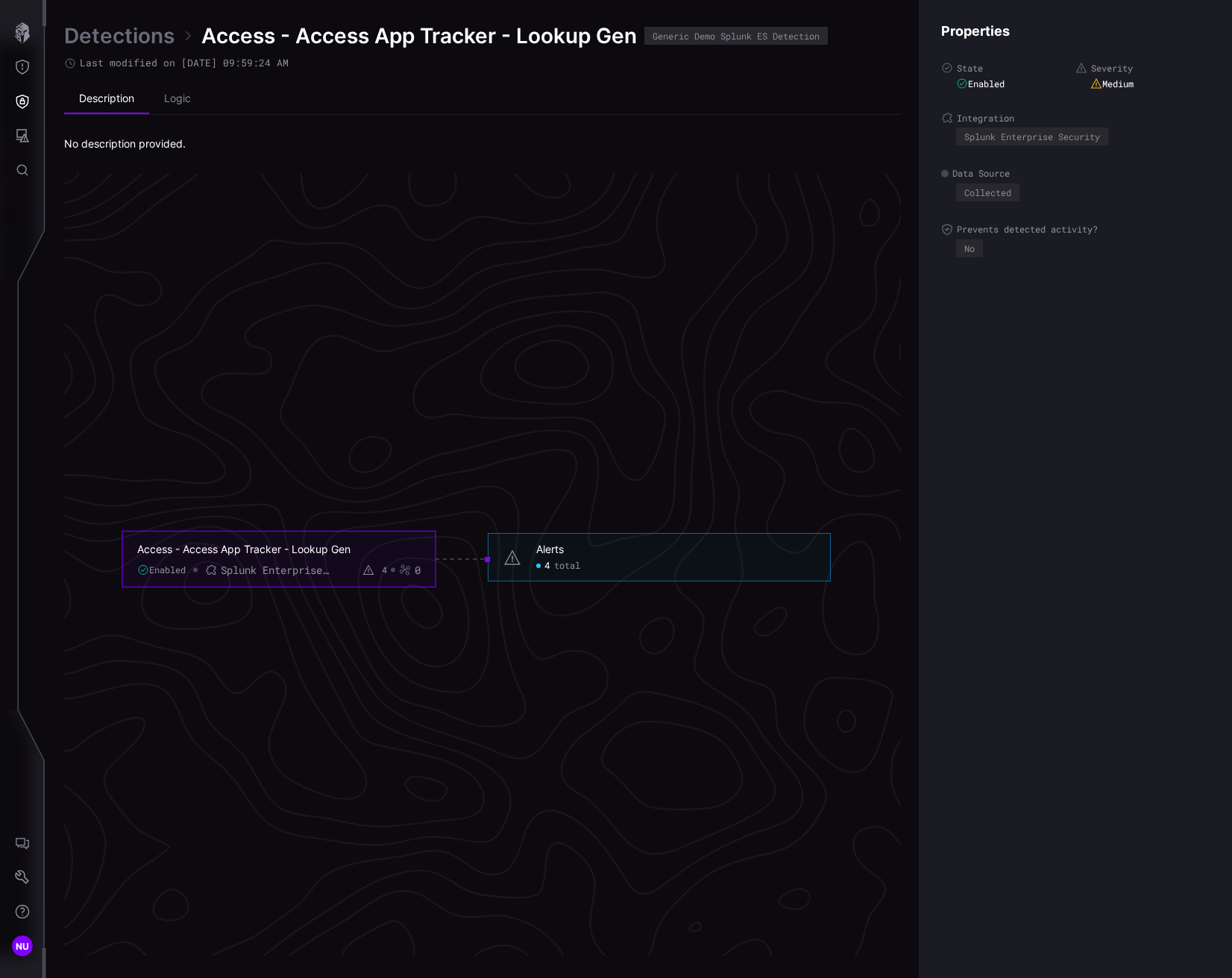
click at [546, 551] on div "Alerts" at bounding box center [550, 550] width 27 height 14
click at [193, 103] on li "Logic" at bounding box center [178, 99] width 56 height 30
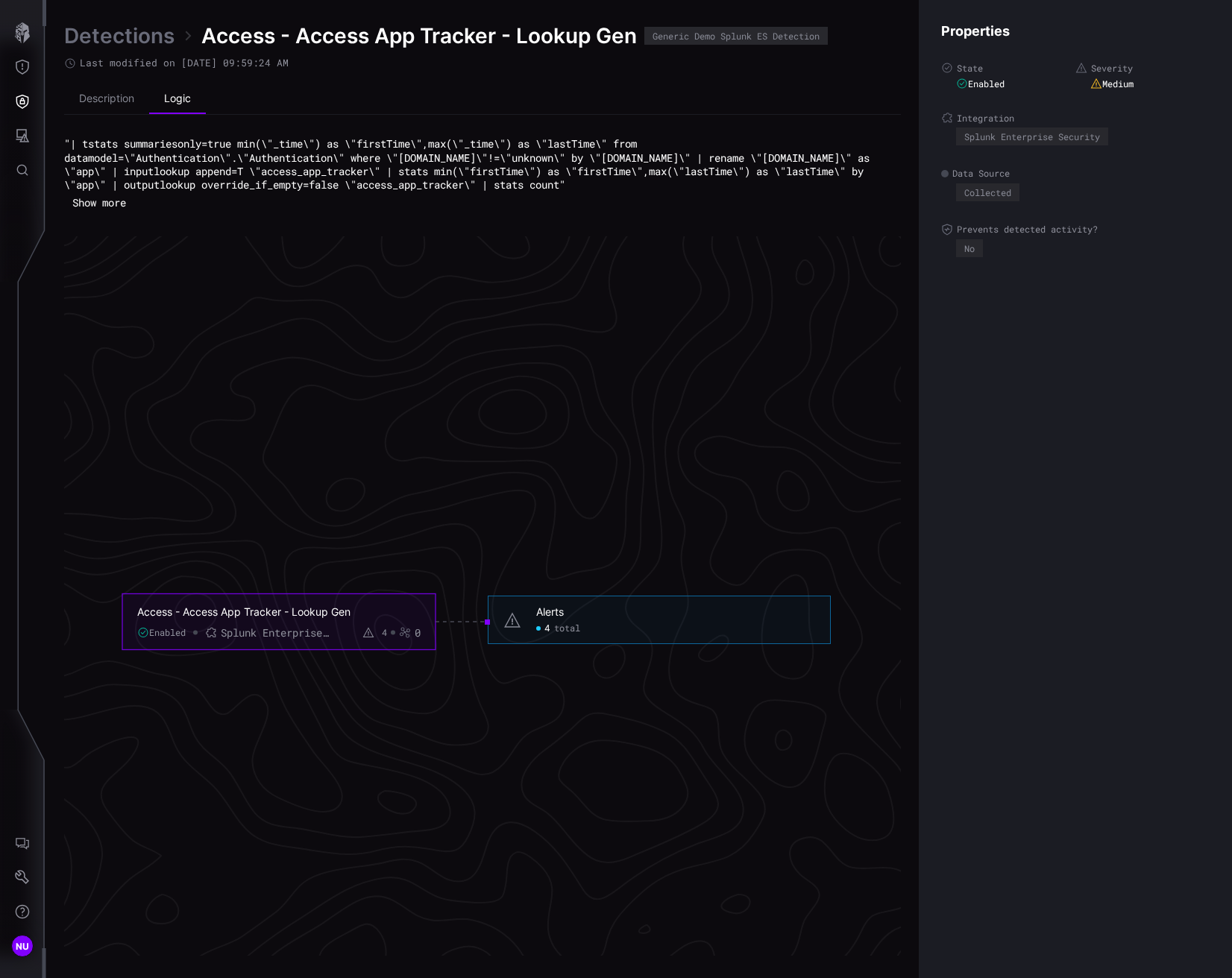
click at [107, 209] on button "Show more" at bounding box center [99, 203] width 70 height 22
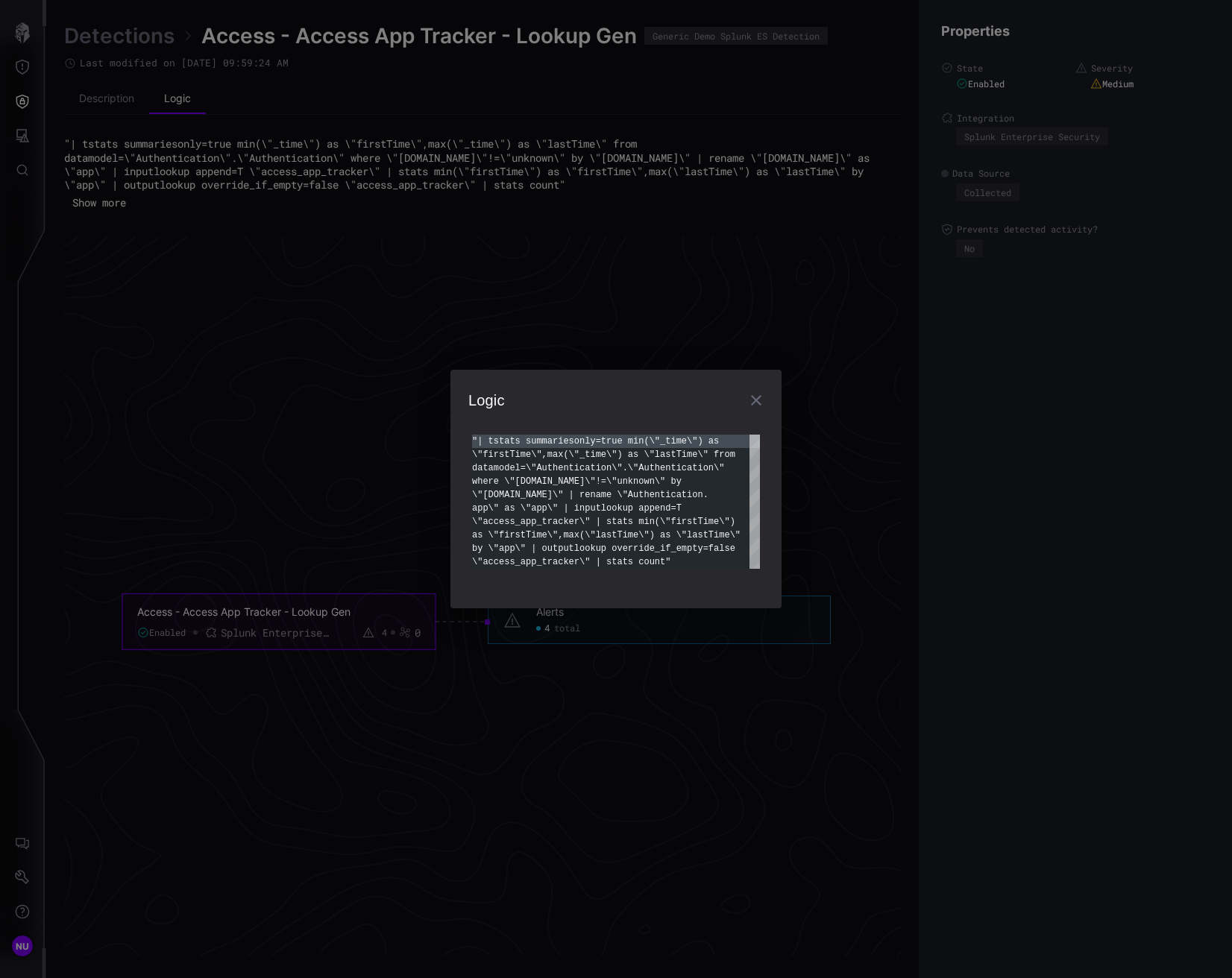
type textarea "**********"
click at [757, 408] on icon "button" at bounding box center [756, 400] width 18 height 18
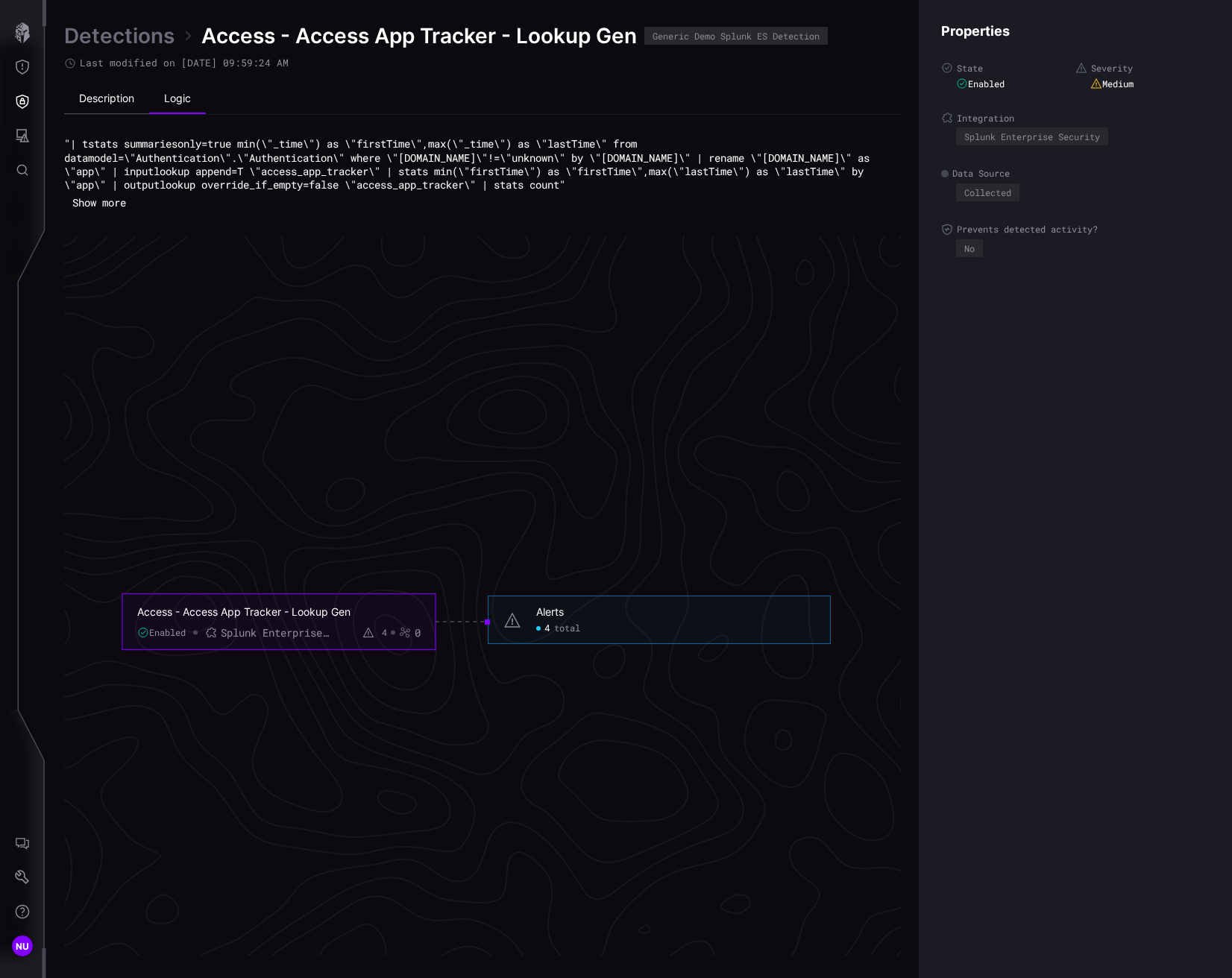
click at [131, 101] on li "Description" at bounding box center [107, 99] width 85 height 30
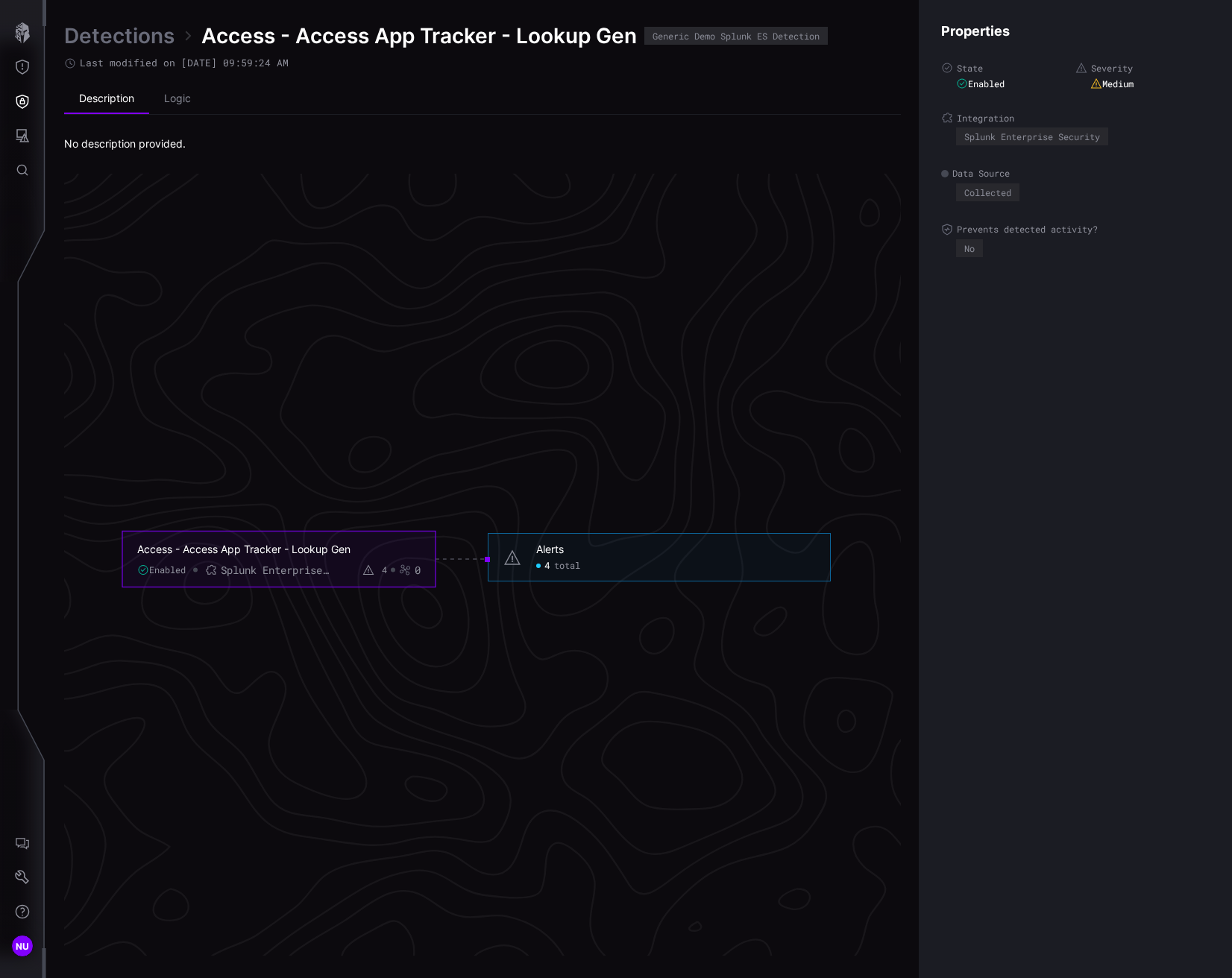
click at [110, 40] on link "Detections" at bounding box center [119, 35] width 110 height 27
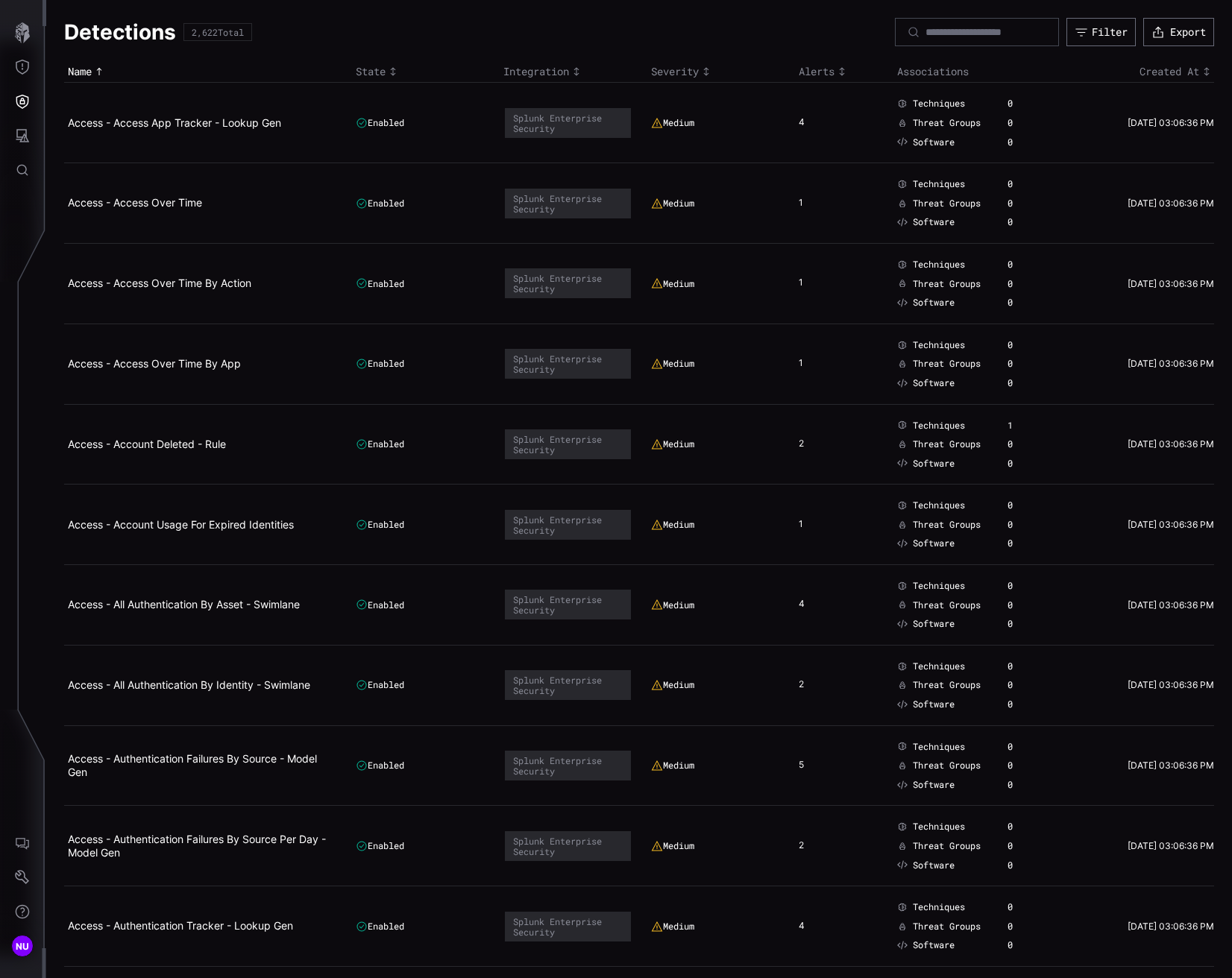
click at [134, 210] on td "Access - Access Over Time" at bounding box center [208, 203] width 288 height 81
click at [136, 205] on link "Access - Access Over Time" at bounding box center [135, 202] width 134 height 13
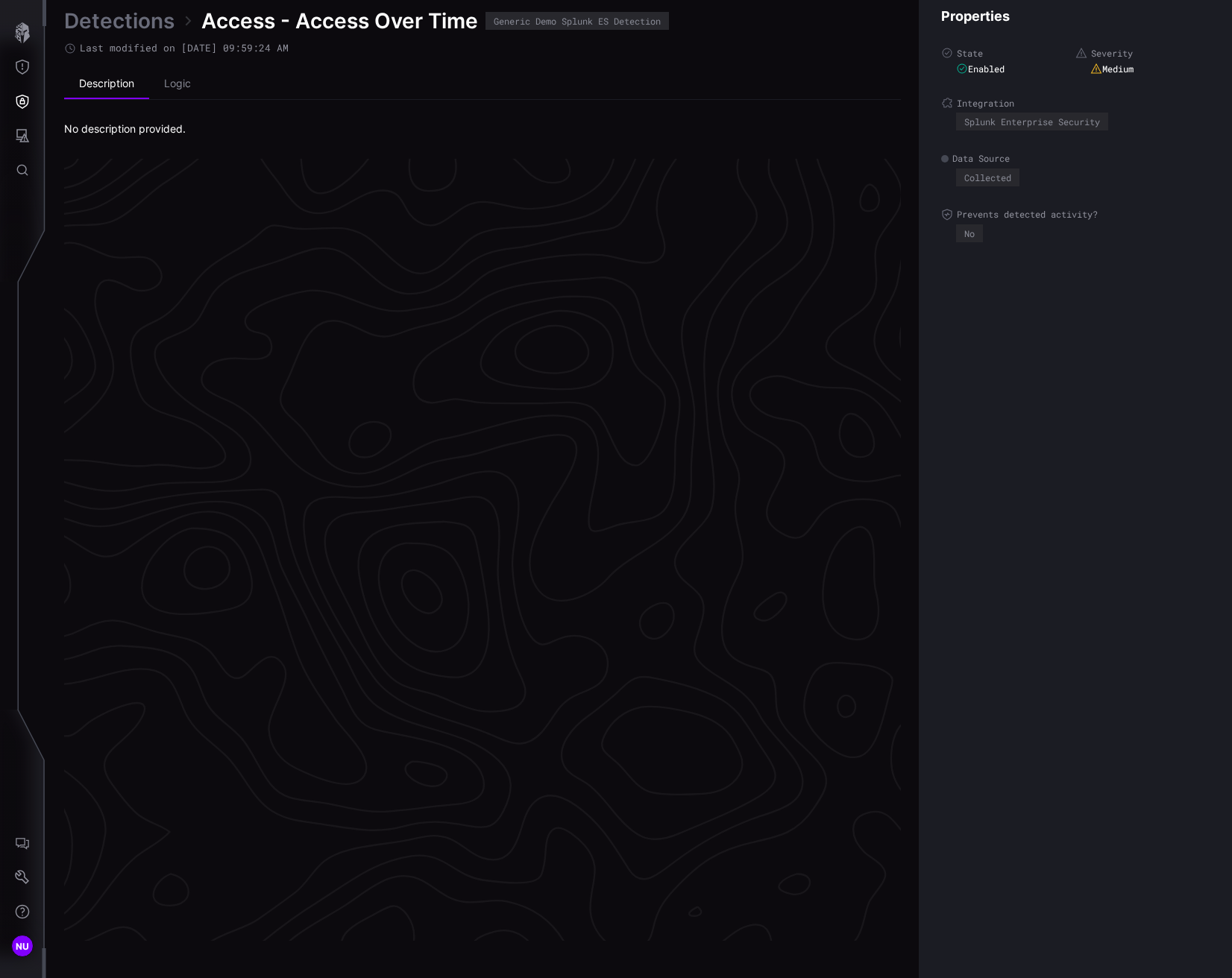
scroll to position [2970, 706]
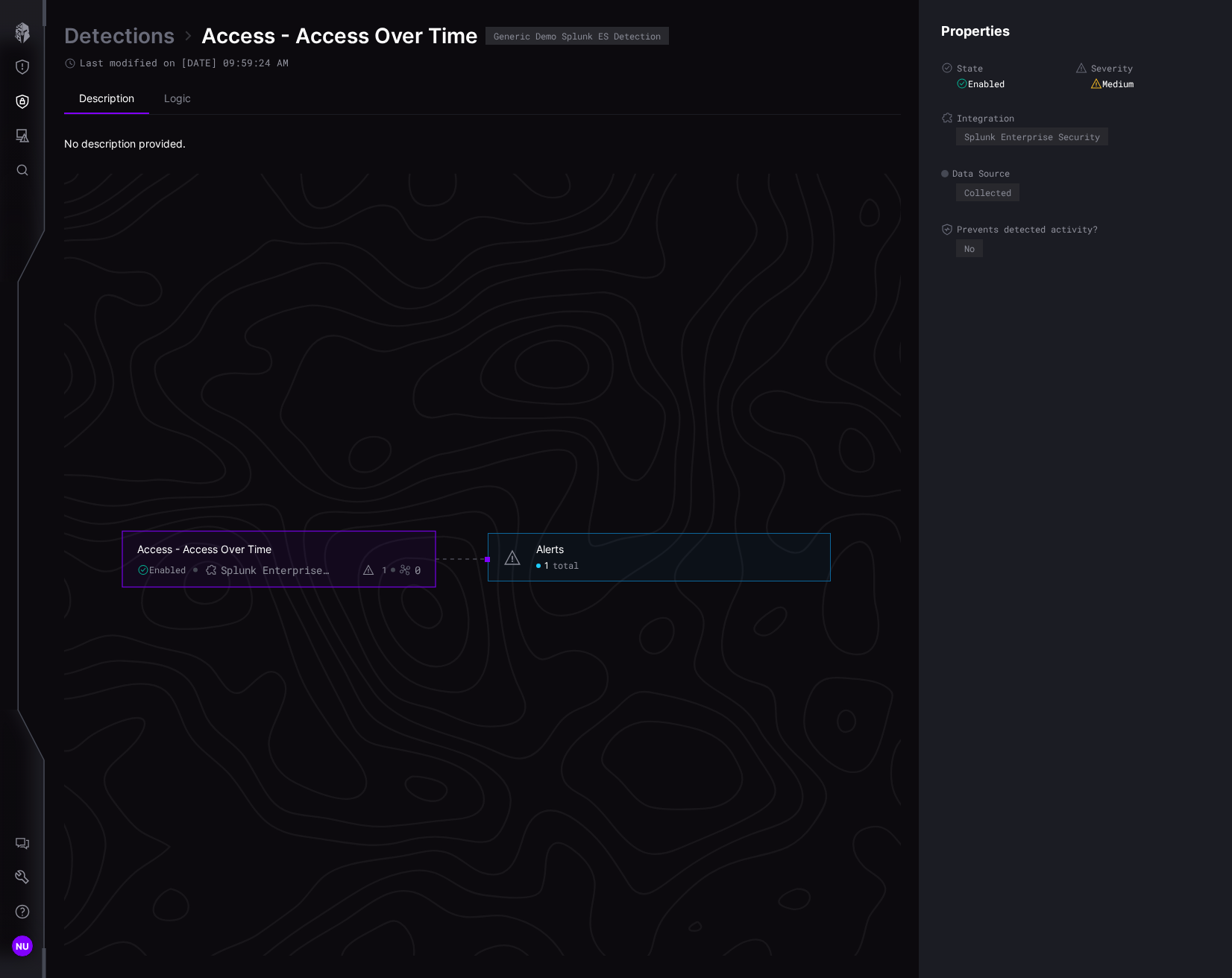
click at [559, 564] on span "total" at bounding box center [565, 566] width 26 height 12
click span "total"
click at [549, 547] on div "Alerts" at bounding box center [550, 550] width 27 height 14
click at [549, 571] on div "Alerts 1 total" at bounding box center [659, 558] width 343 height 49
click span "total"
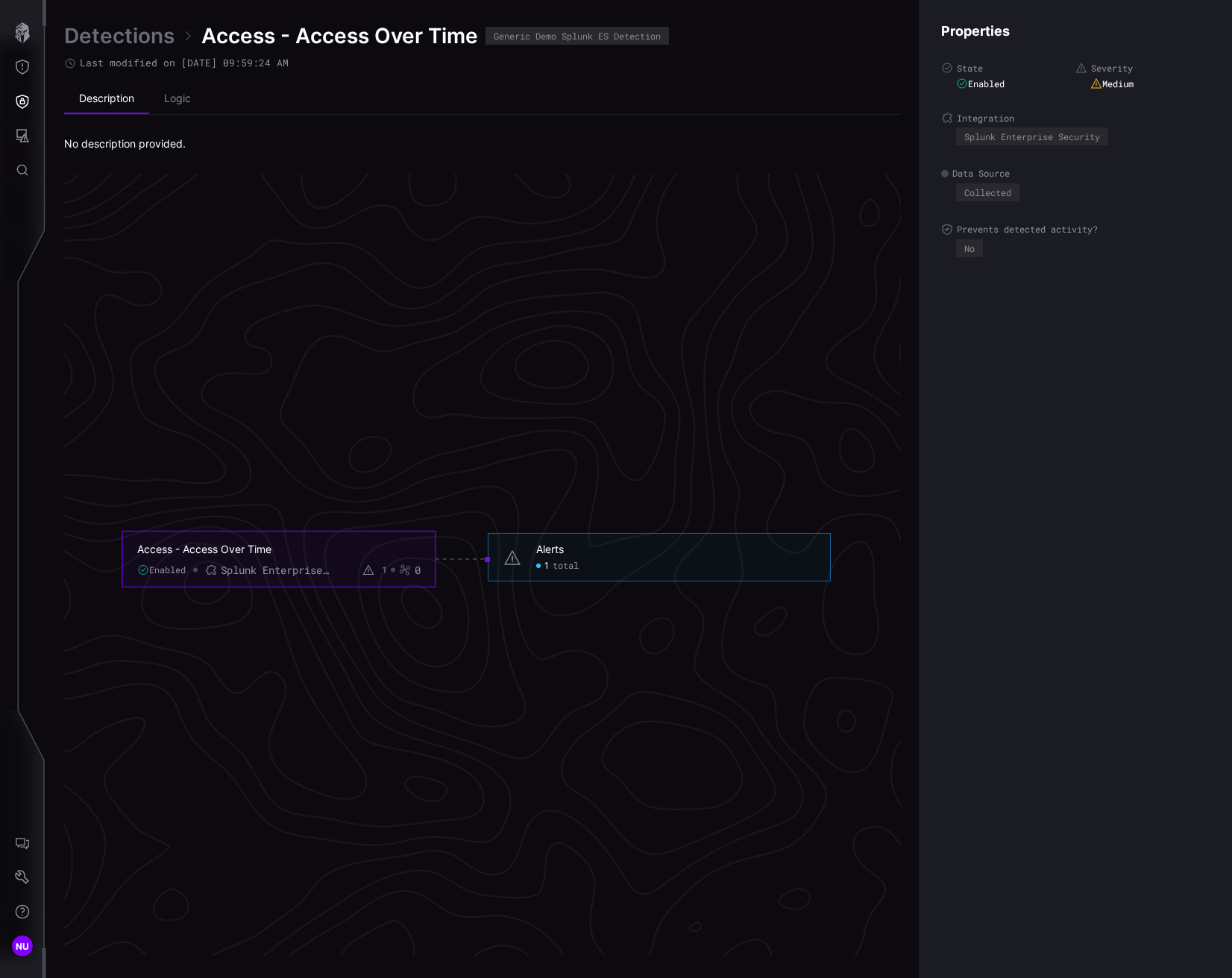
click span "total"
click at [491, 571] on div "Alerts 1 total" at bounding box center [659, 558] width 343 height 49
click at [384, 570] on div "1" at bounding box center [384, 570] width 5 height 12
drag, startPoint x: 279, startPoint y: 567, endPoint x: 171, endPoint y: 570, distance: 108.0
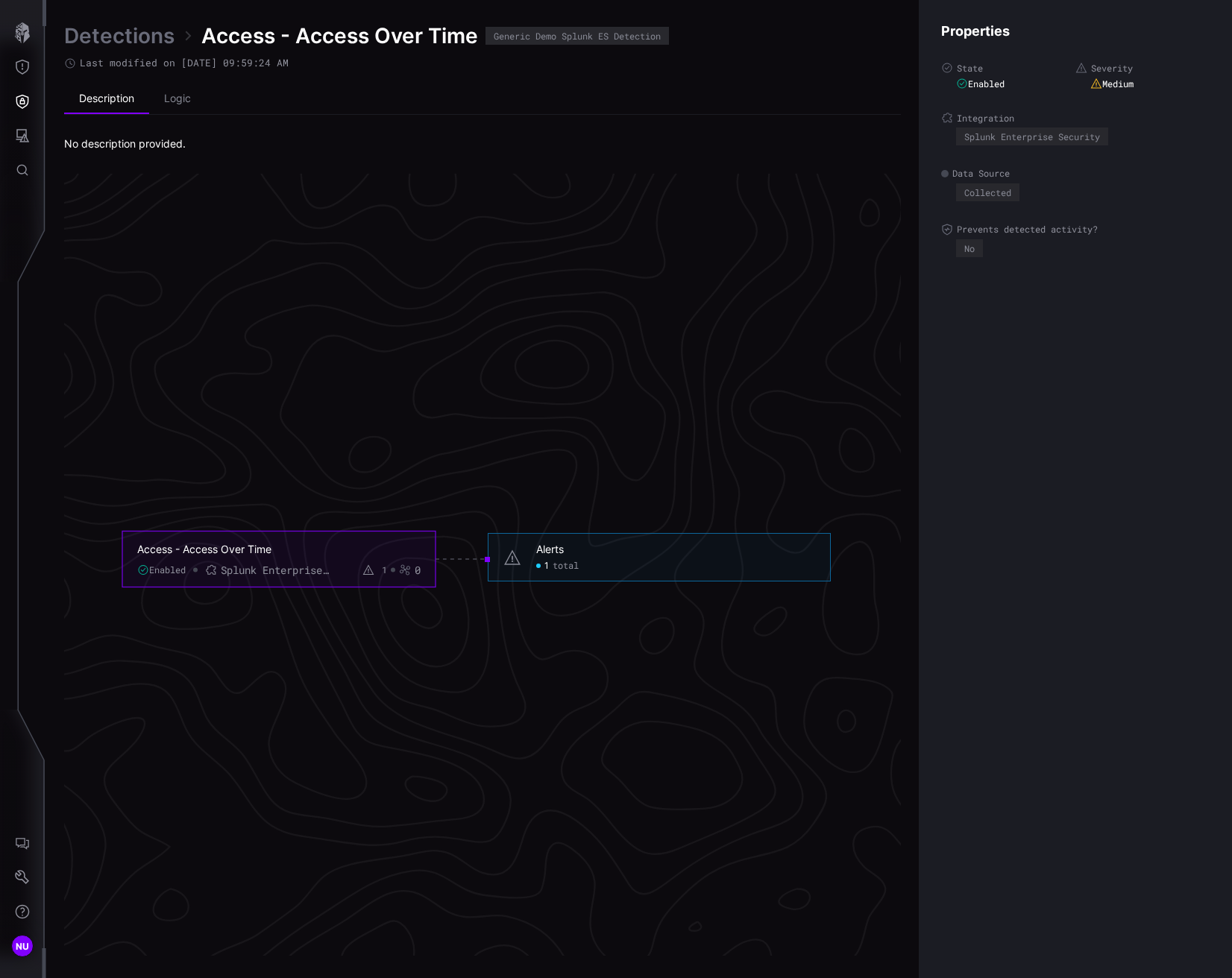
click at [233, 567] on div "Splunk Enterprise Security" at bounding box center [277, 570] width 112 height 14
click at [171, 570] on div "Enabled" at bounding box center [162, 570] width 49 height 12
click at [169, 551] on div "Access - Access Over Time" at bounding box center [267, 549] width 261 height 14
click span "total"
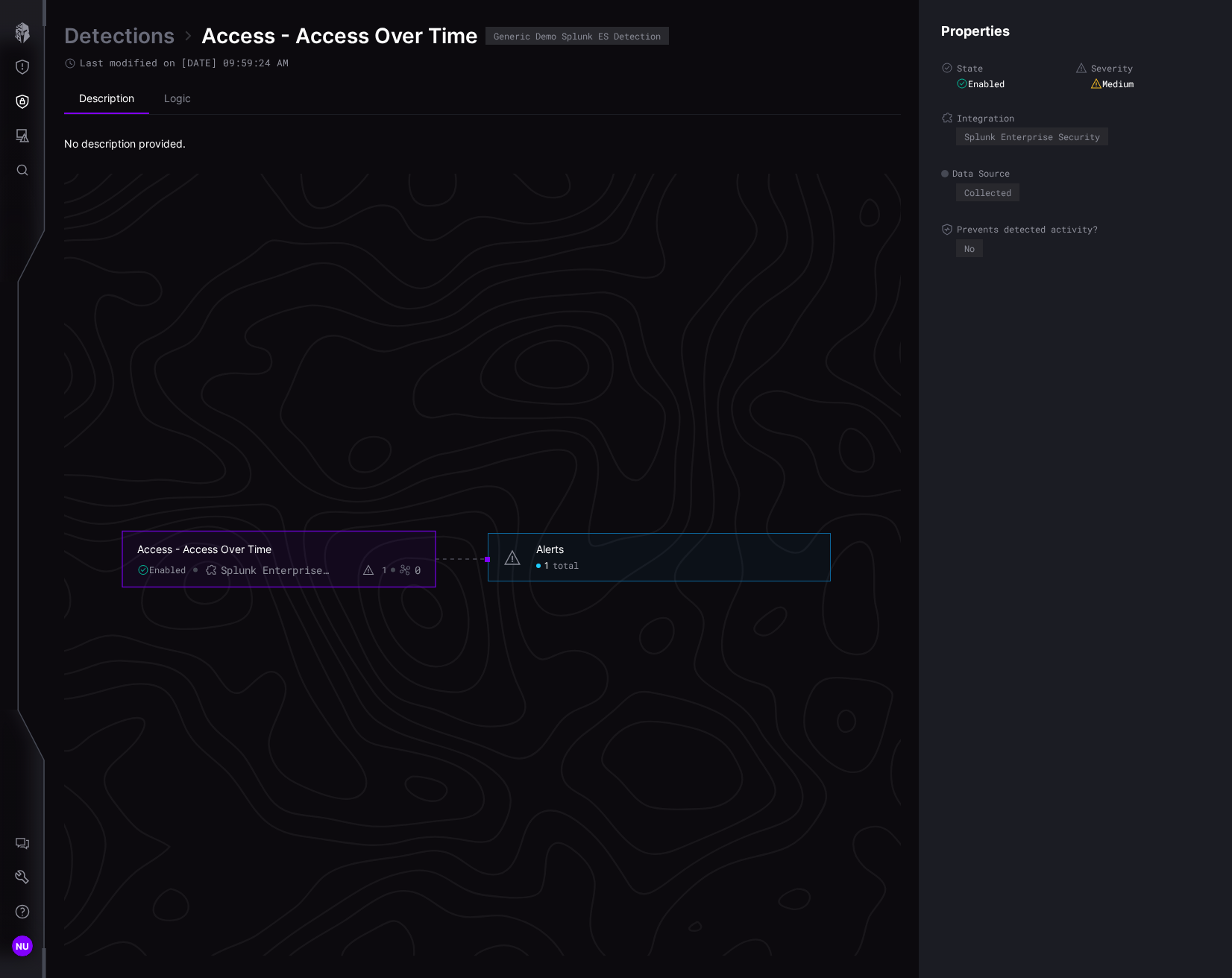
click span "total"
click at [554, 550] on div "Alerts" at bounding box center [550, 550] width 27 height 14
click at [163, 41] on link "Detections" at bounding box center [119, 35] width 110 height 27
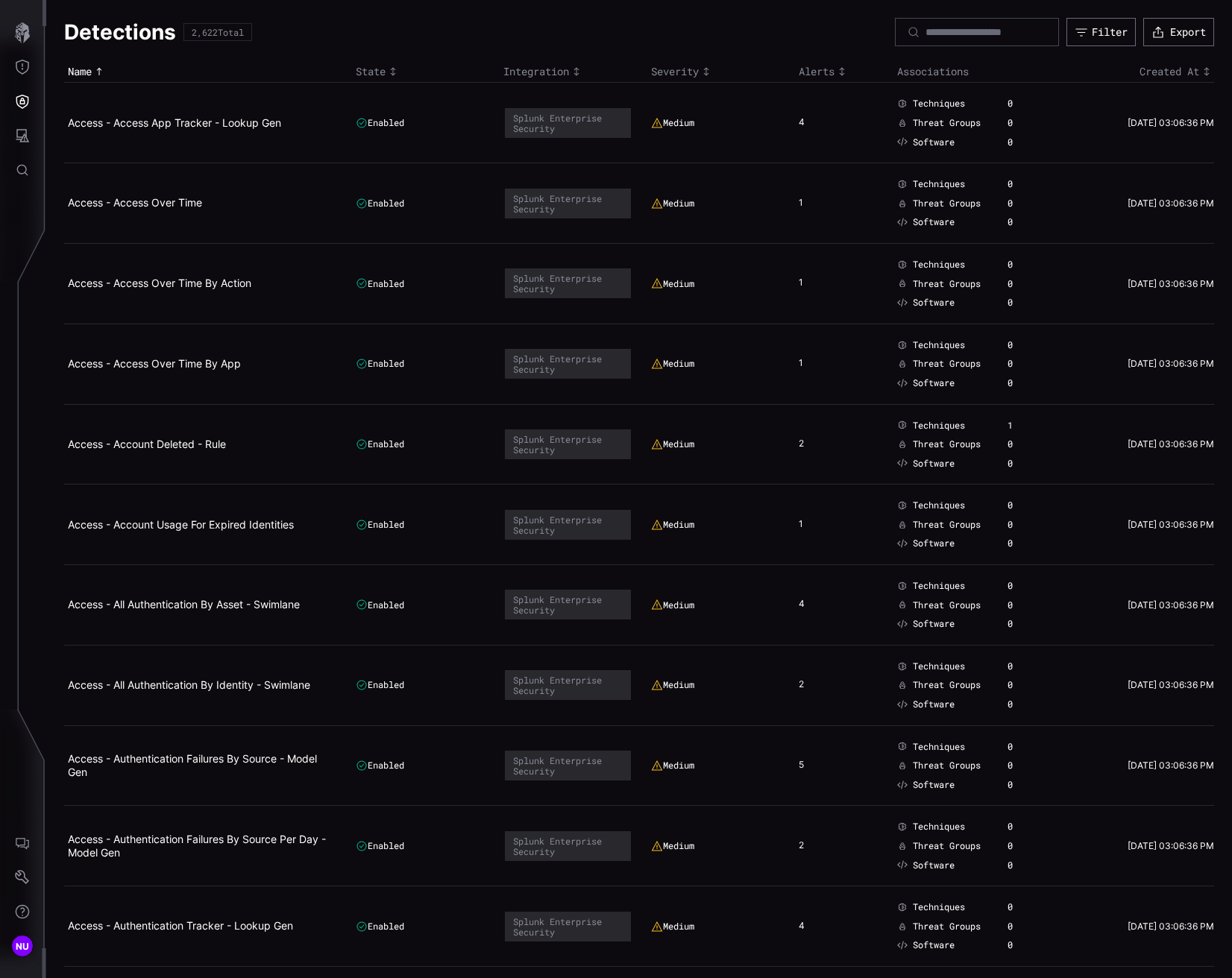
click at [181, 354] on td "Access - Access Over Time By App" at bounding box center [208, 364] width 288 height 81
click at [179, 366] on link "Access - Access Over Time By App" at bounding box center [154, 363] width 173 height 13
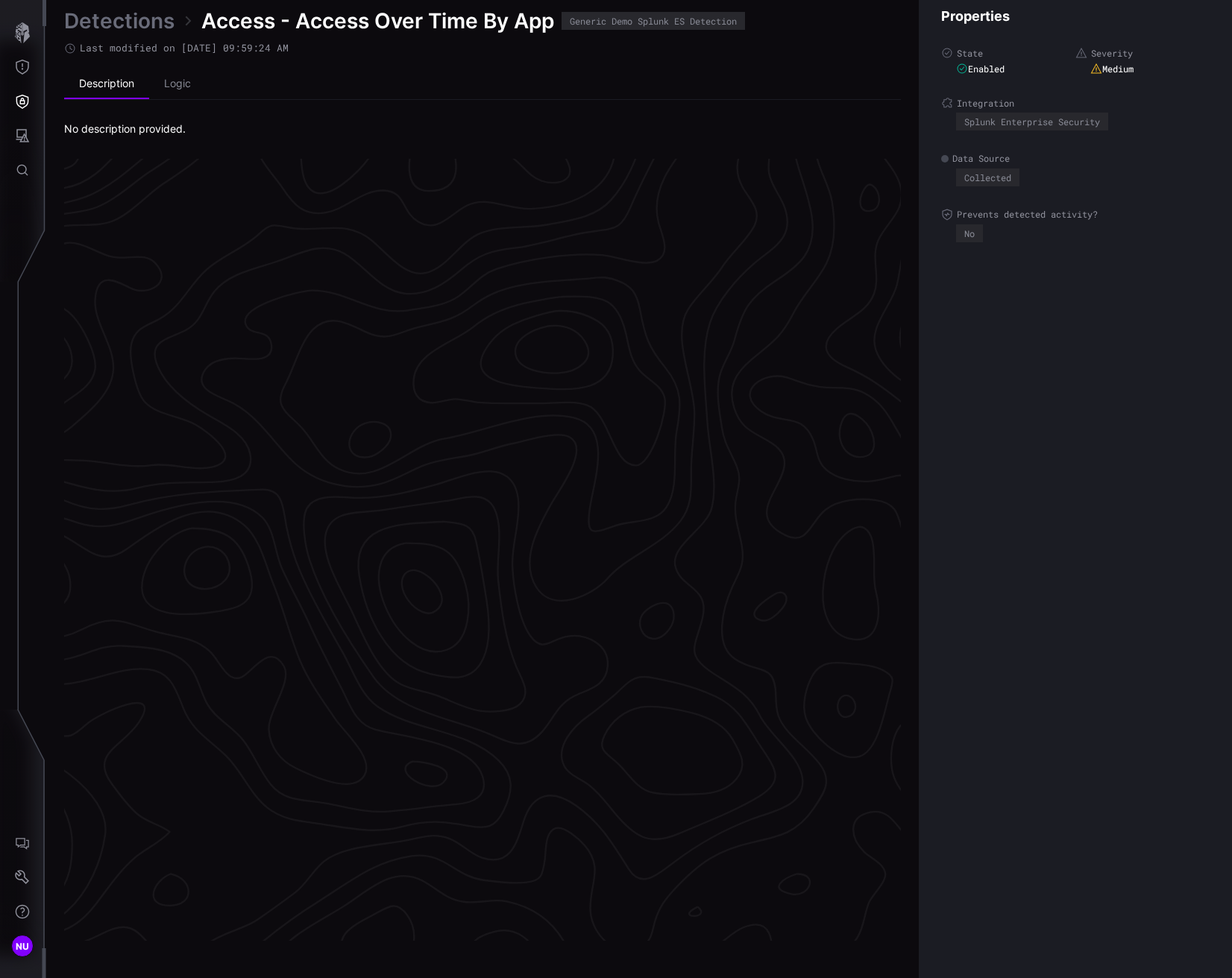
scroll to position [2970, 706]
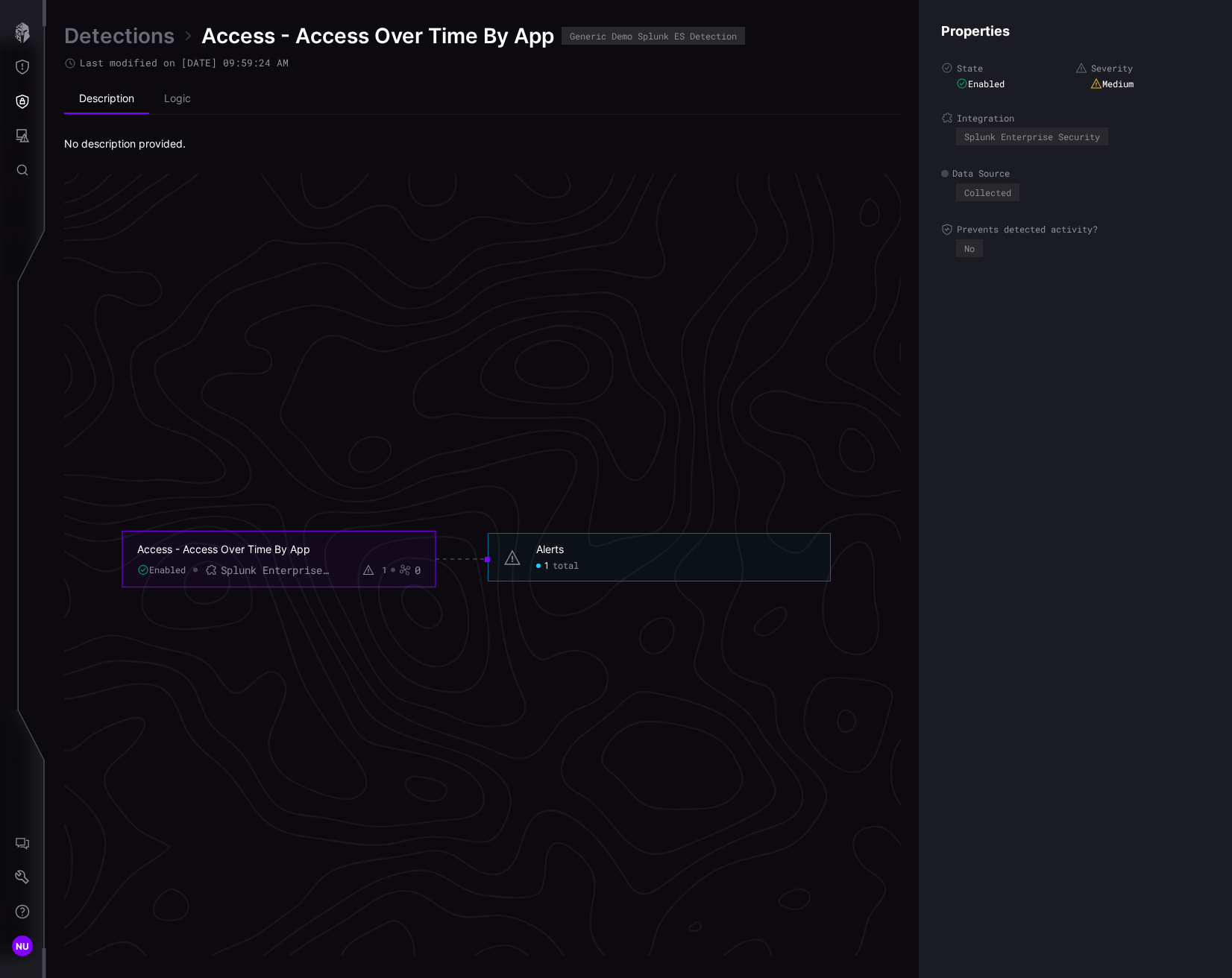
click at [566, 568] on span "total" at bounding box center [565, 566] width 26 height 12
click at [562, 547] on div "Alerts" at bounding box center [550, 550] width 27 height 14
click at [561, 547] on div "Alerts" at bounding box center [550, 550] width 27 height 14
click at [81, 34] on link "Detections" at bounding box center [119, 35] width 110 height 27
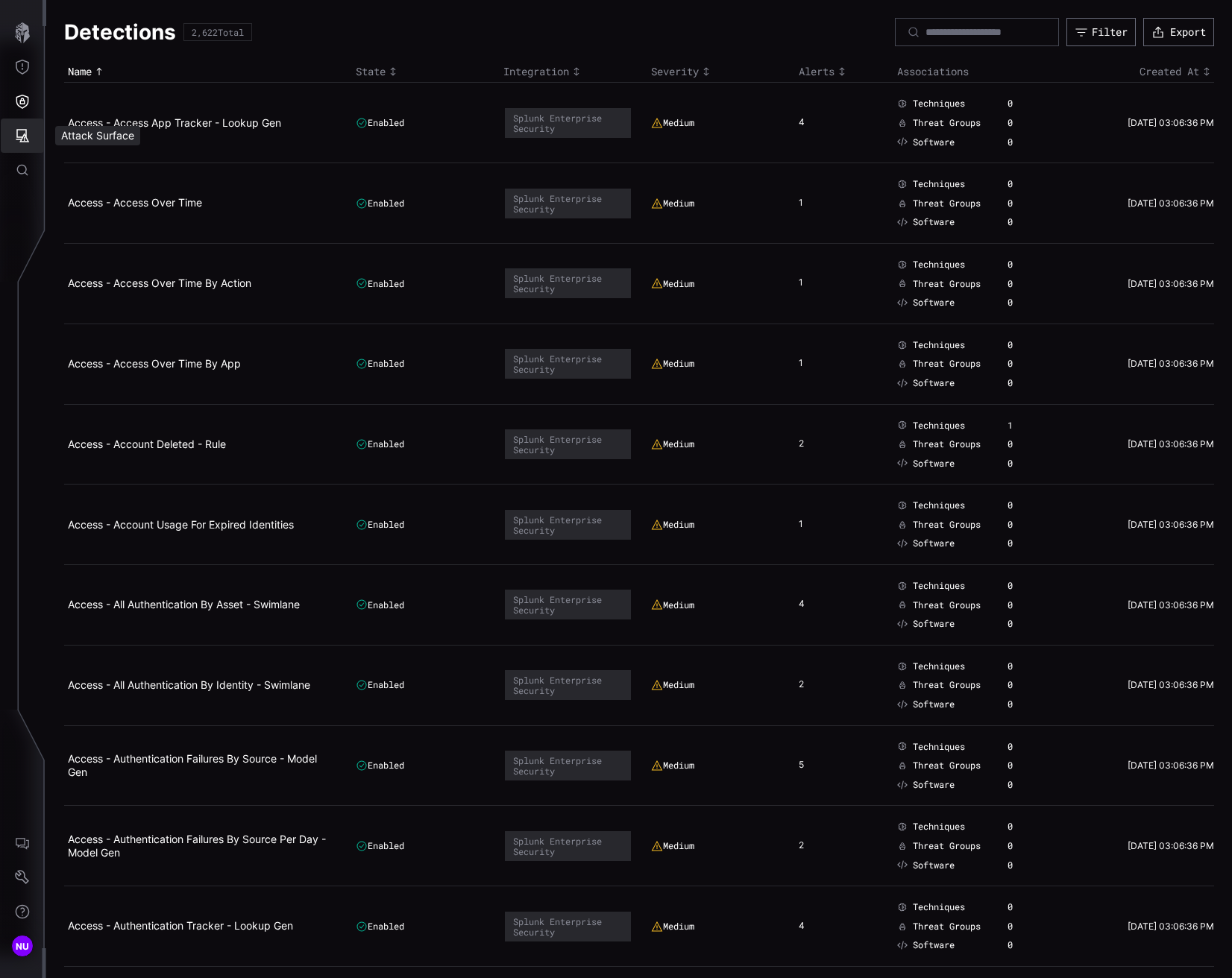
click at [20, 136] on icon "Attack Surface" at bounding box center [23, 136] width 15 height 15
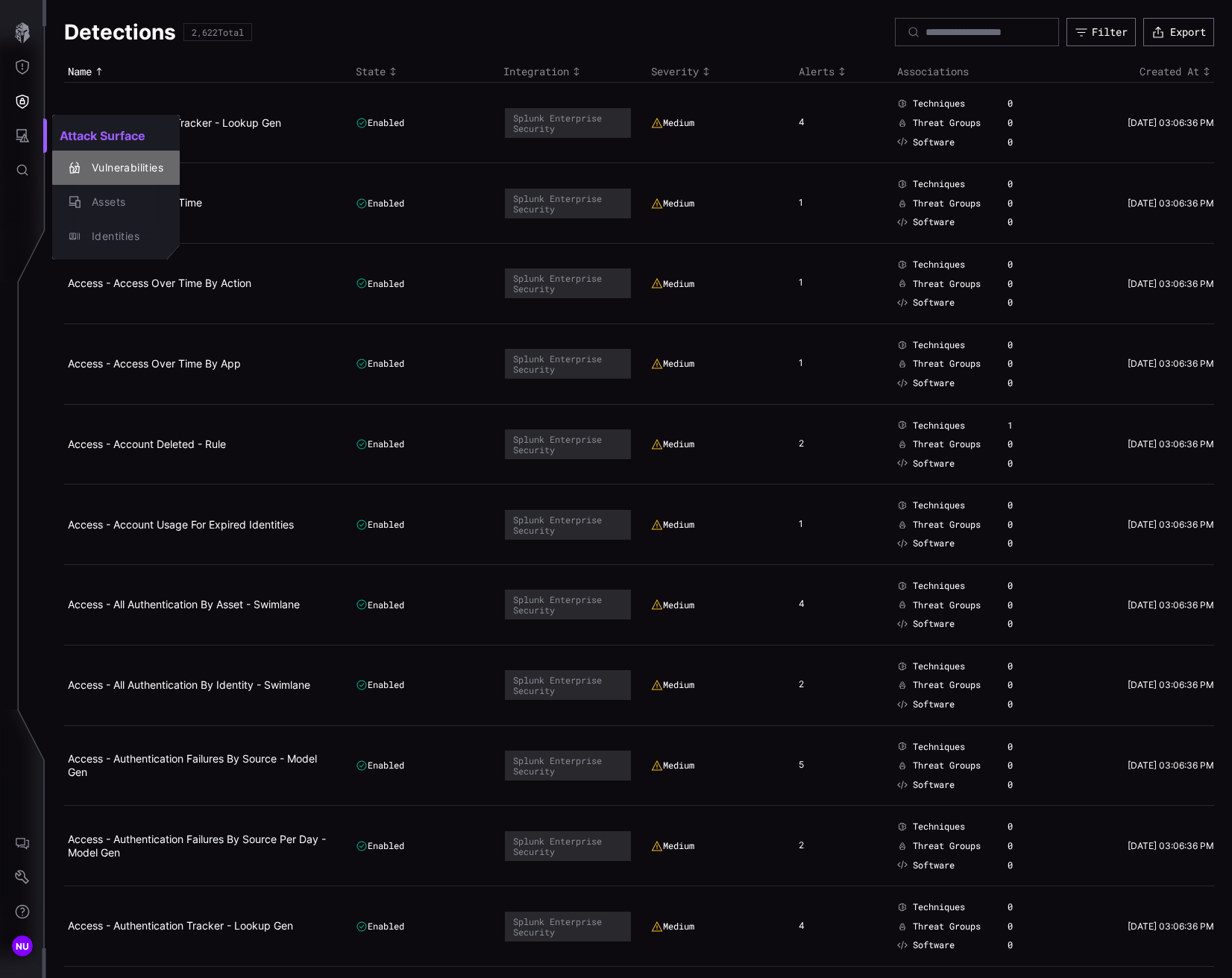
click at [91, 165] on div "Vulnerabilities" at bounding box center [124, 168] width 79 height 18
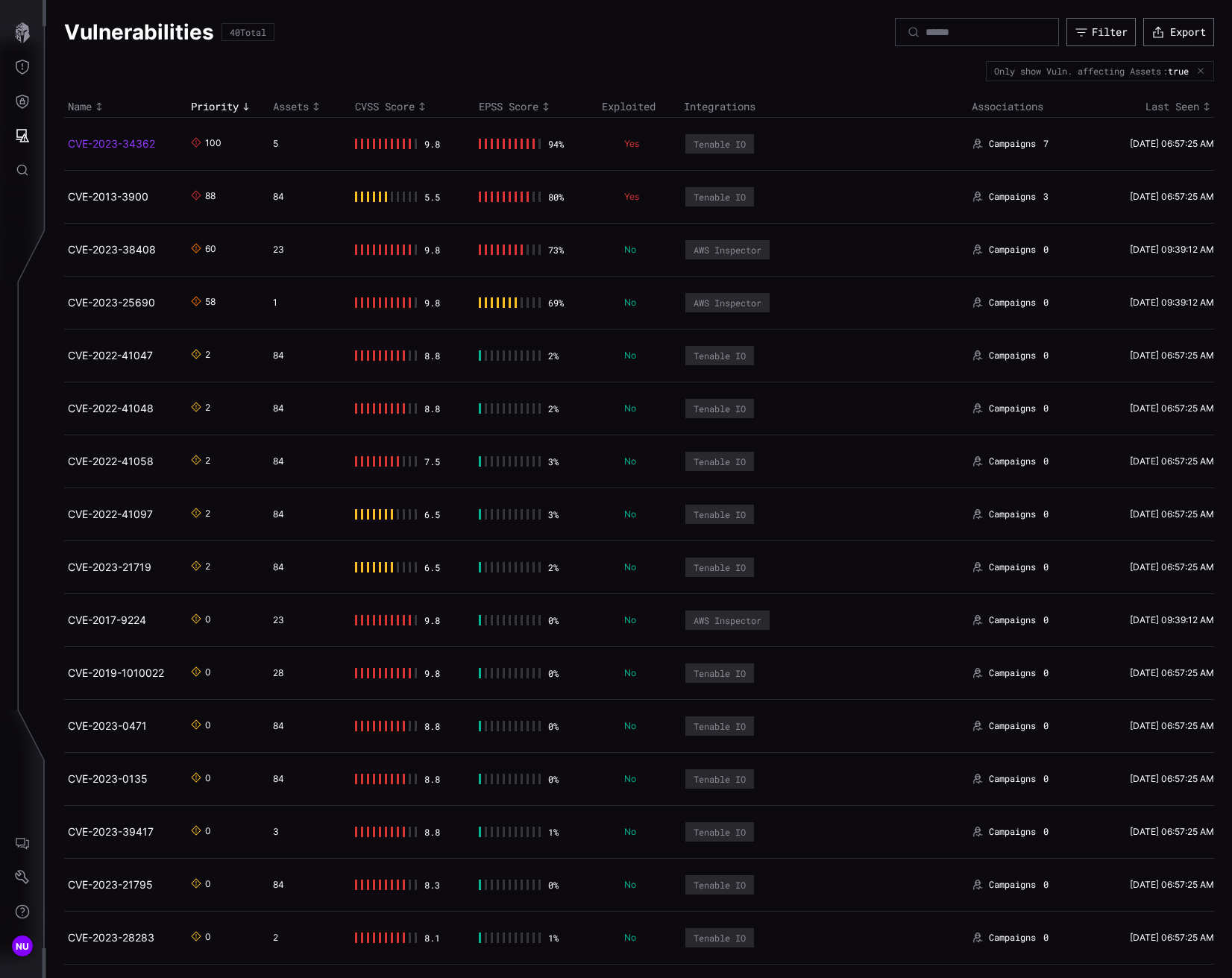
click at [114, 141] on link "CVE-2023-34362" at bounding box center [111, 143] width 88 height 13
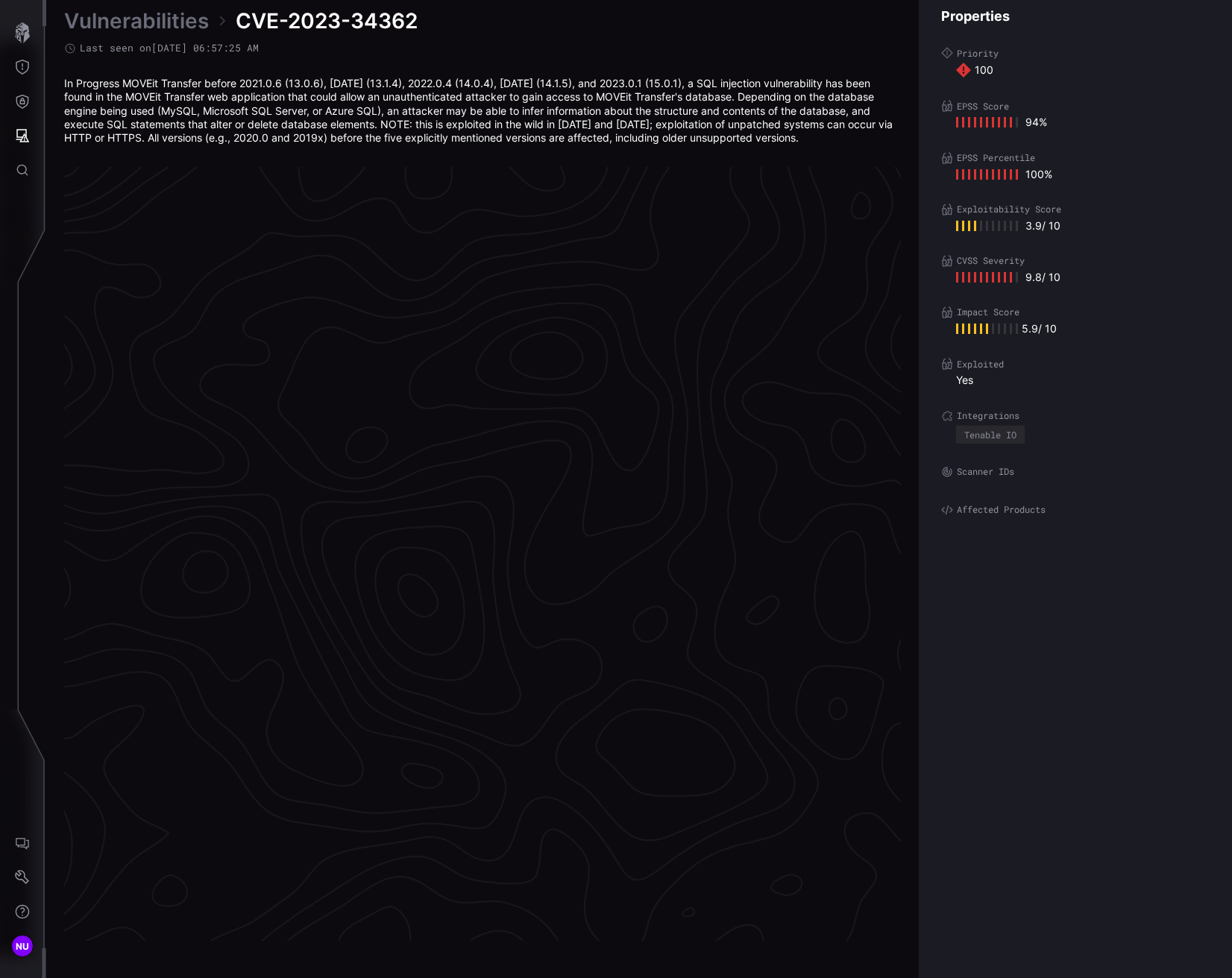
scroll to position [2974, 706]
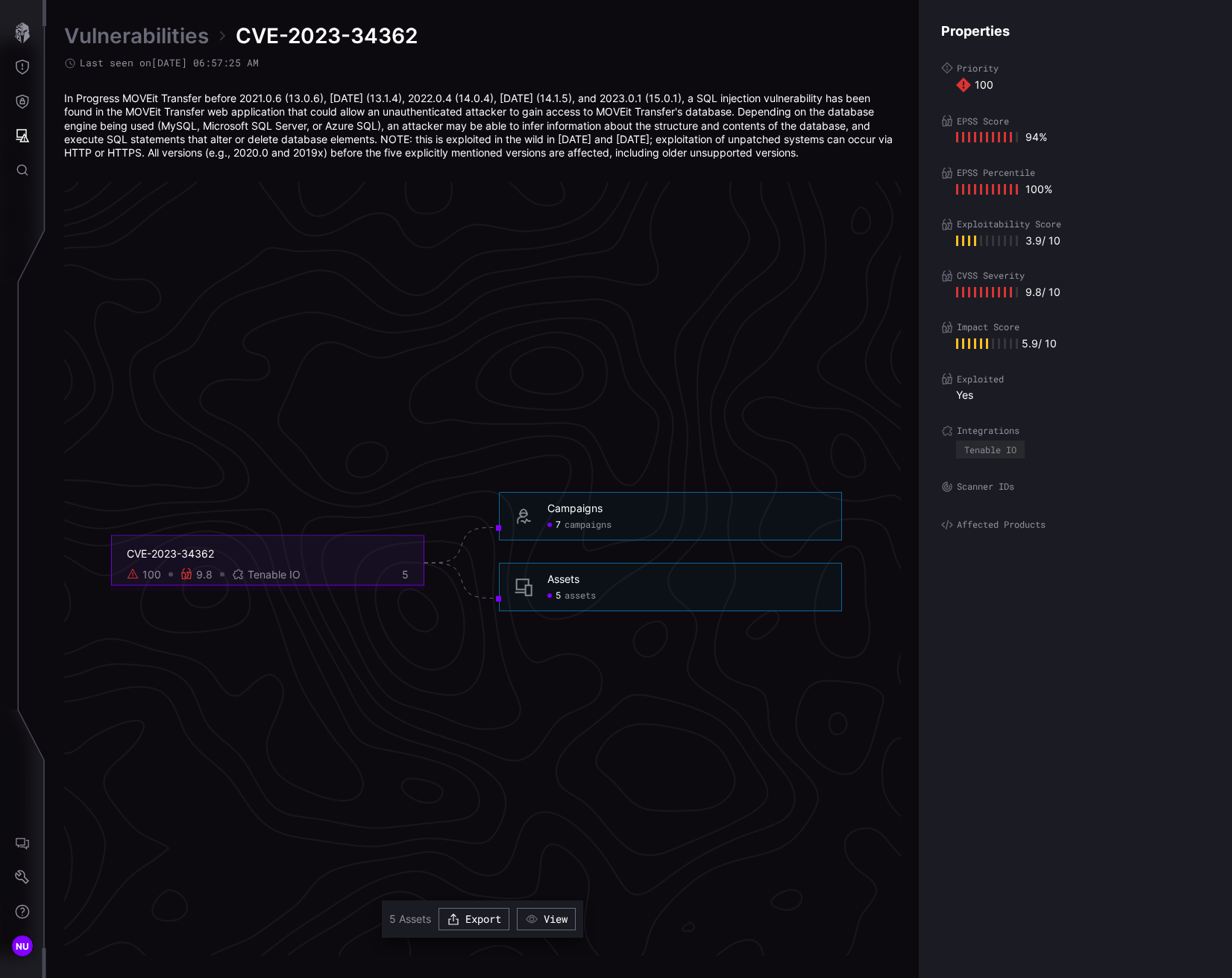
click at [165, 548] on div "CVE-2023-34362" at bounding box center [267, 554] width 282 height 14
click at [189, 577] on icon at bounding box center [187, 574] width 12 height 12
click at [149, 570] on div "100" at bounding box center [152, 575] width 18 height 14
click at [570, 515] on div "Campaigns 7 campaigns" at bounding box center [686, 516] width 279 height 29
click at [572, 526] on span "campaigns" at bounding box center [588, 526] width 47 height 12
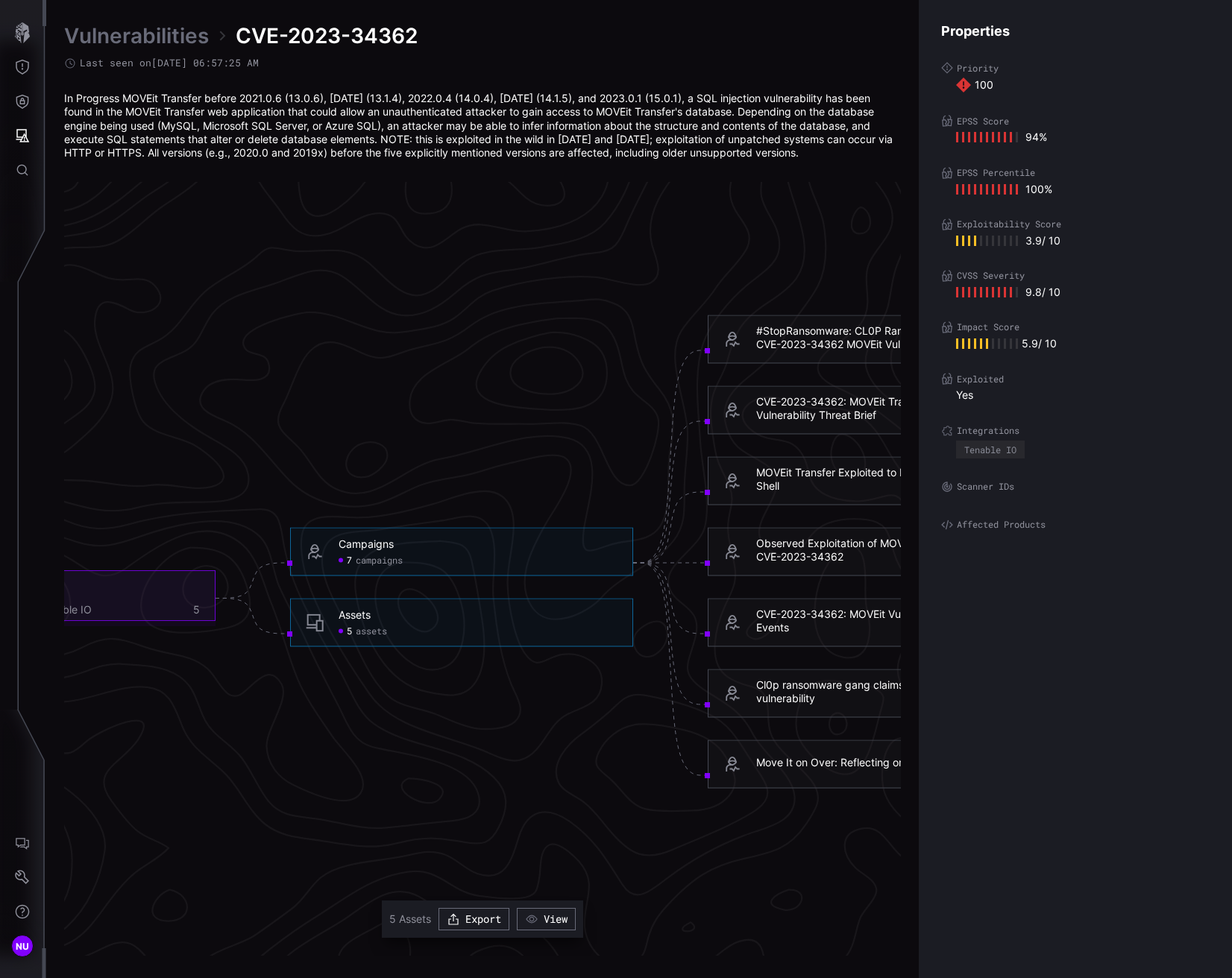
click at [375, 626] on span "assets" at bounding box center [371, 631] width 31 height 12
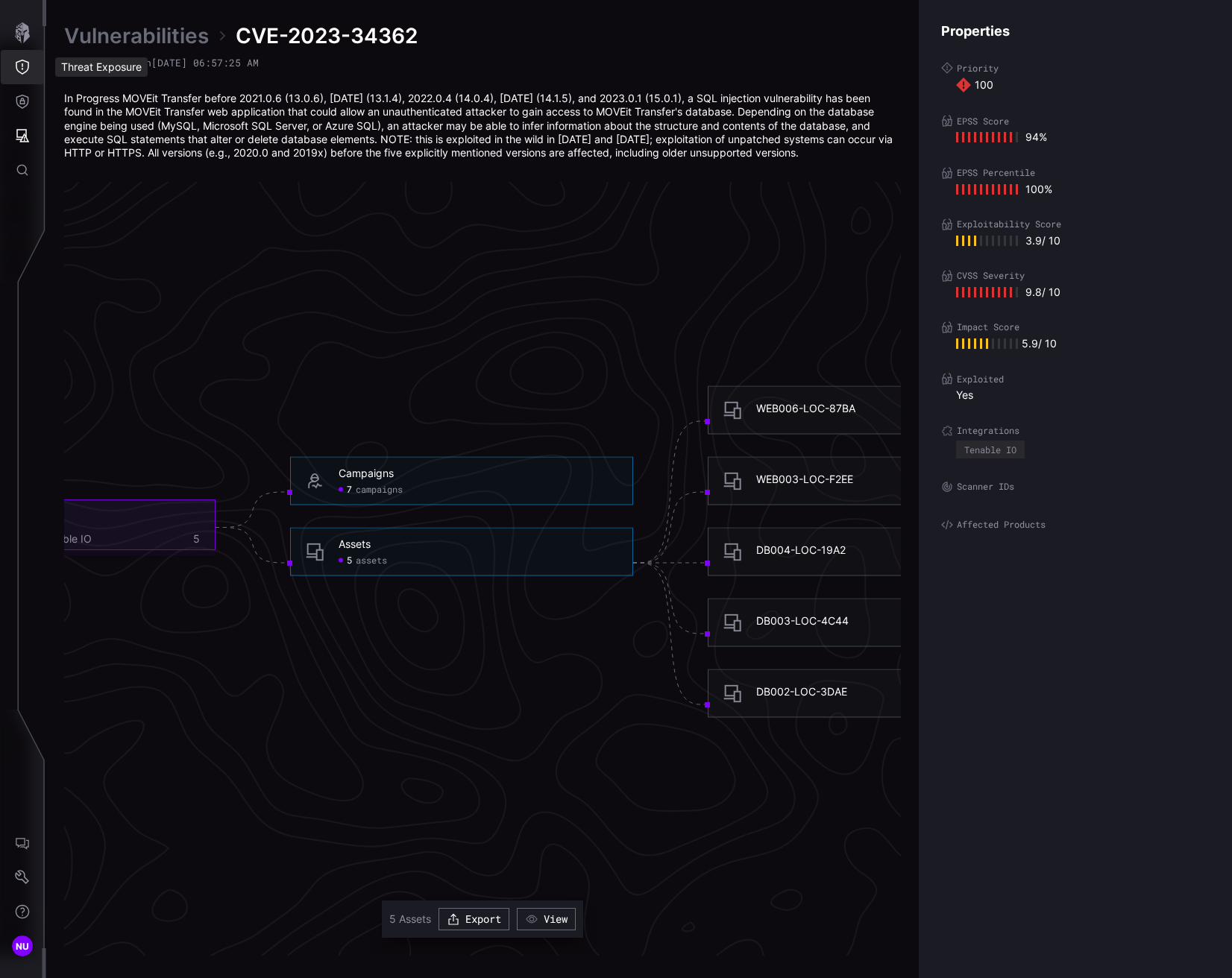
click at [21, 59] on icon "Threat Exposure" at bounding box center [23, 67] width 15 height 15
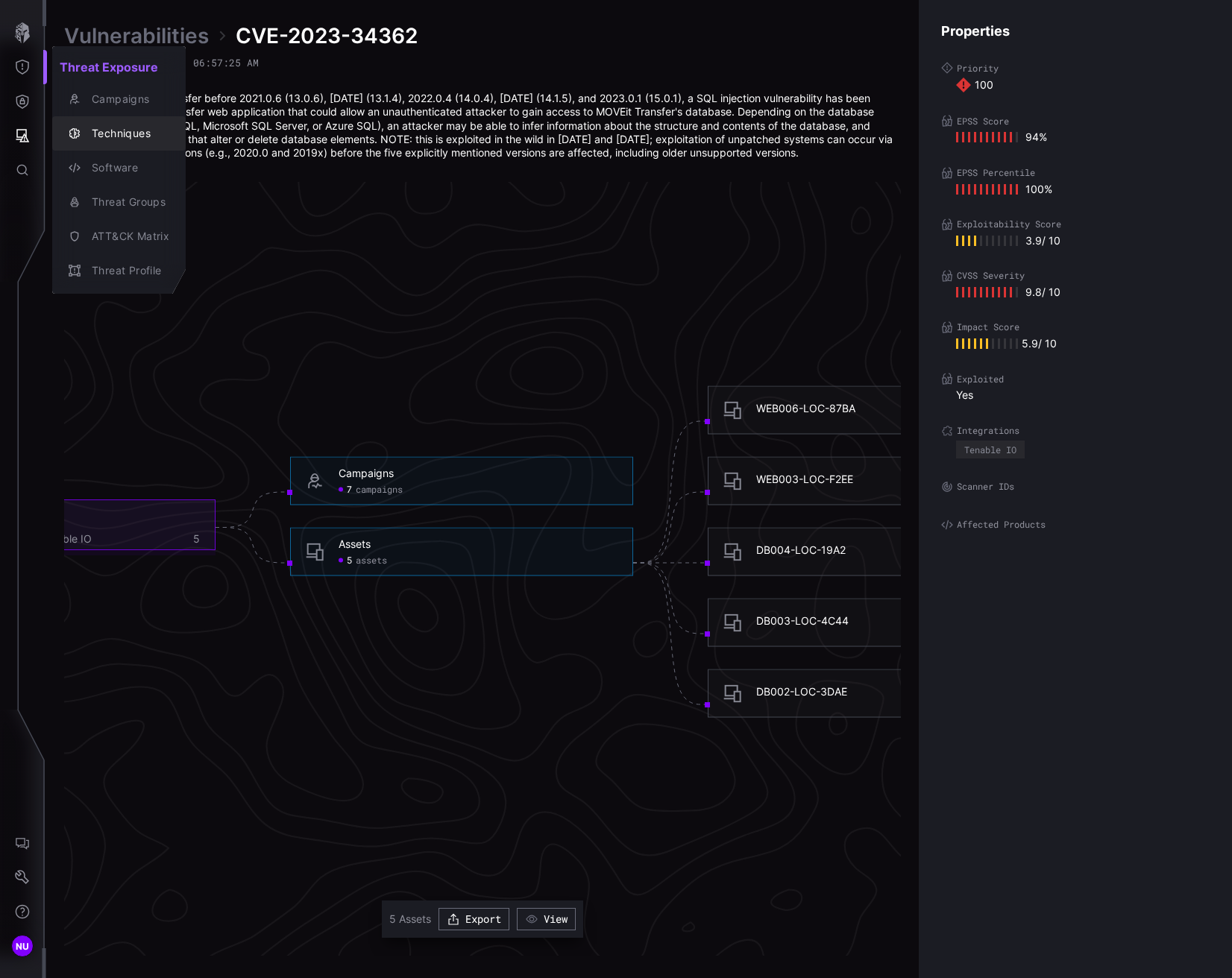
click at [136, 136] on div "Techniques" at bounding box center [127, 133] width 85 height 18
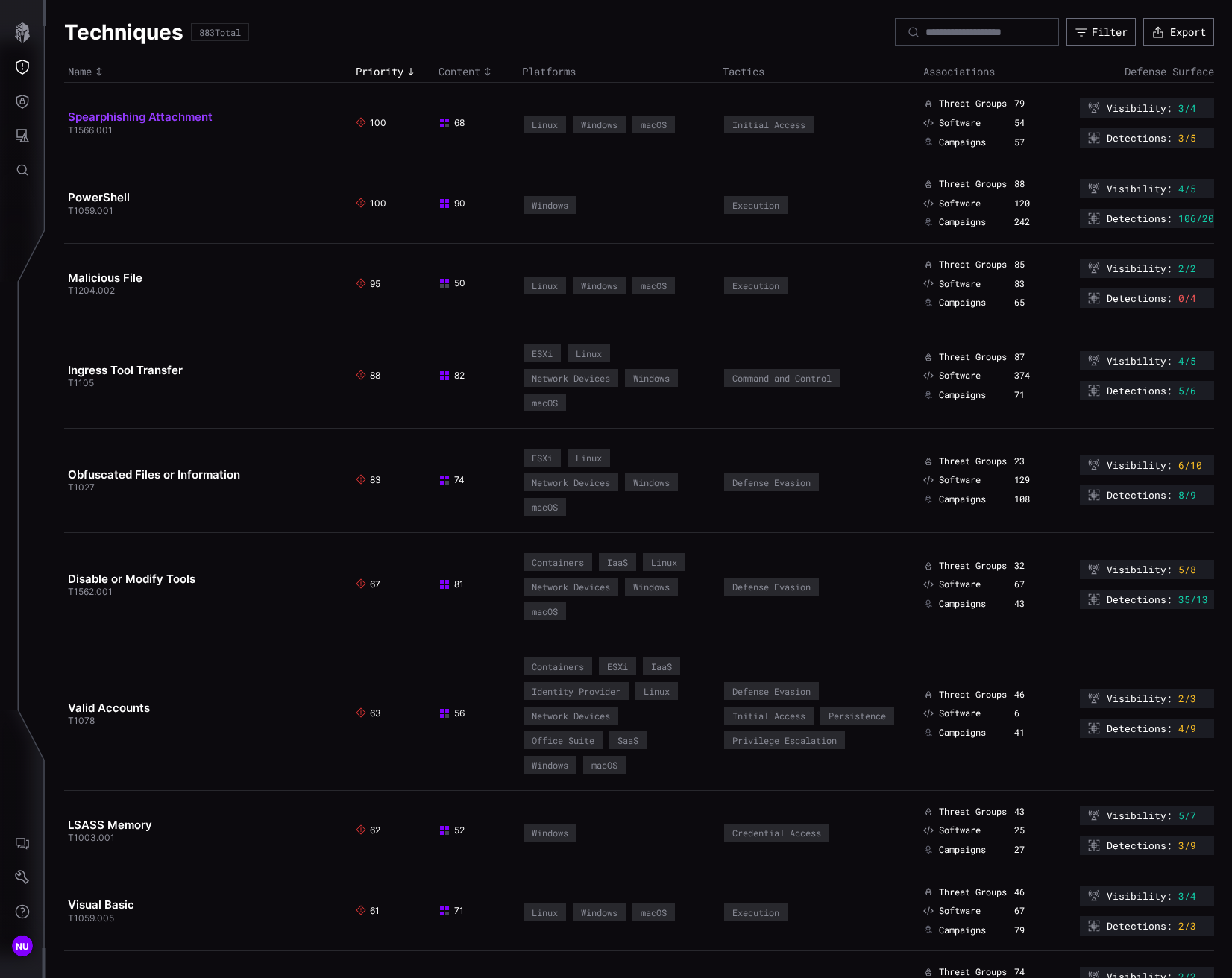
click at [134, 113] on link "Spearphishing Attachment" at bounding box center [140, 117] width 145 height 14
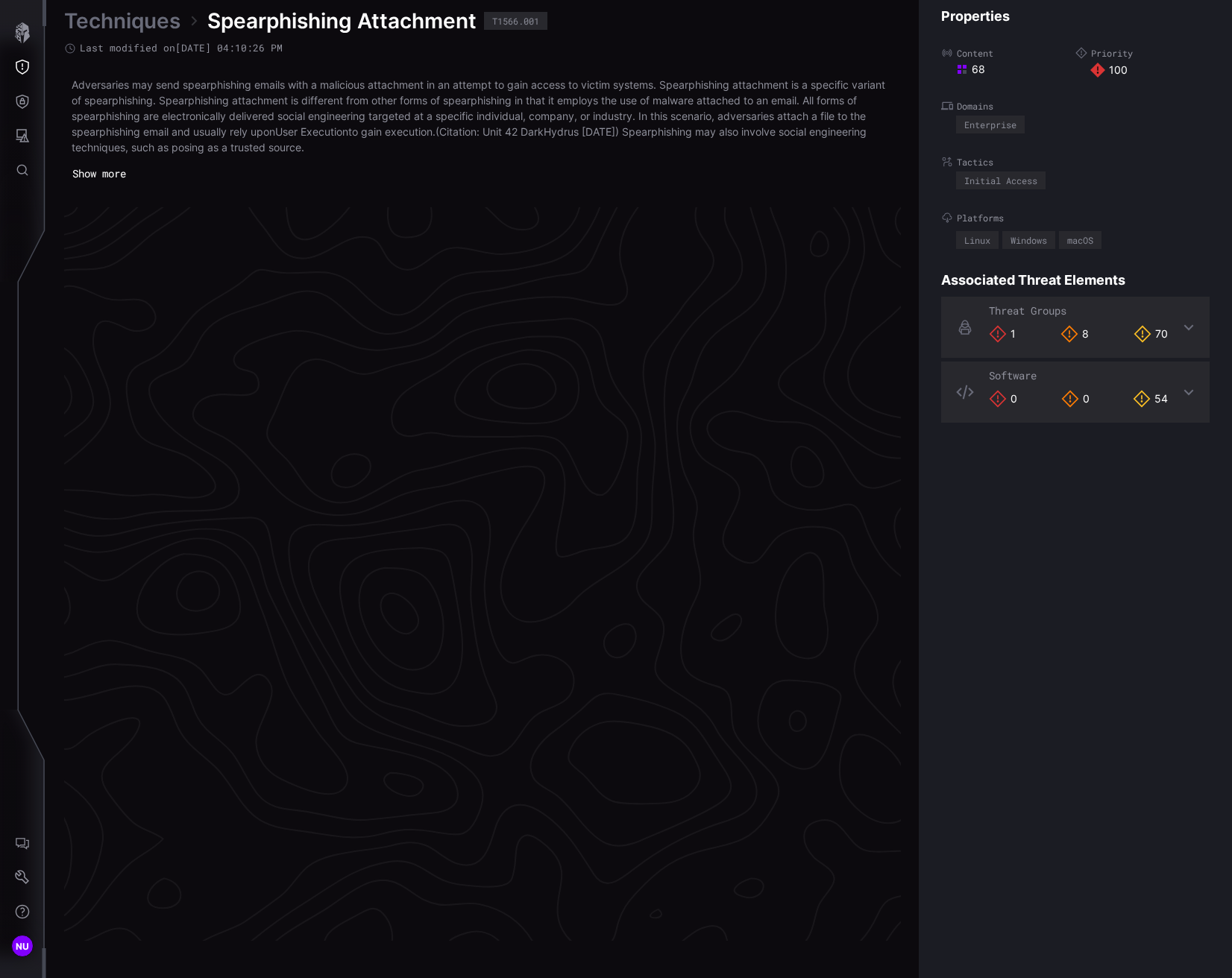
scroll to position [2994, 706]
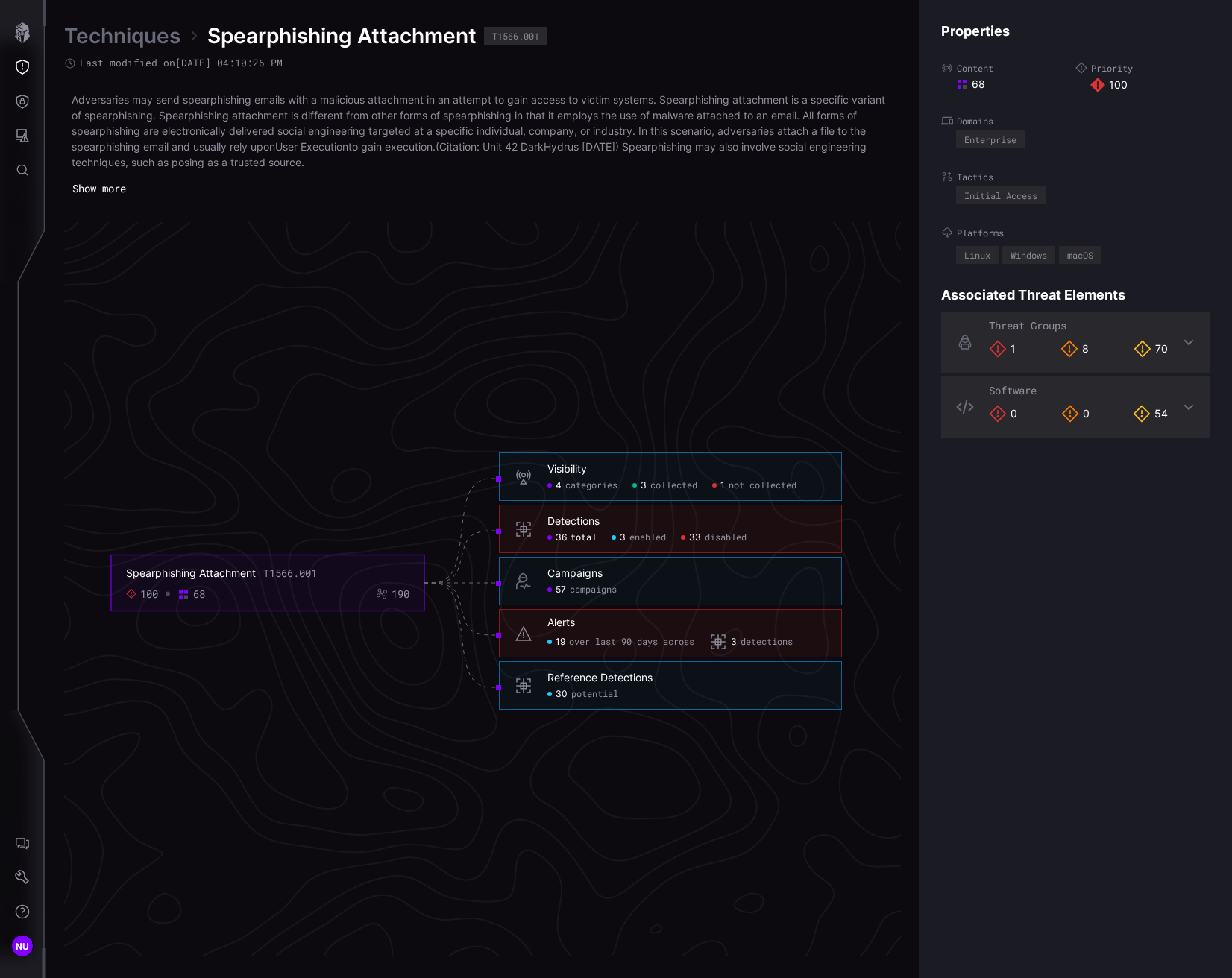
click at [581, 541] on span "total" at bounding box center [584, 539] width 26 height 12
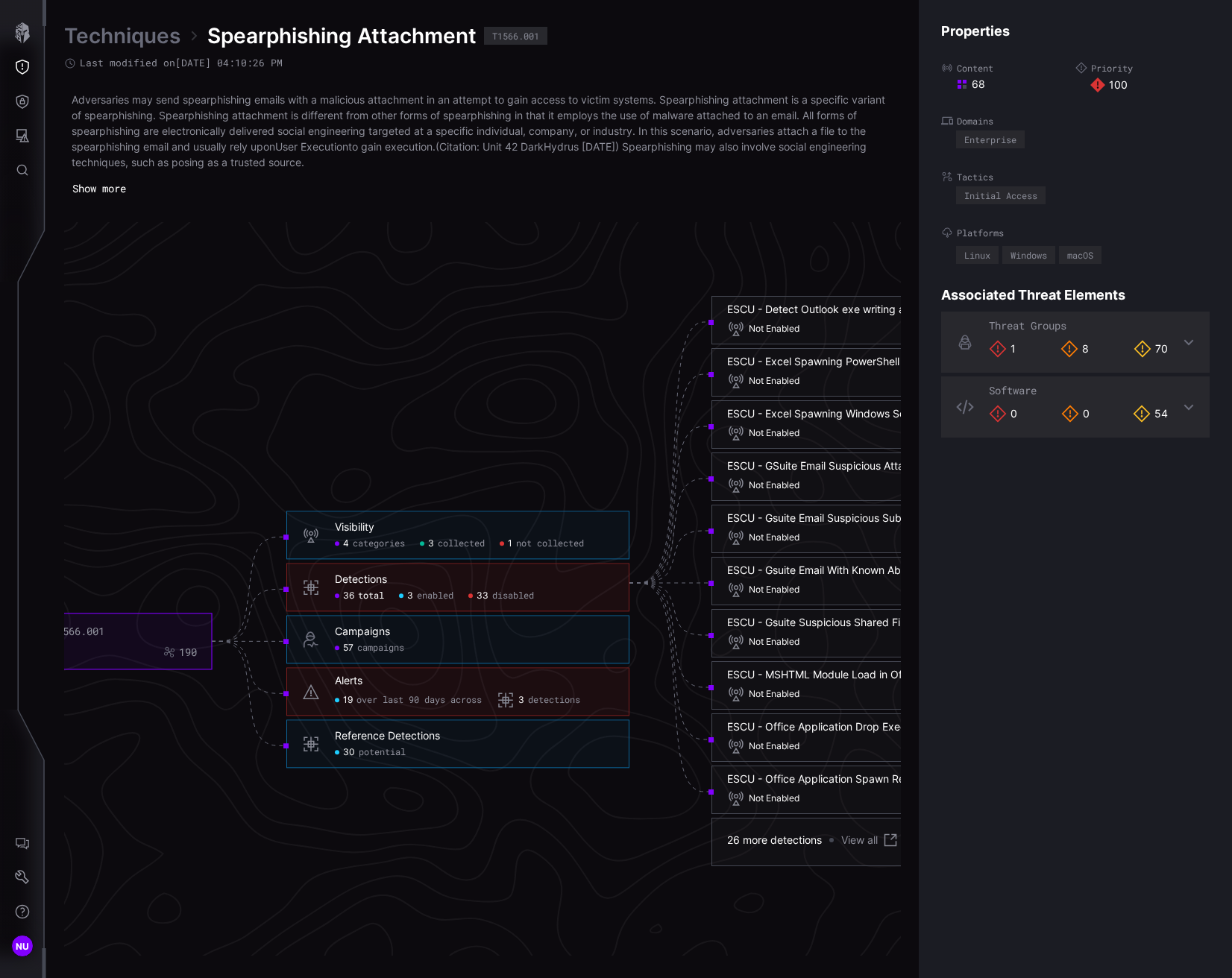
click span "total"
click at [375, 548] on span "categories" at bounding box center [379, 545] width 53 height 12
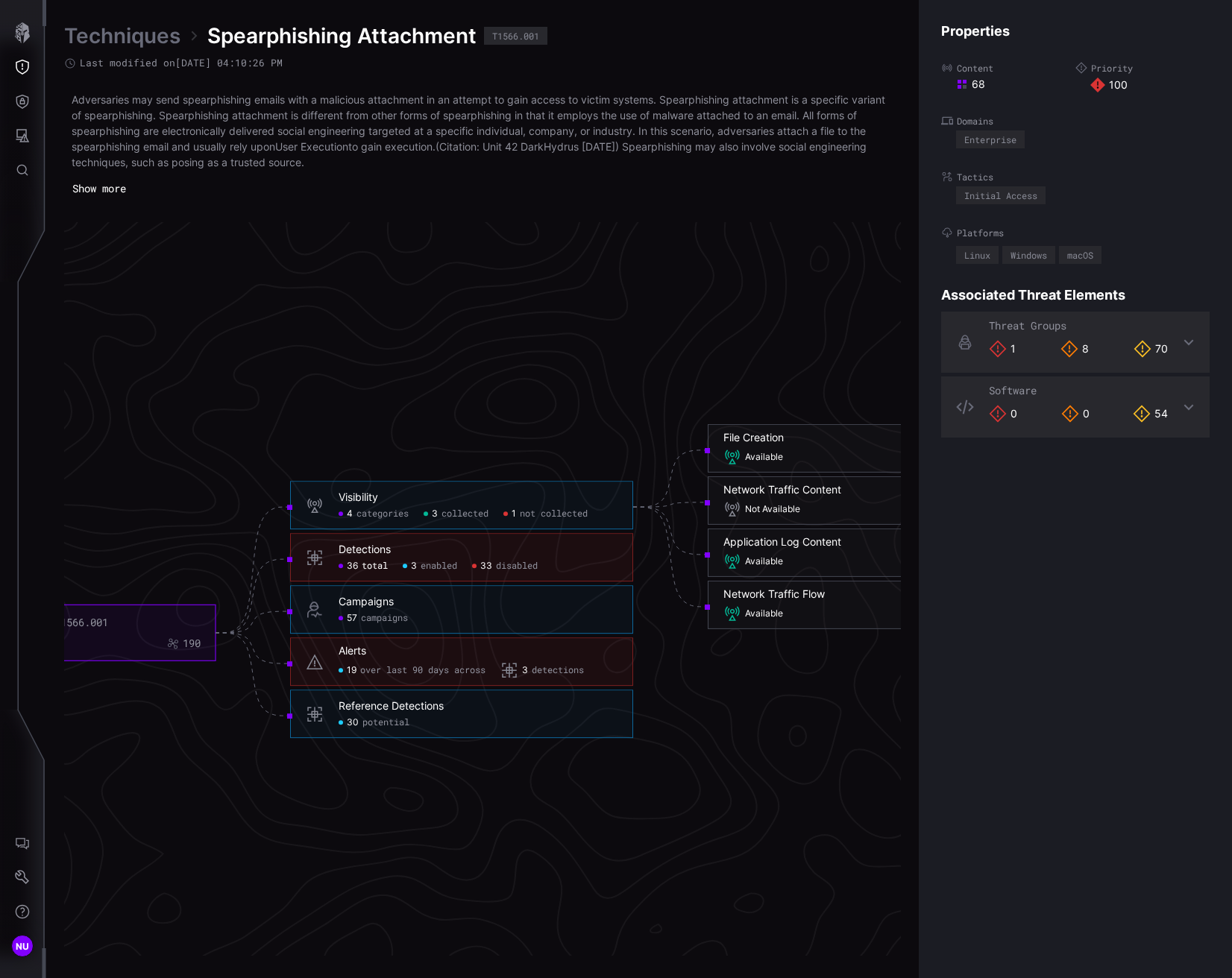
click at [447, 514] on span "collected" at bounding box center [465, 515] width 47 height 12
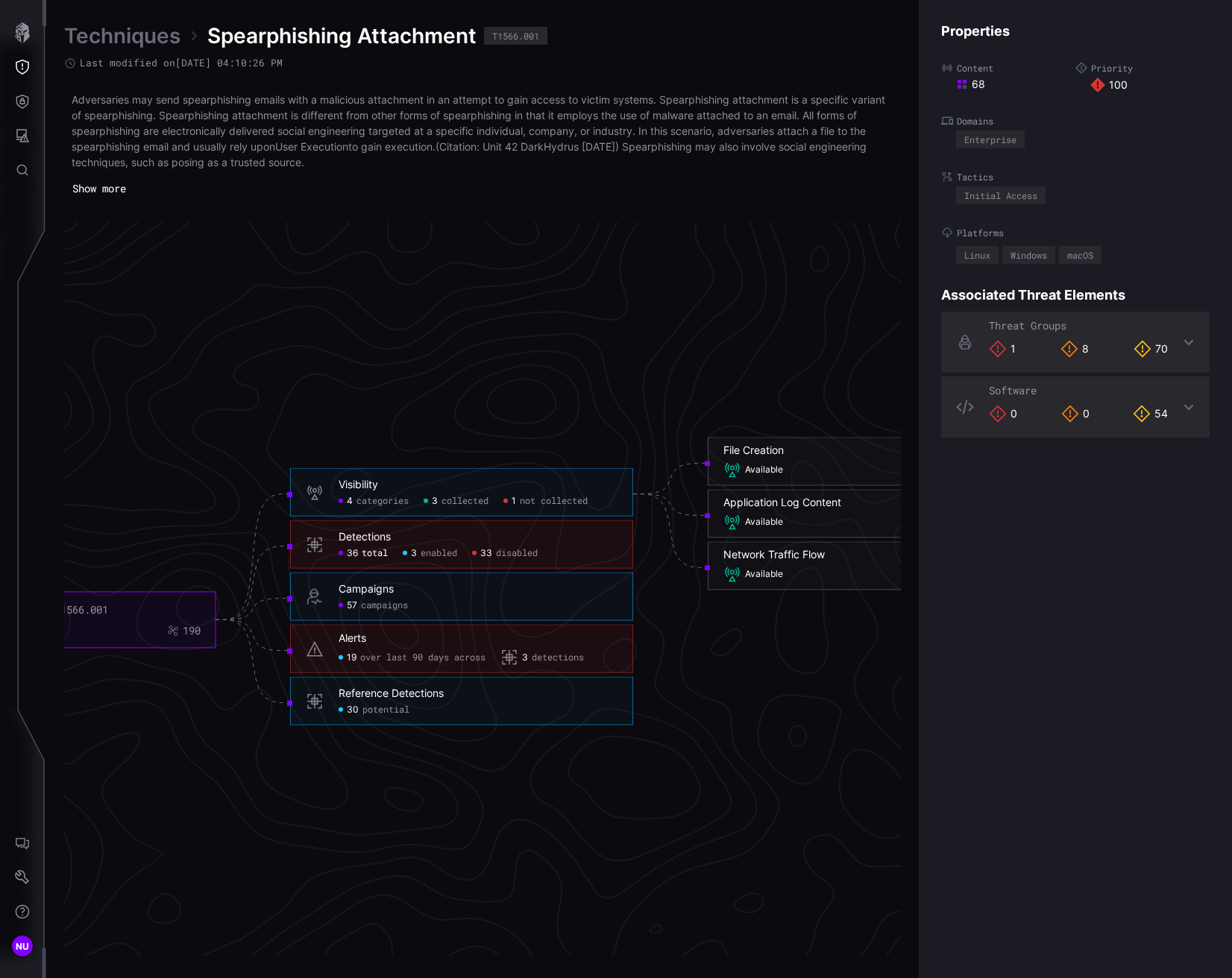
click at [523, 500] on span "not collected" at bounding box center [553, 501] width 68 height 12
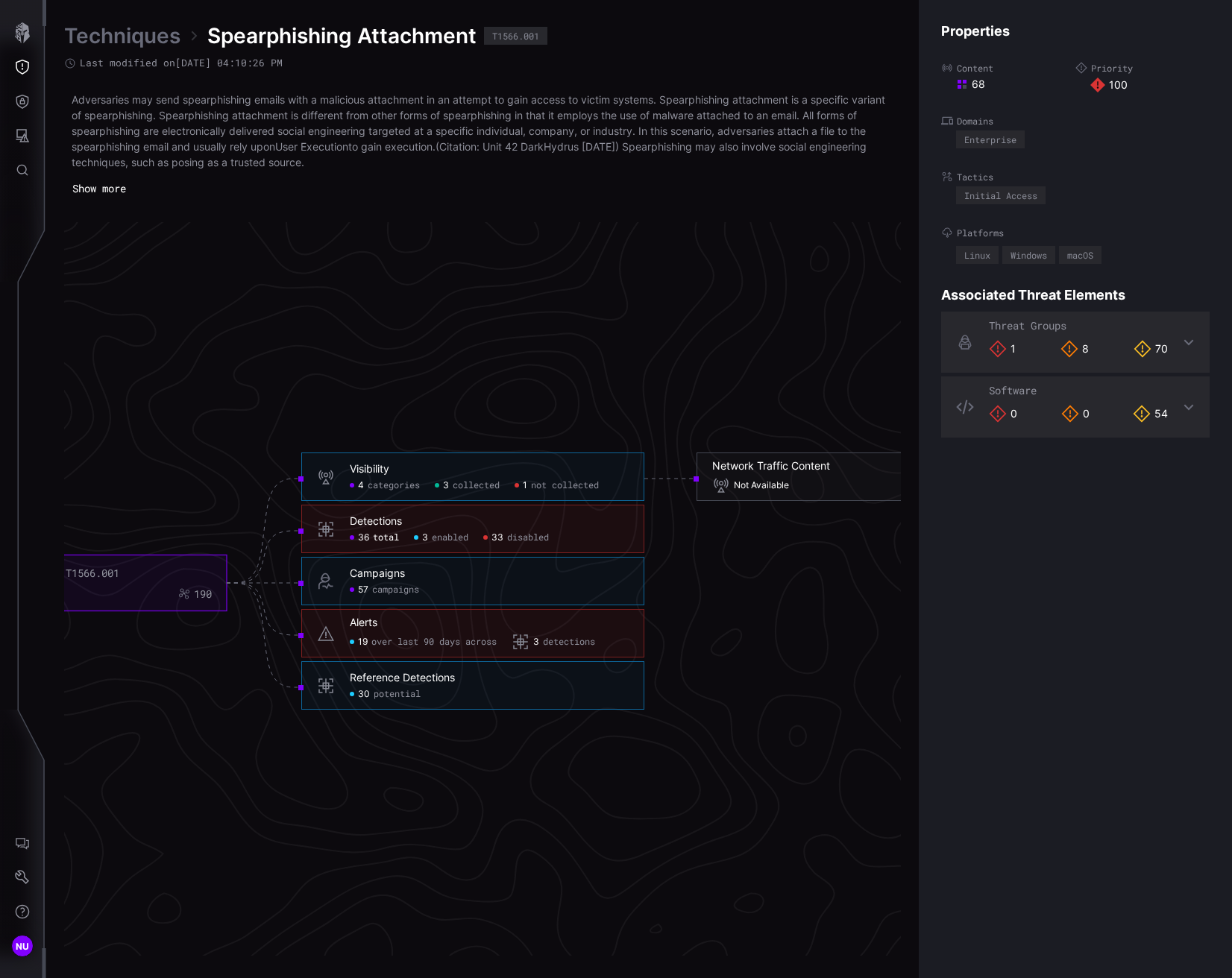
scroll to position [2994, 402]
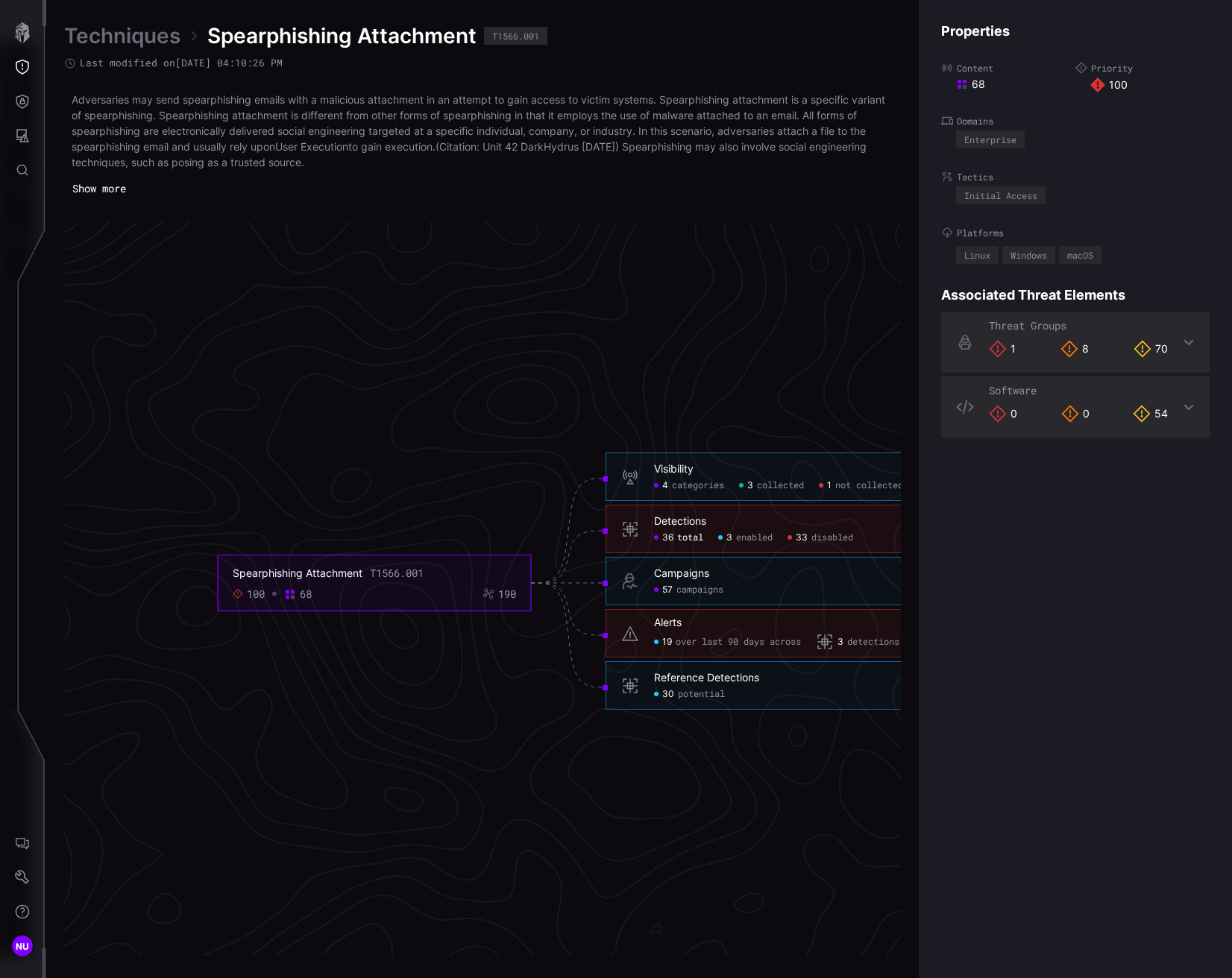
click at [673, 586] on span "57" at bounding box center [667, 590] width 11 height 12
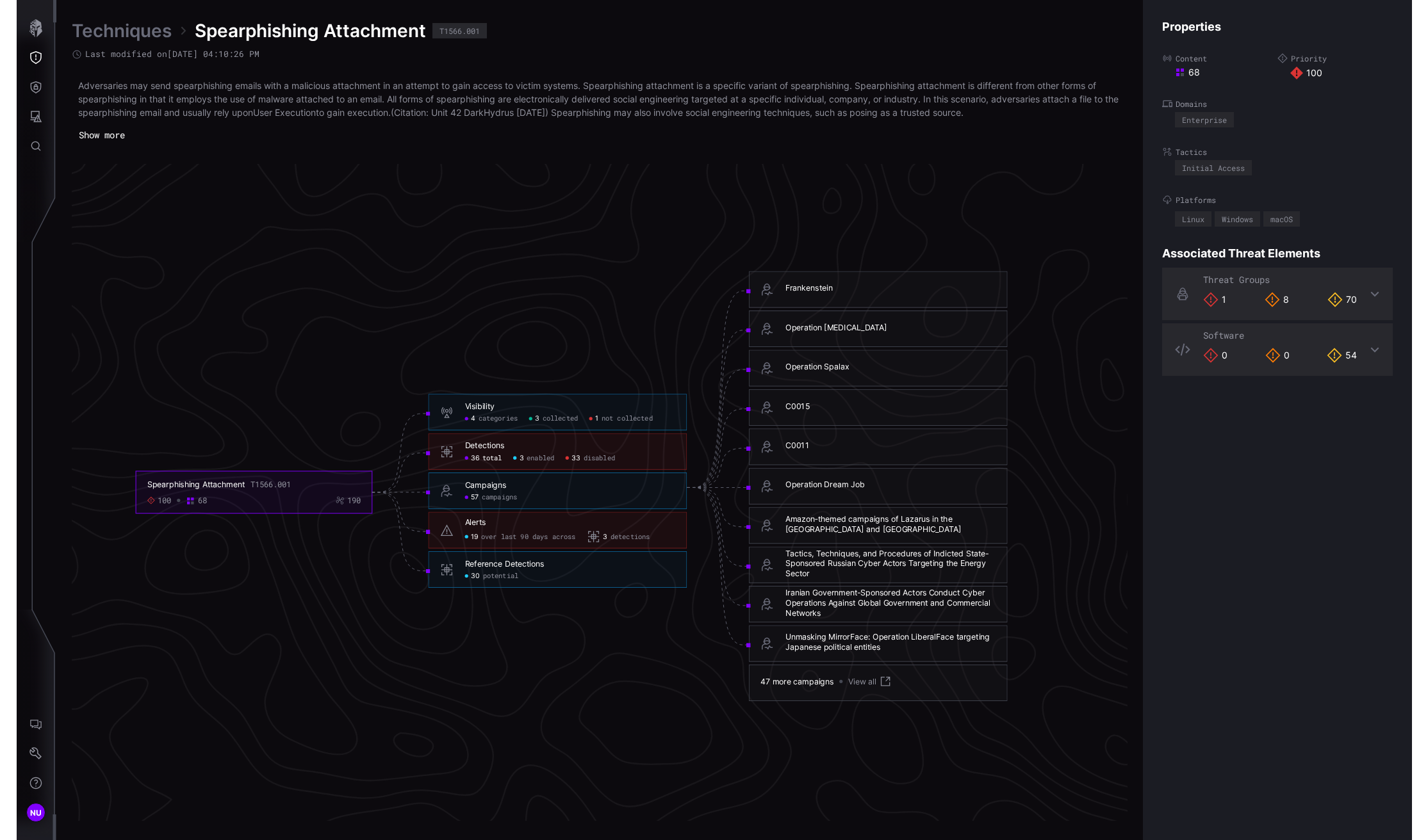
scroll to position [2558, 438]
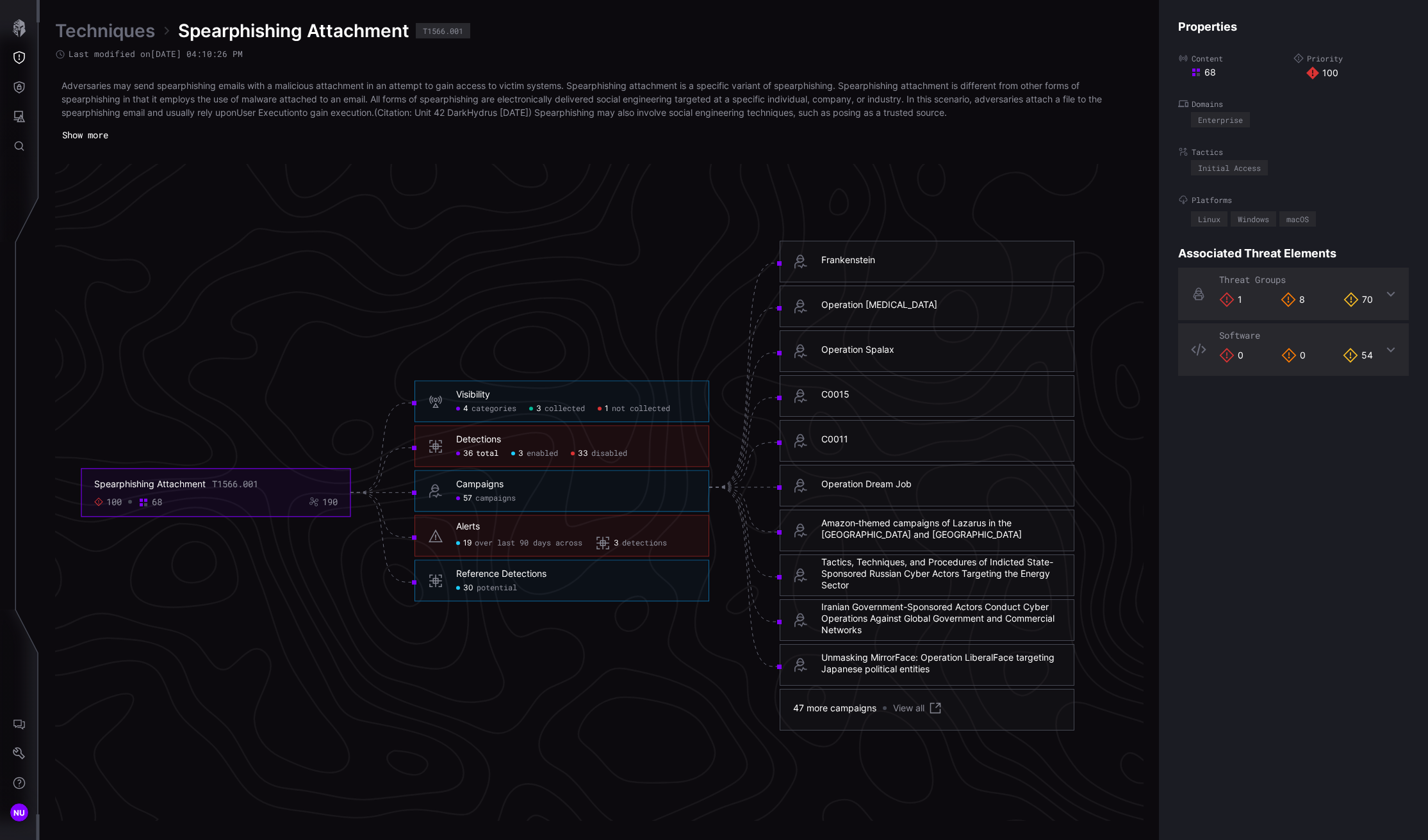
click at [853, 349] on div "Operation Spalax" at bounding box center [858, 350] width 73 height 12
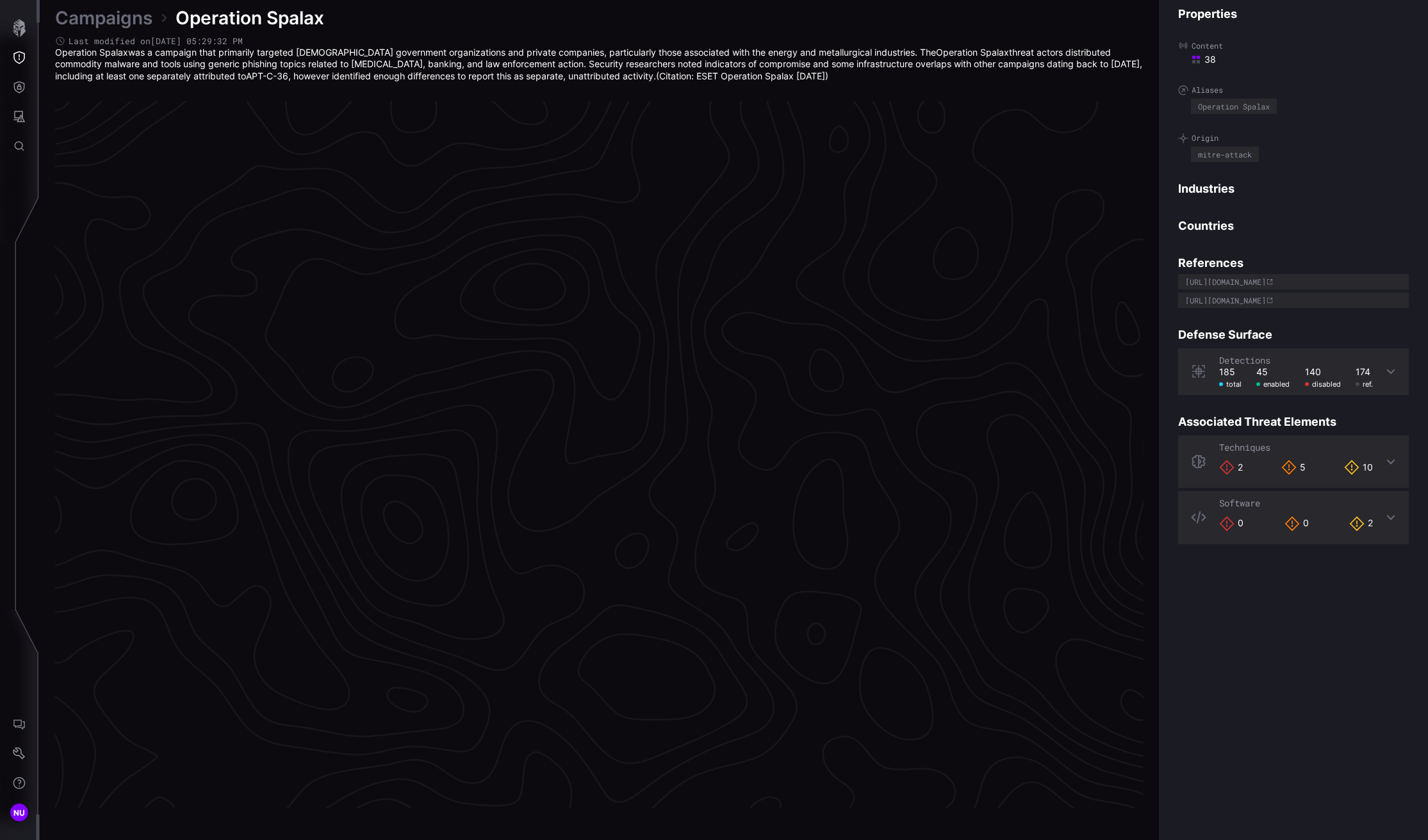
scroll to position [2532, 421]
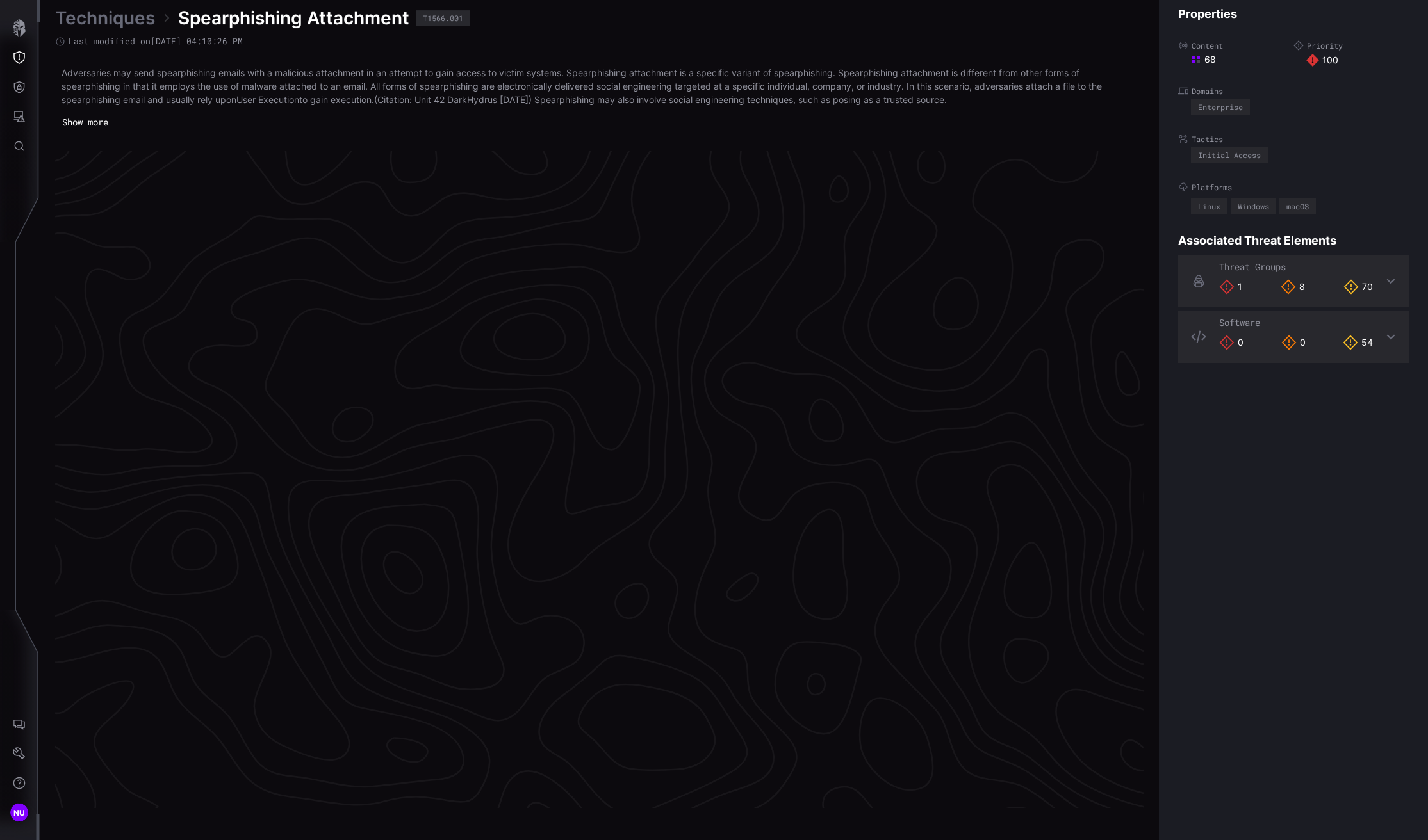
scroll to position [2558, 421]
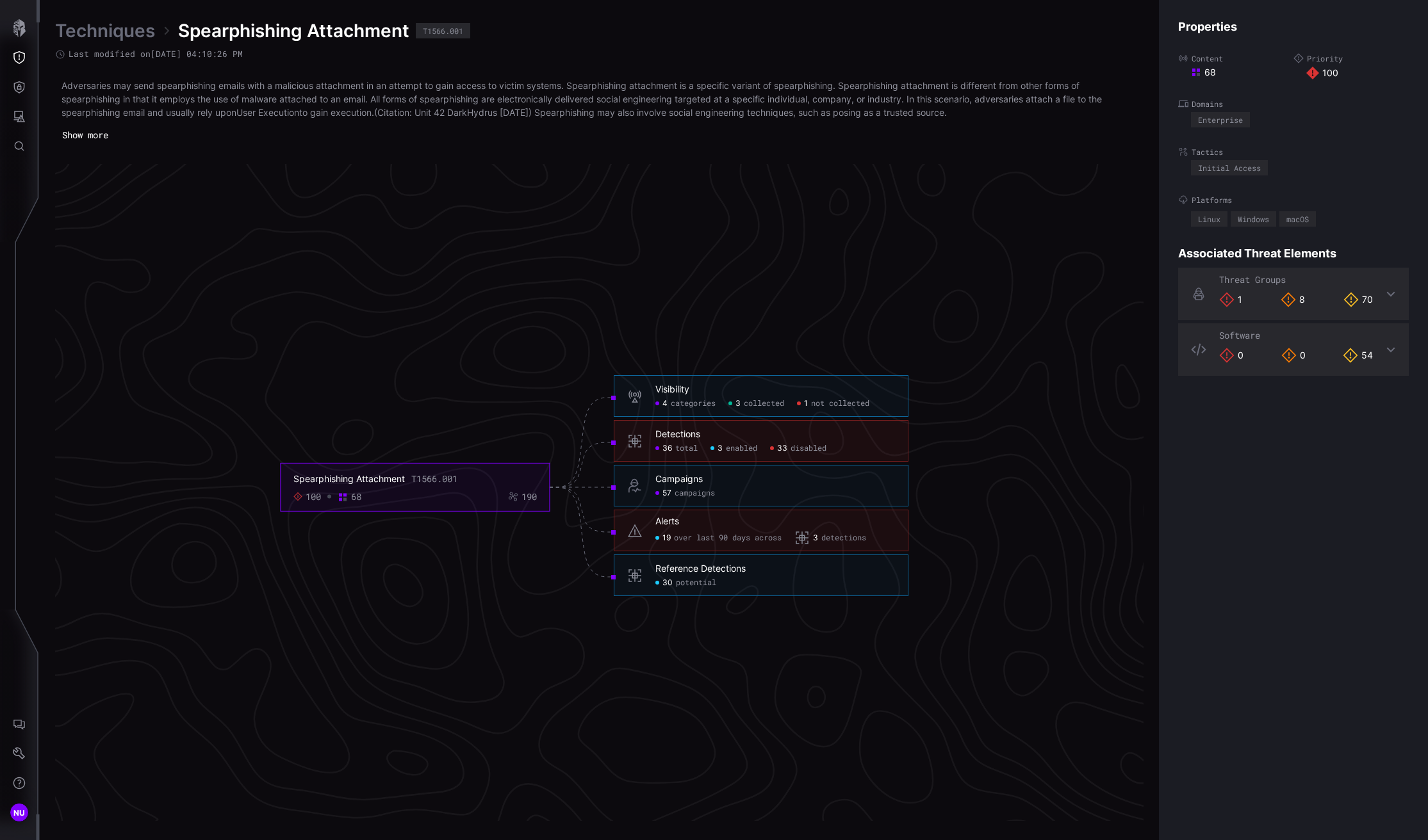
click at [691, 480] on div "Campaigns" at bounding box center [679, 480] width 47 height 12
click at [691, 489] on span "campaigns" at bounding box center [695, 494] width 41 height 10
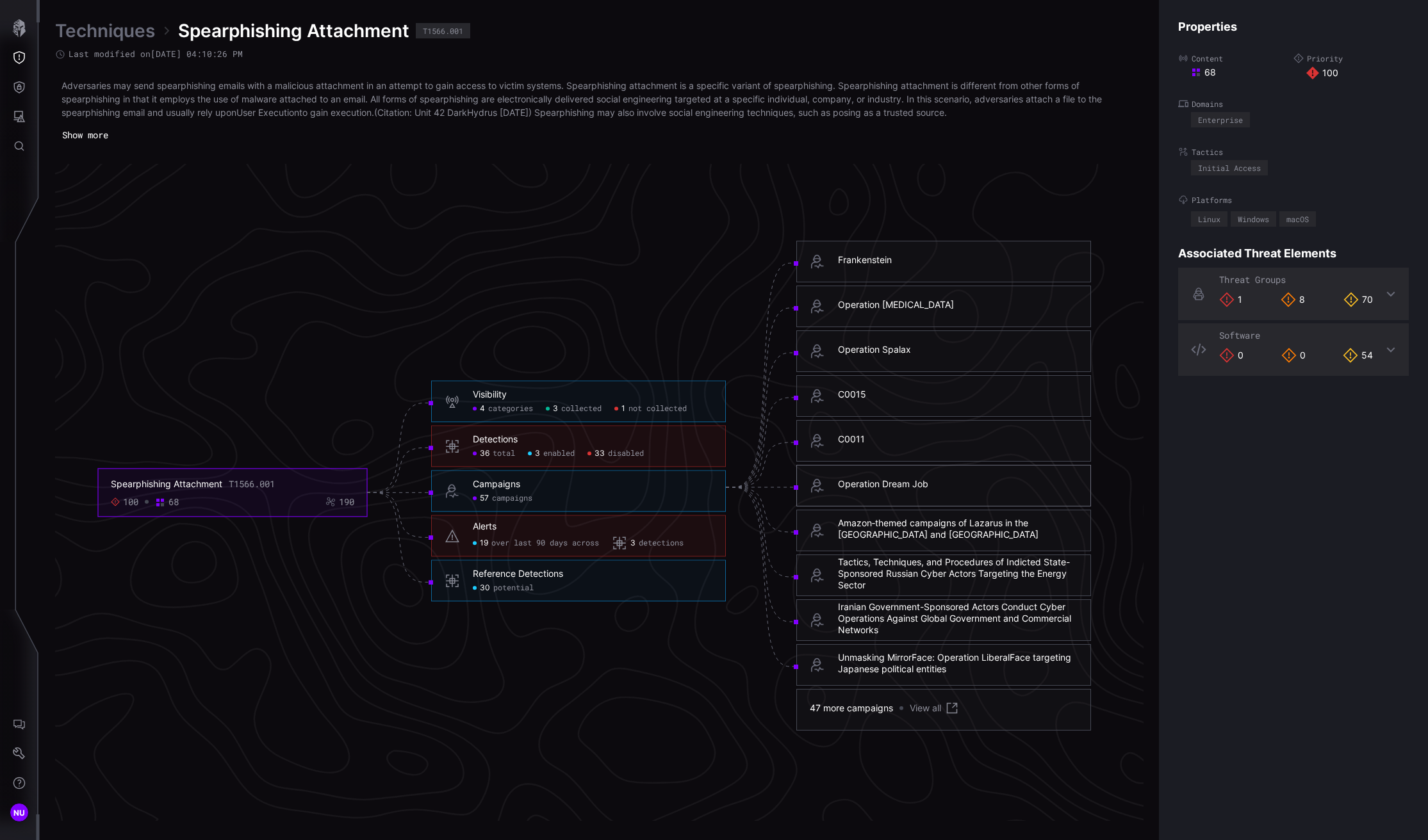
click at [912, 479] on div "Operation Dream Job" at bounding box center [883, 484] width 90 height 12
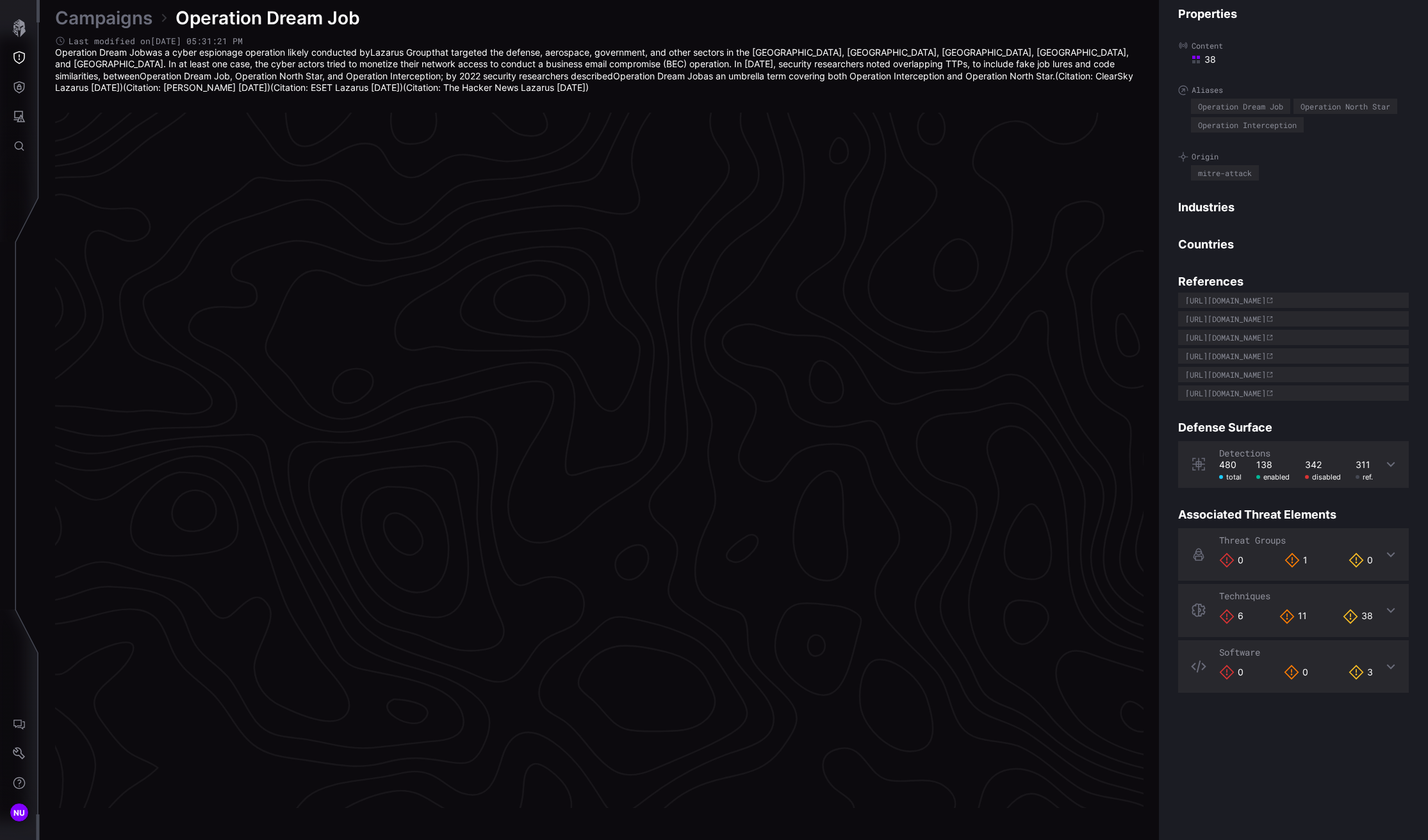
scroll to position [2539, 421]
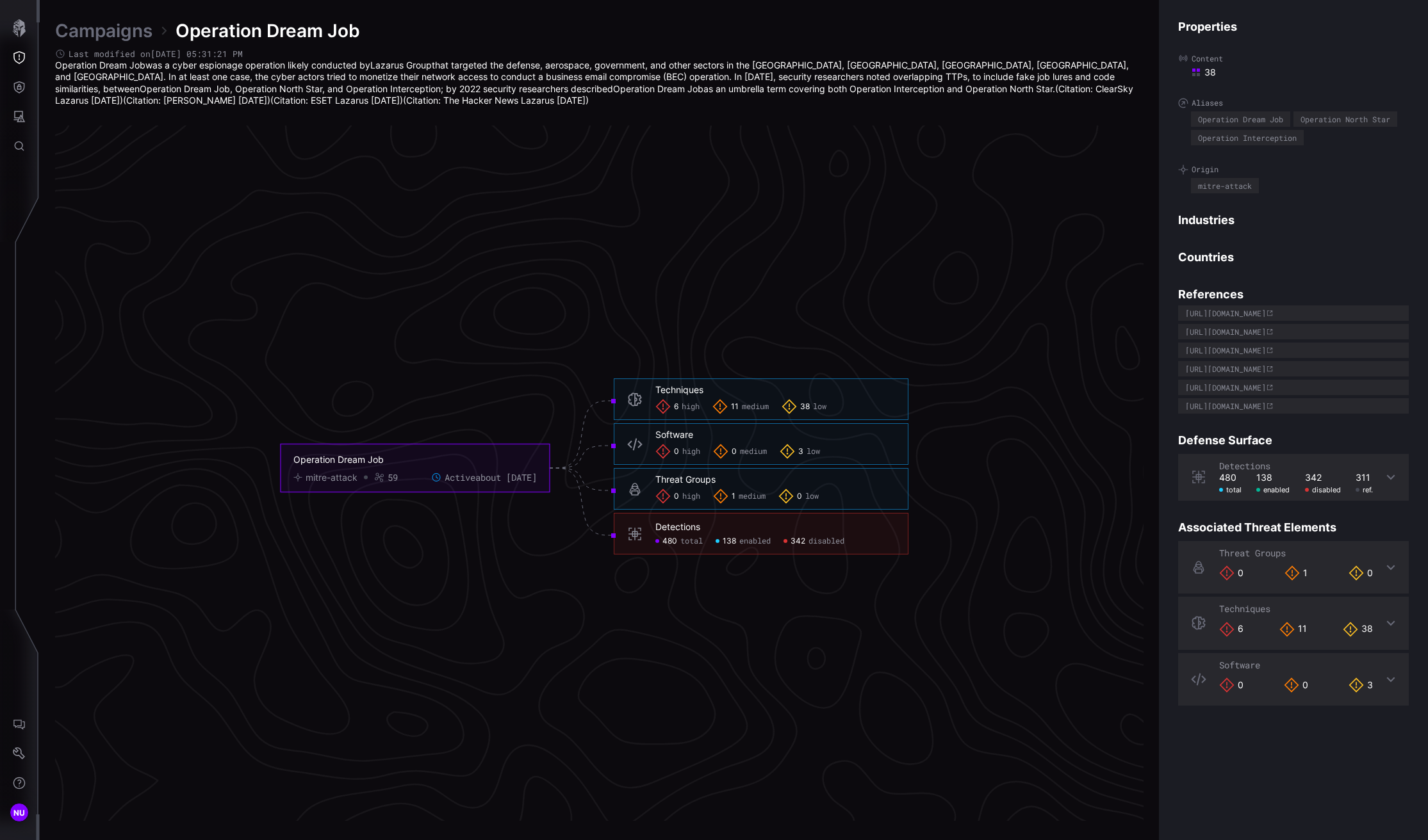
click at [718, 415] on div "Techniques 6 high 11 medium 38 low" at bounding box center [761, 399] width 295 height 42
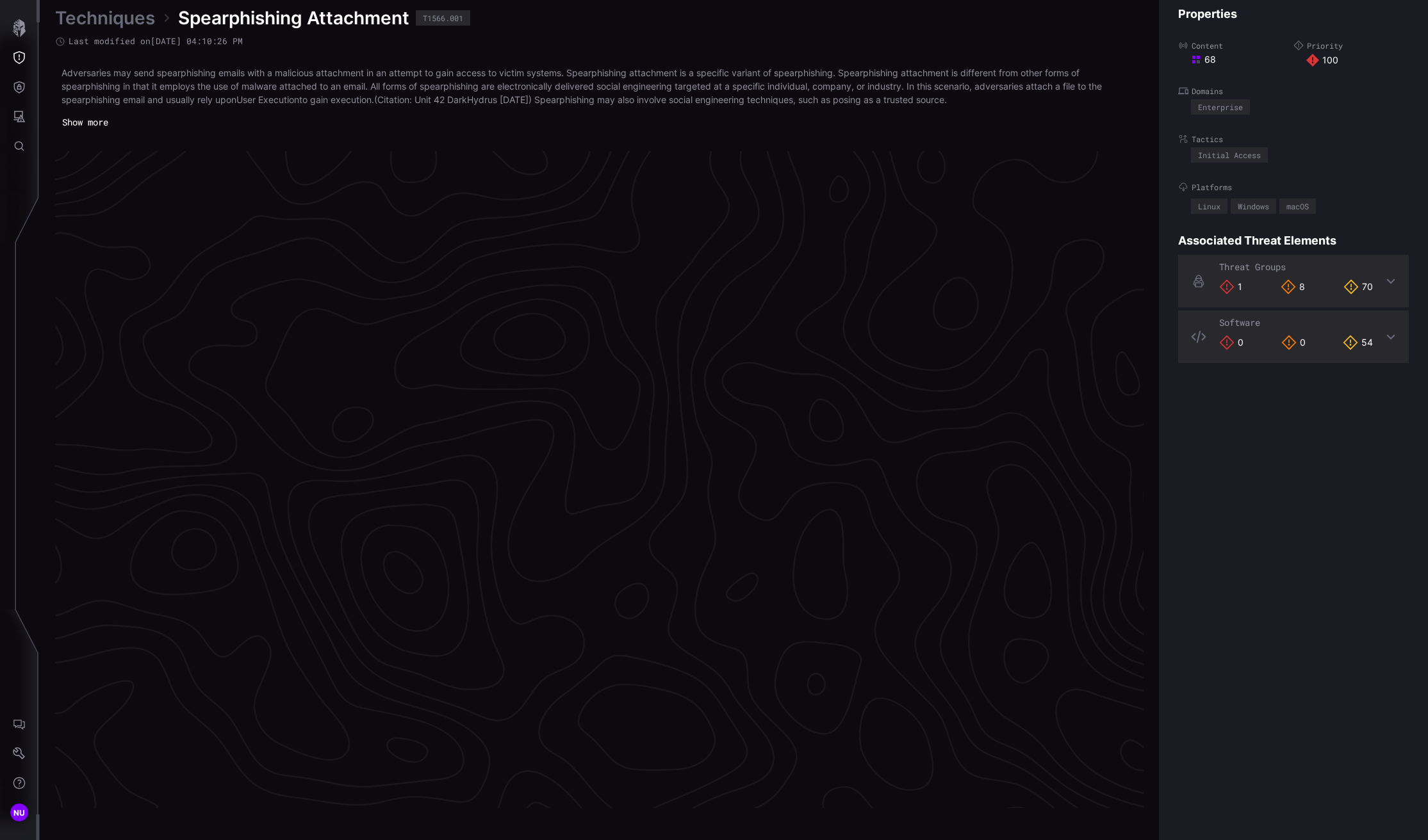
scroll to position [2558, 421]
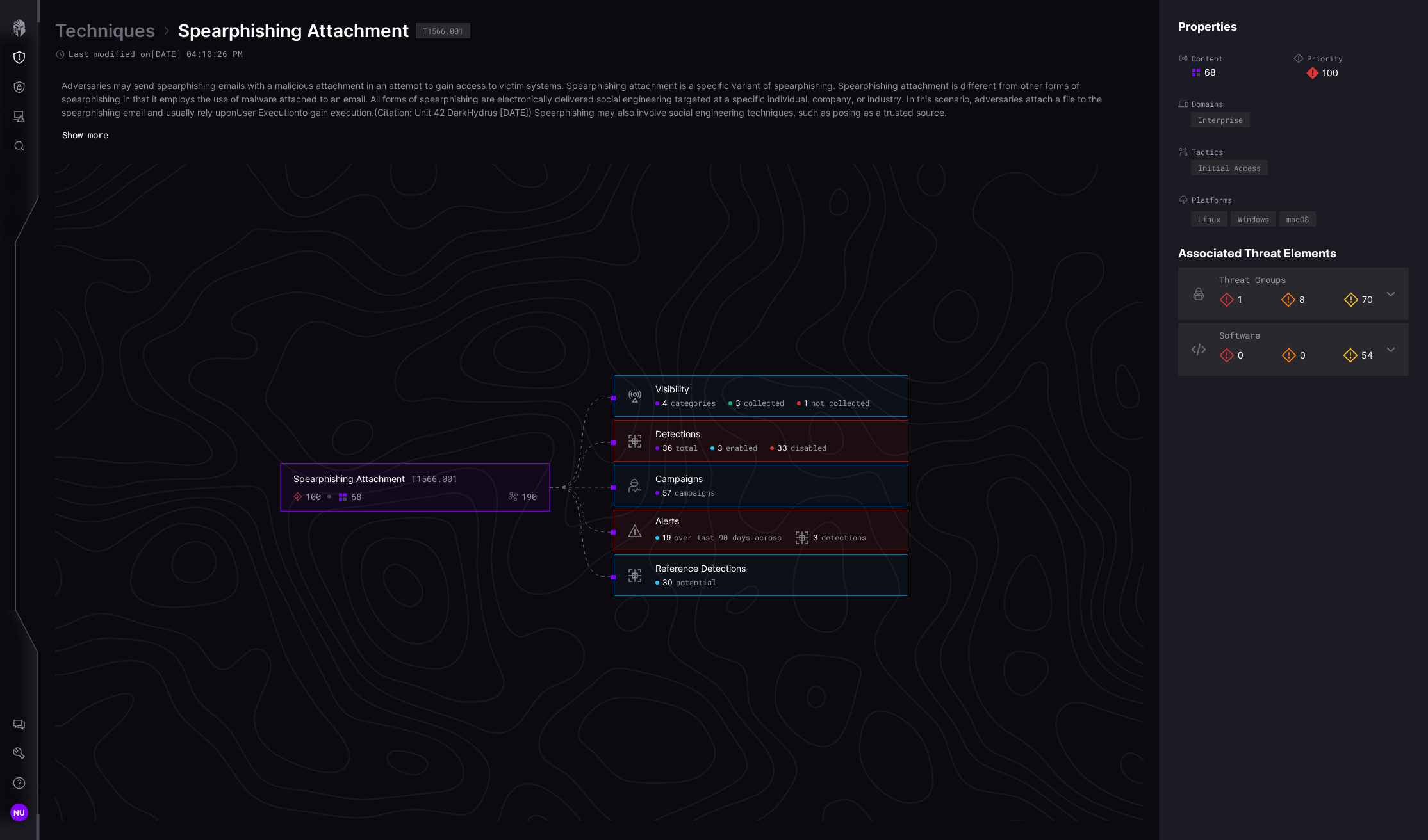
click at [699, 493] on span "campaigns" at bounding box center [695, 494] width 41 height 10
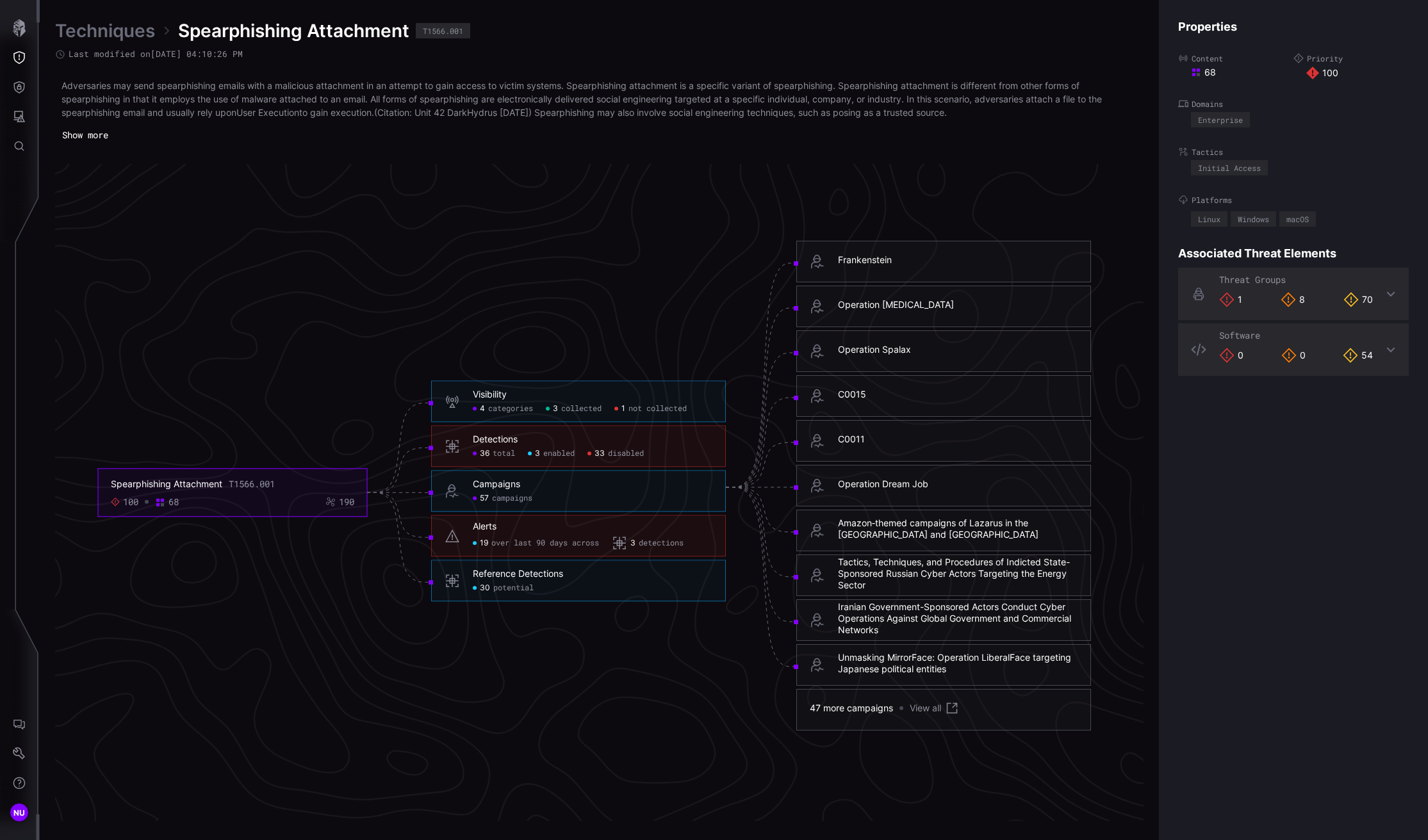
click at [513, 531] on h6 "Alerts" at bounding box center [592, 527] width 240 height 12
click at [486, 544] on span "19" at bounding box center [484, 544] width 9 height 10
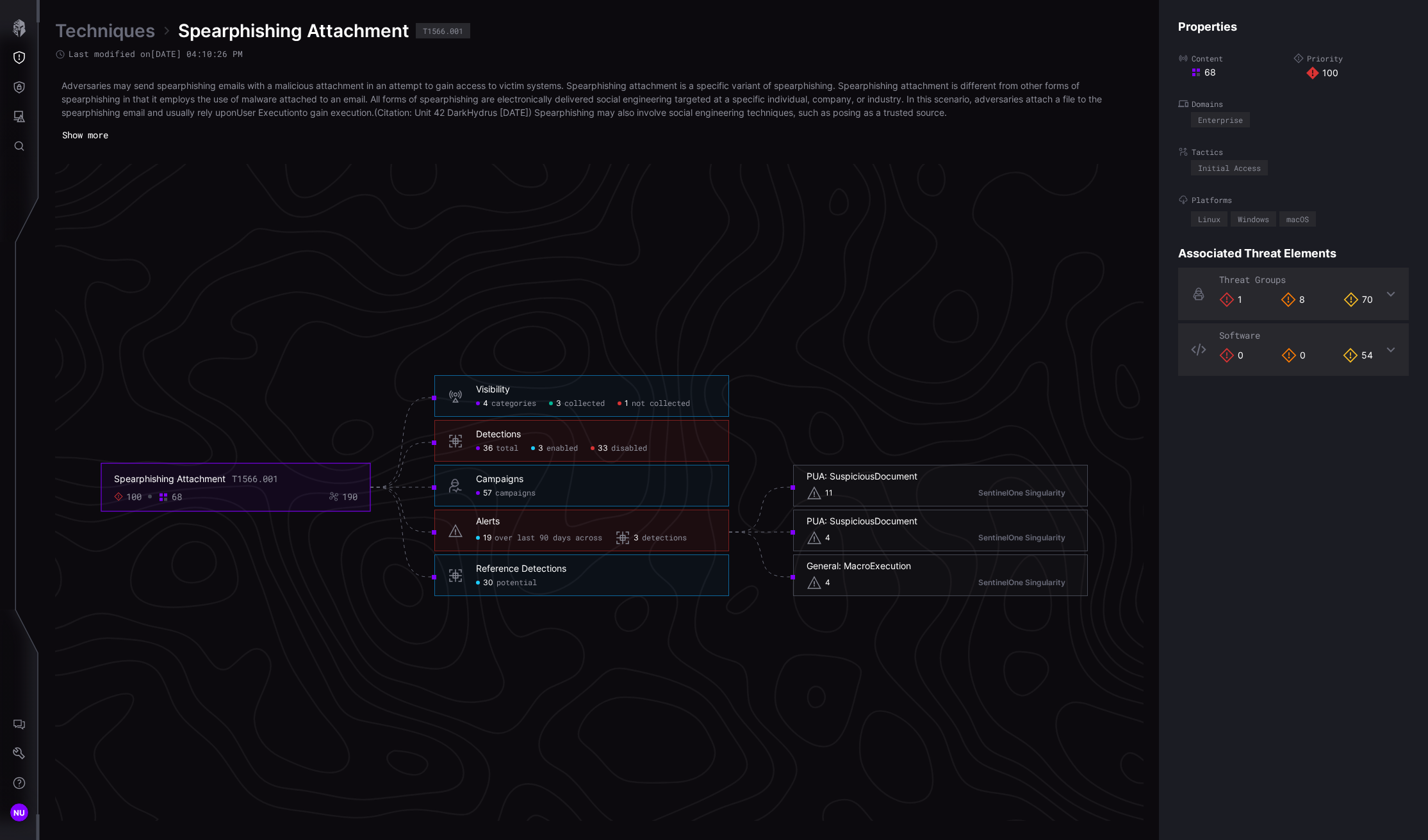
click at [680, 531] on div "3 detections" at bounding box center [651, 538] width 72 height 15
click span "detections"
click at [580, 543] on div "19 over last 90 days across" at bounding box center [539, 538] width 126 height 15
click at [645, 538] on span "detections" at bounding box center [664, 538] width 45 height 10
click at [558, 579] on div "30 potential" at bounding box center [596, 584] width 240 height 10
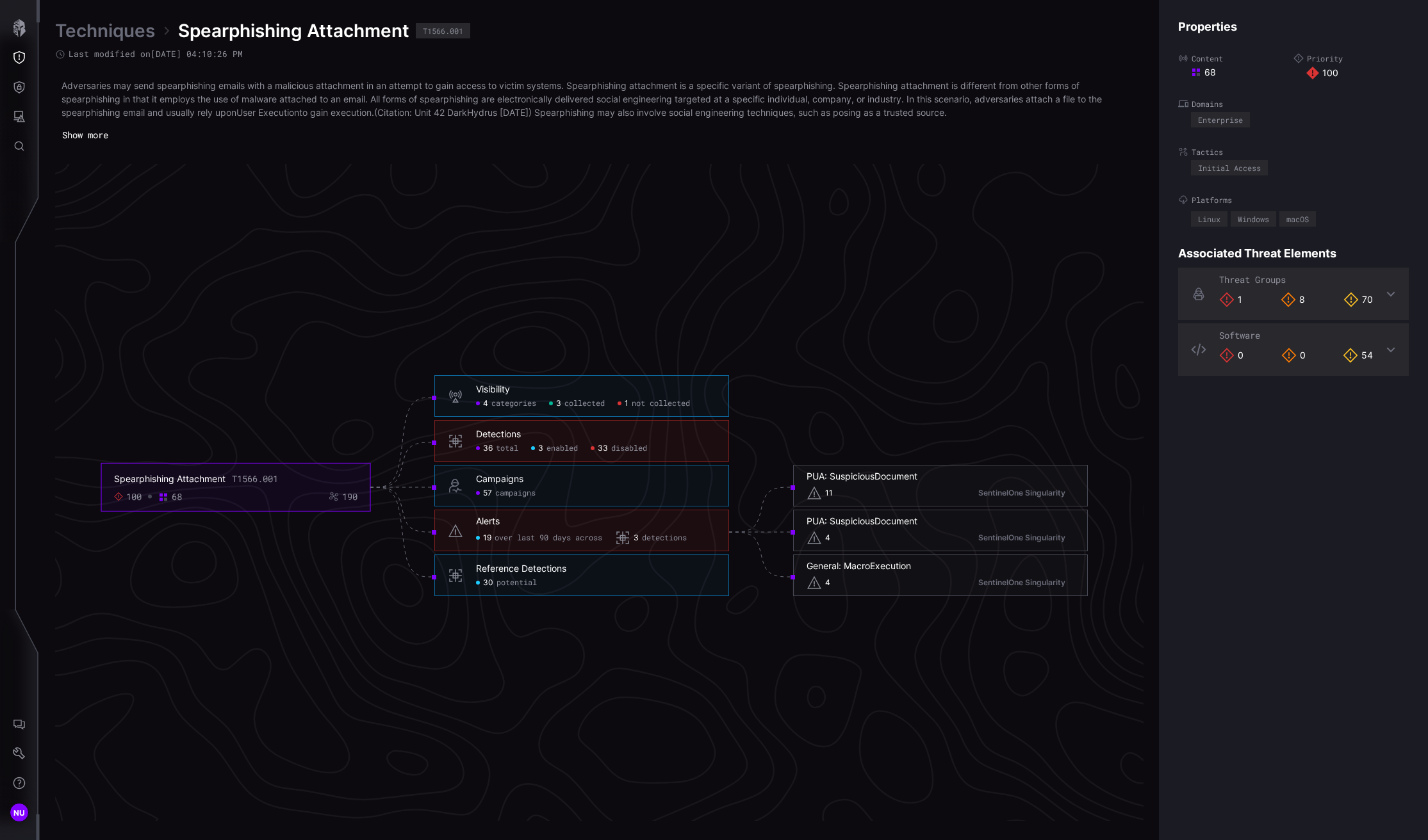
click at [506, 583] on span "potential" at bounding box center [517, 584] width 41 height 10
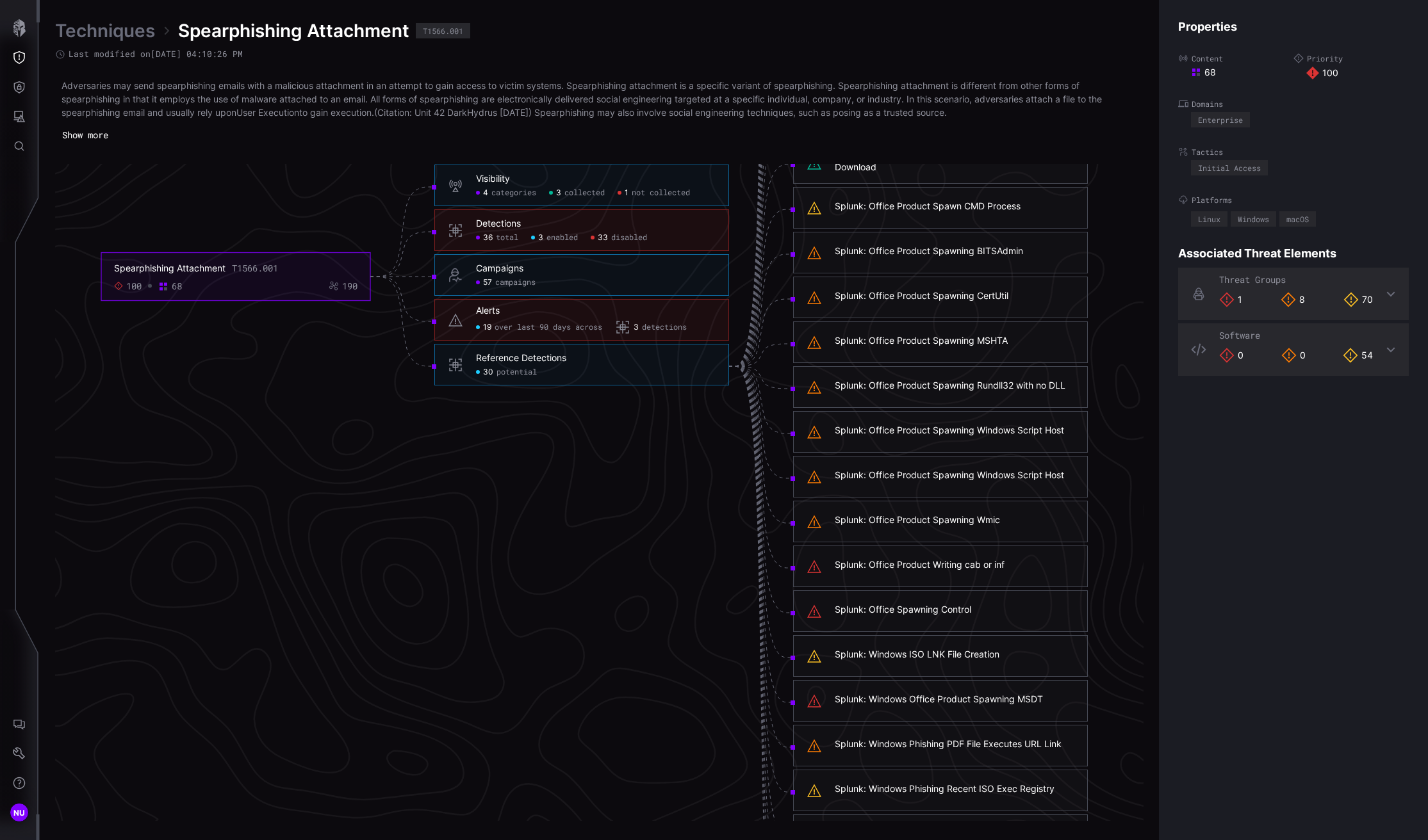
scroll to position [2680, 421]
click at [819, 569] on icon at bounding box center [814, 566] width 14 height 13
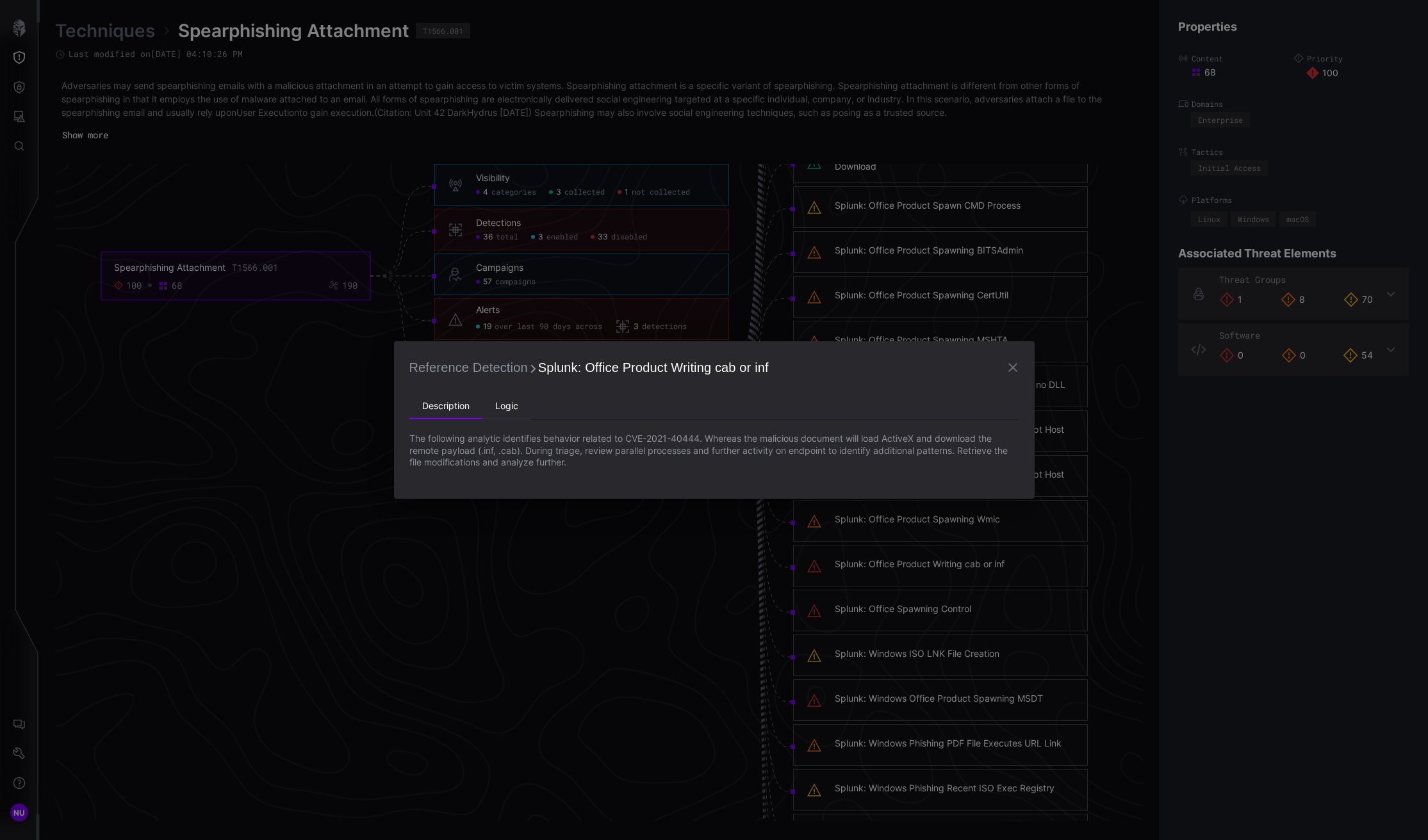
click at [504, 406] on li "Logic" at bounding box center [507, 406] width 48 height 26
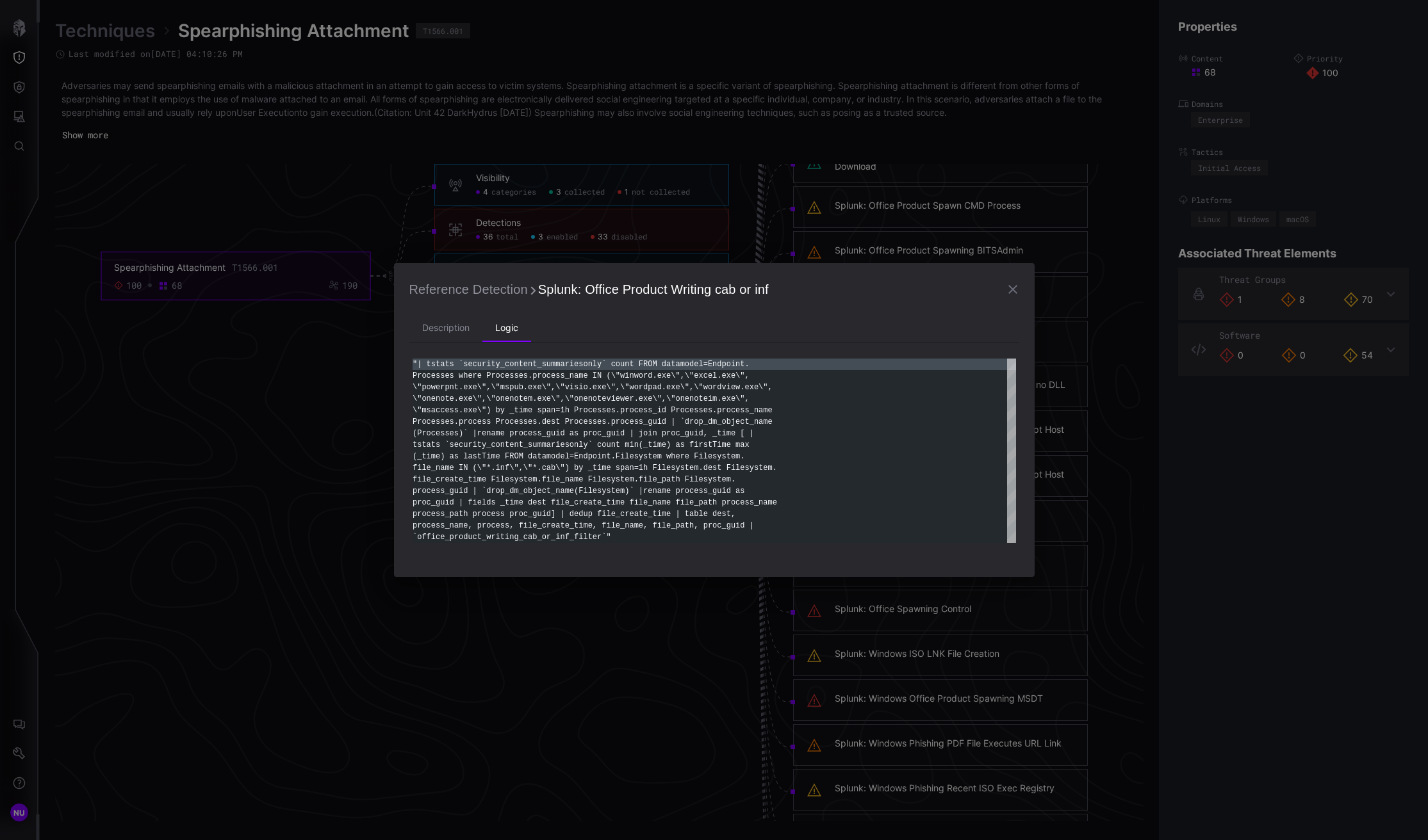
click at [1010, 289] on icon "button" at bounding box center [1012, 289] width 15 height 15
